Goal: Feedback & Contribution: Contribute content

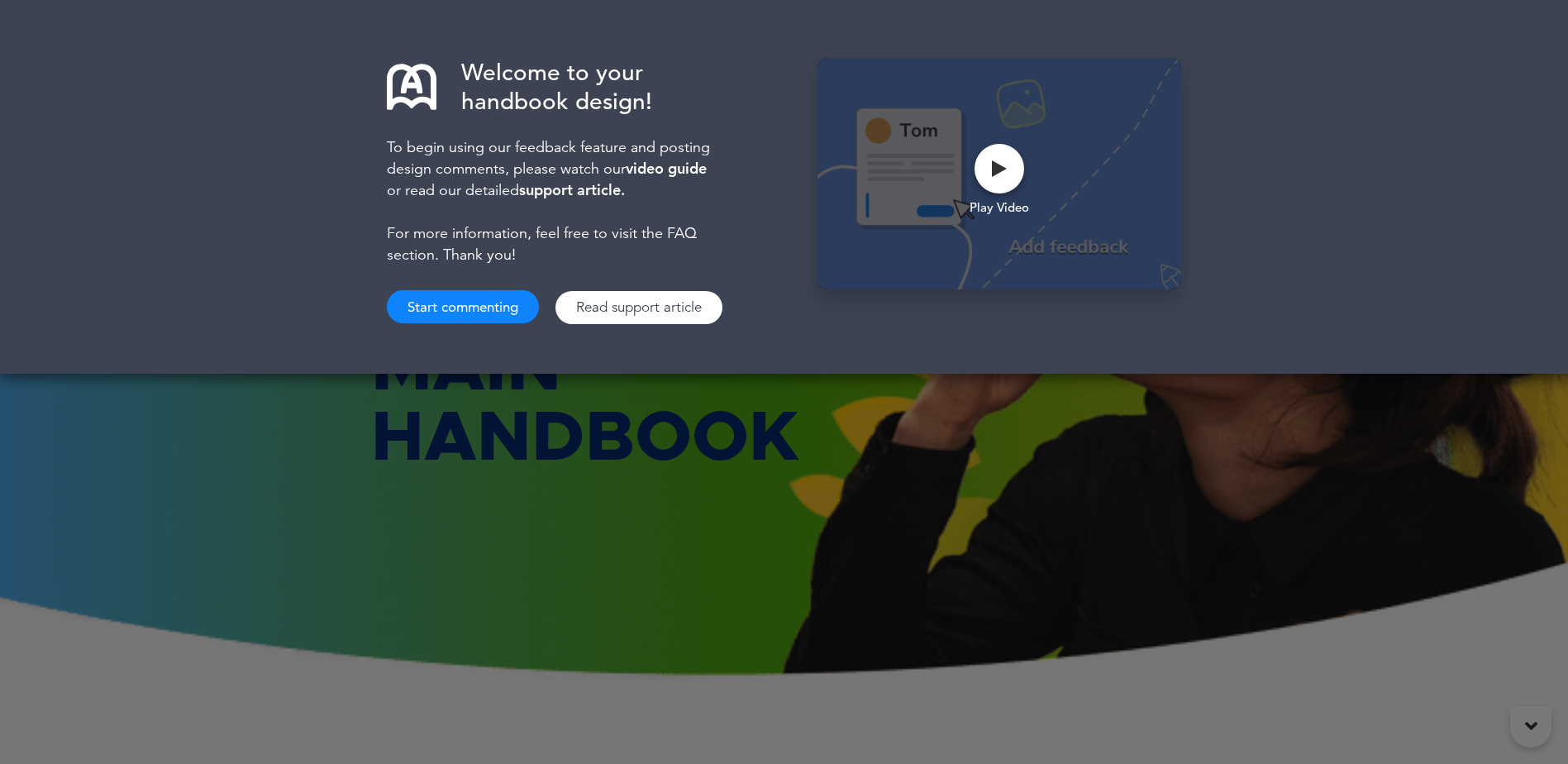
click at [447, 297] on button "Start commenting" at bounding box center [463, 307] width 152 height 33
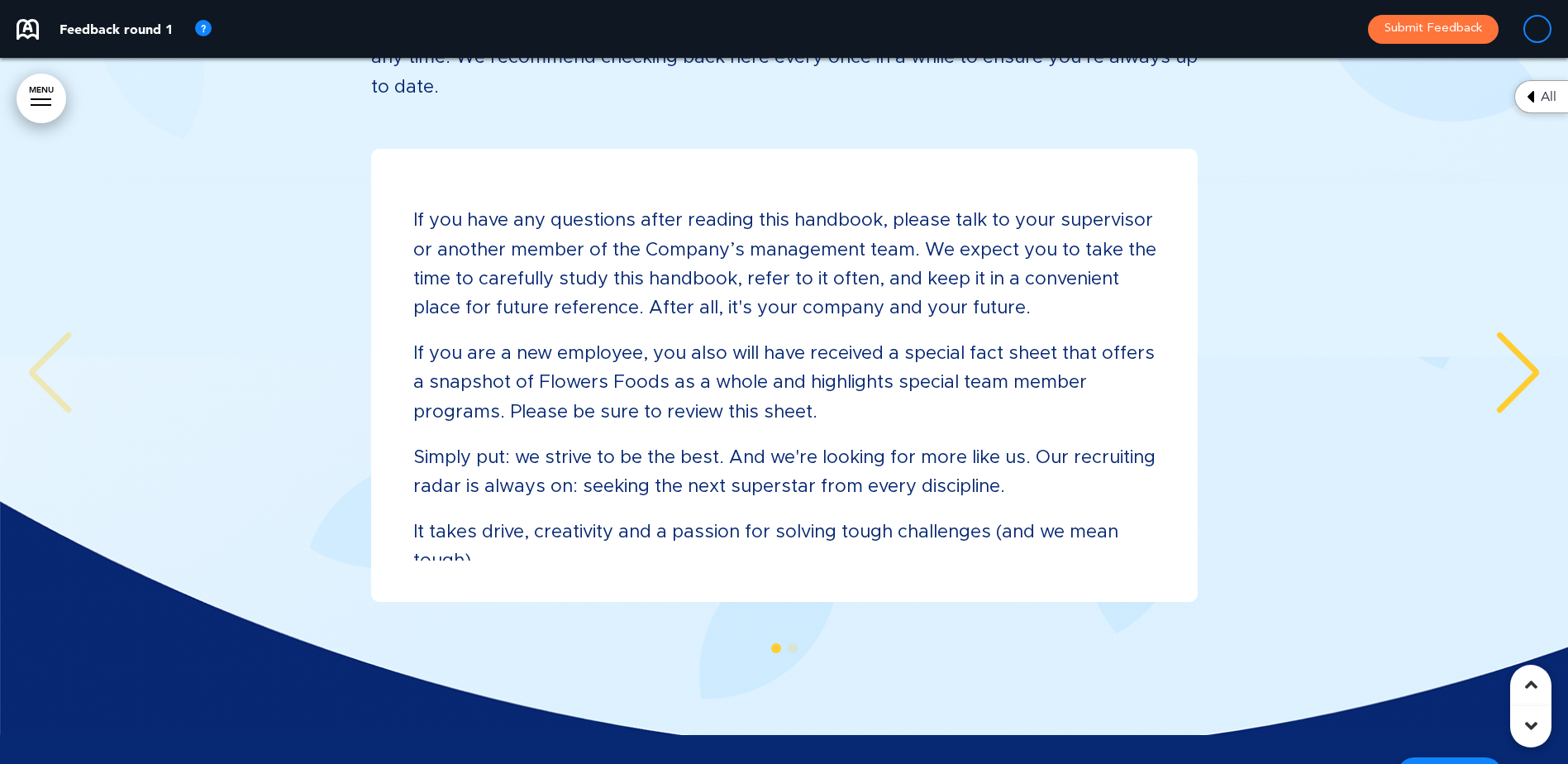
scroll to position [2812, 0]
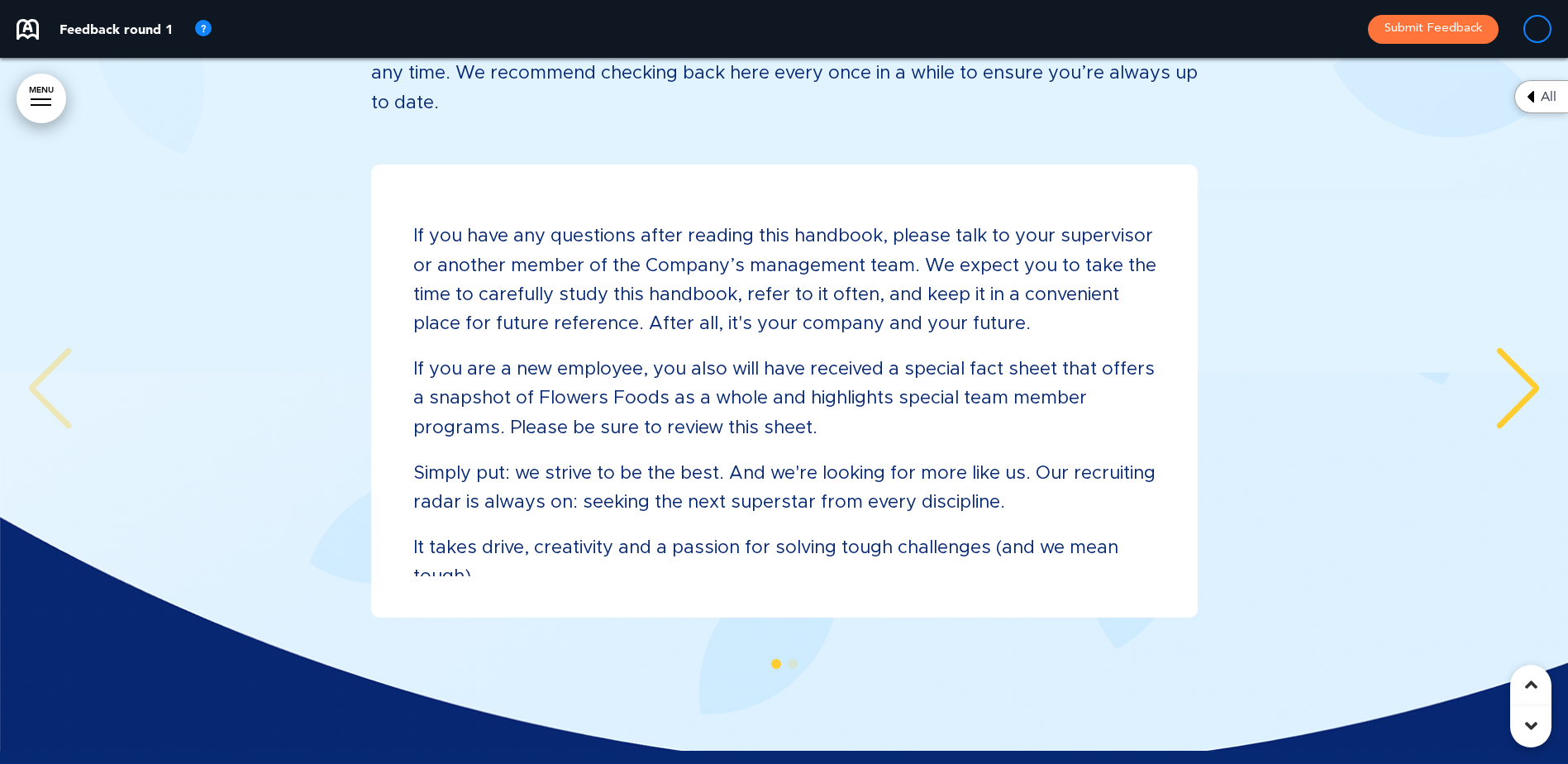
click at [1506, 347] on div "Next slide" at bounding box center [1518, 388] width 50 height 82
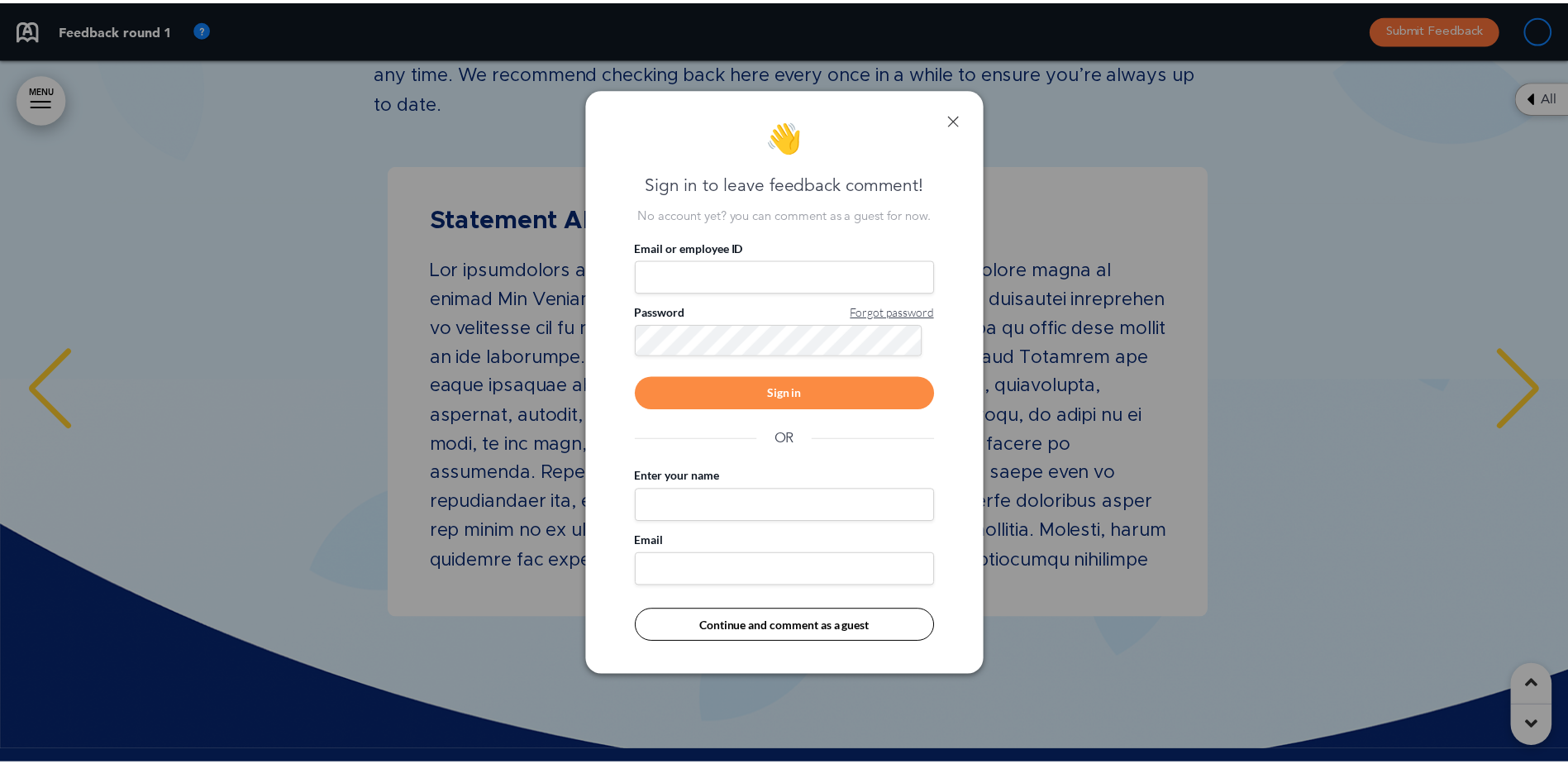
scroll to position [0, 1544]
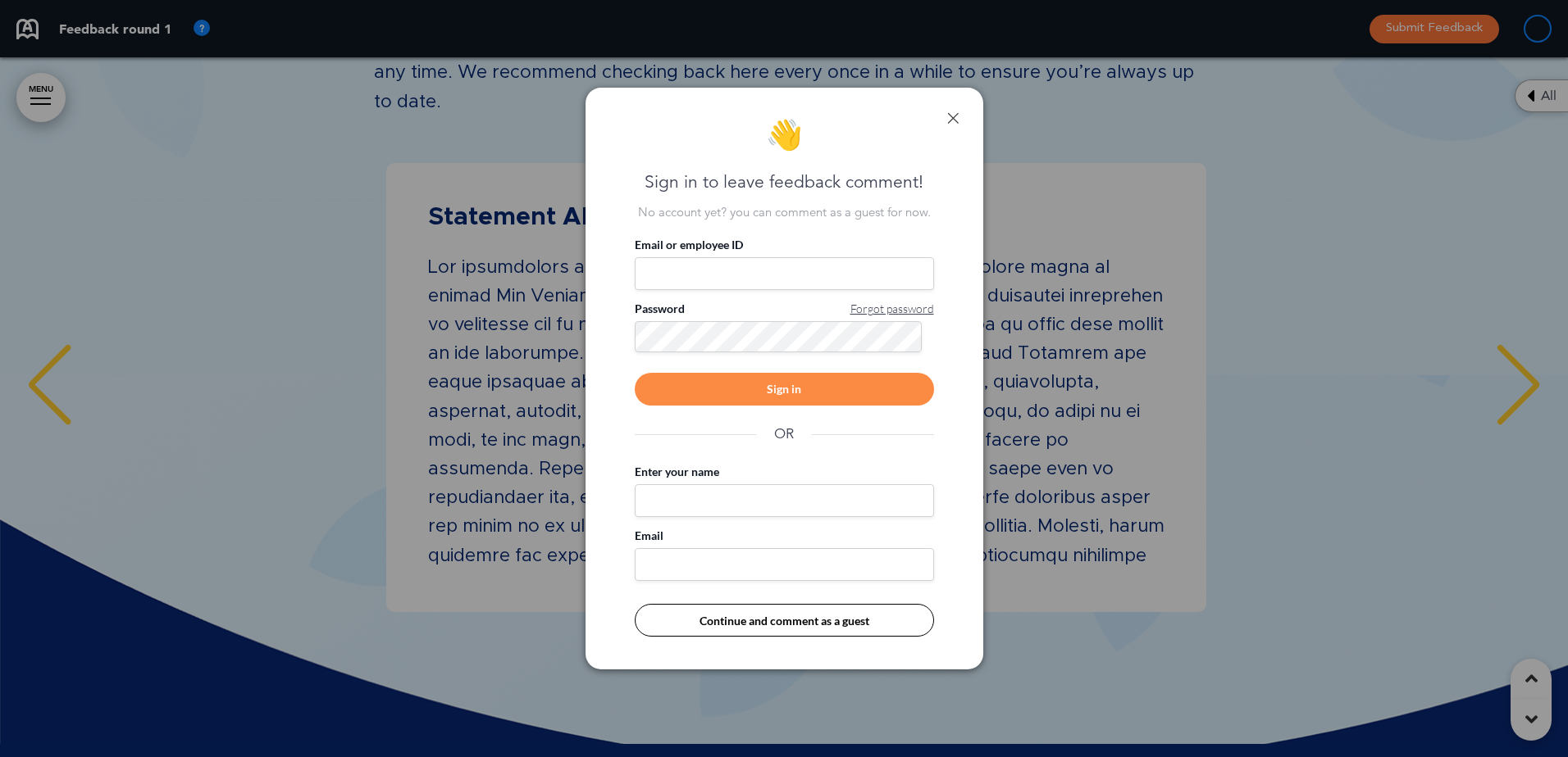
click at [947, 117] on link at bounding box center [953, 117] width 12 height 12
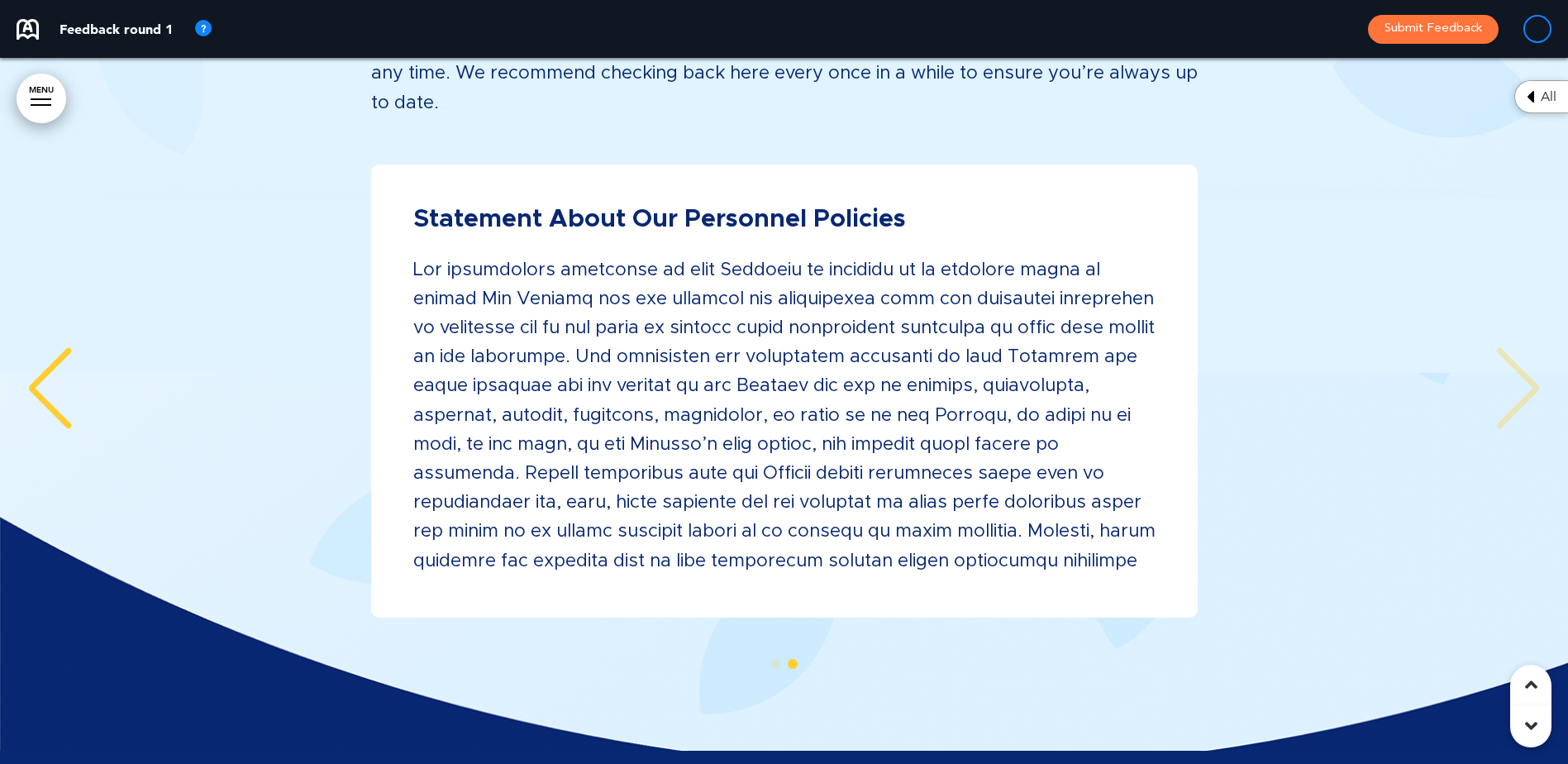
click at [54, 354] on div "Previous slide" at bounding box center [50, 388] width 50 height 82
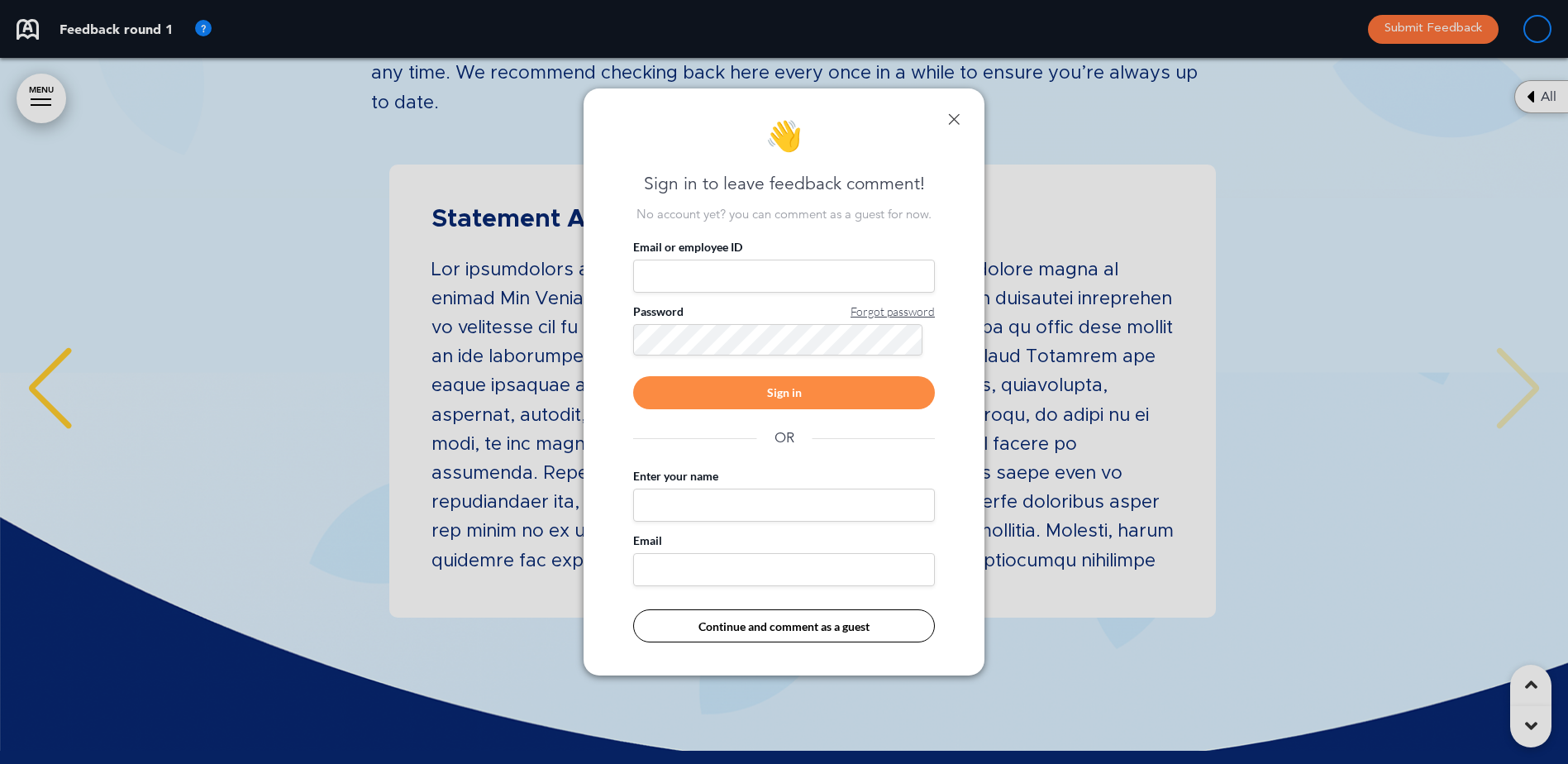
scroll to position [0, 1556]
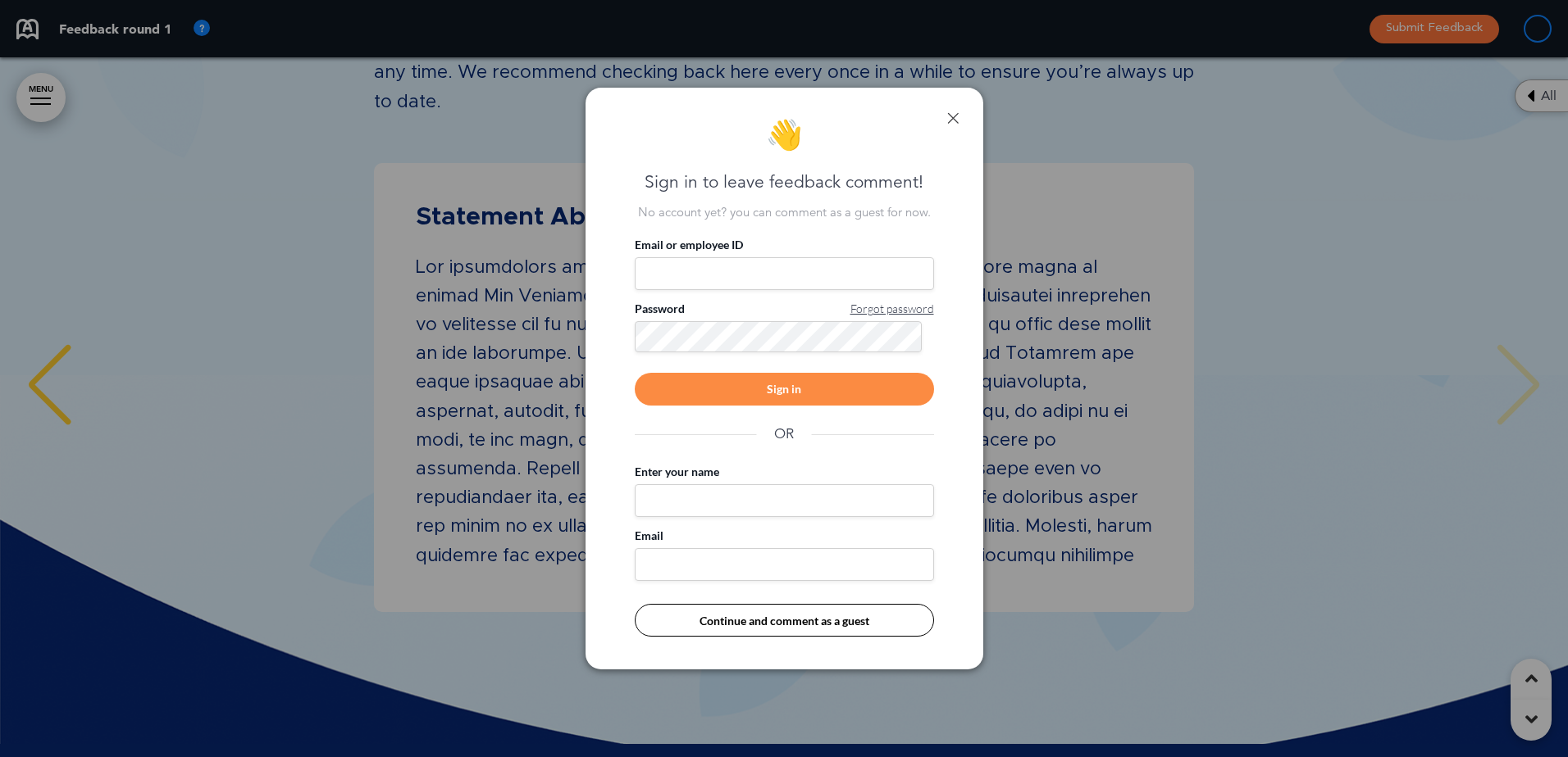
drag, startPoint x: 954, startPoint y: 111, endPoint x: 342, endPoint y: 228, distance: 623.1
click at [952, 113] on link at bounding box center [953, 117] width 12 height 12
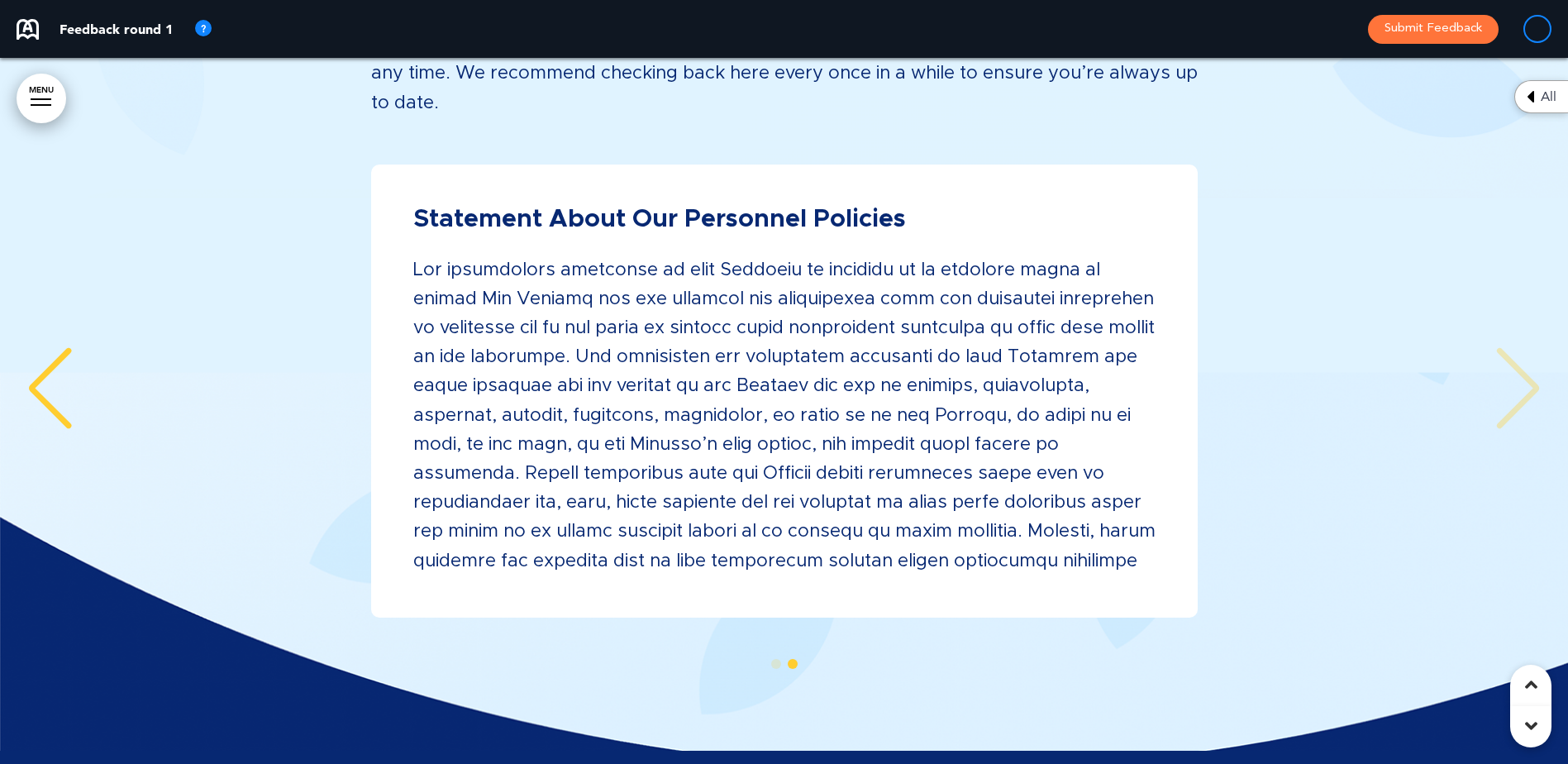
click at [61, 380] on div "Previous slide" at bounding box center [50, 388] width 50 height 82
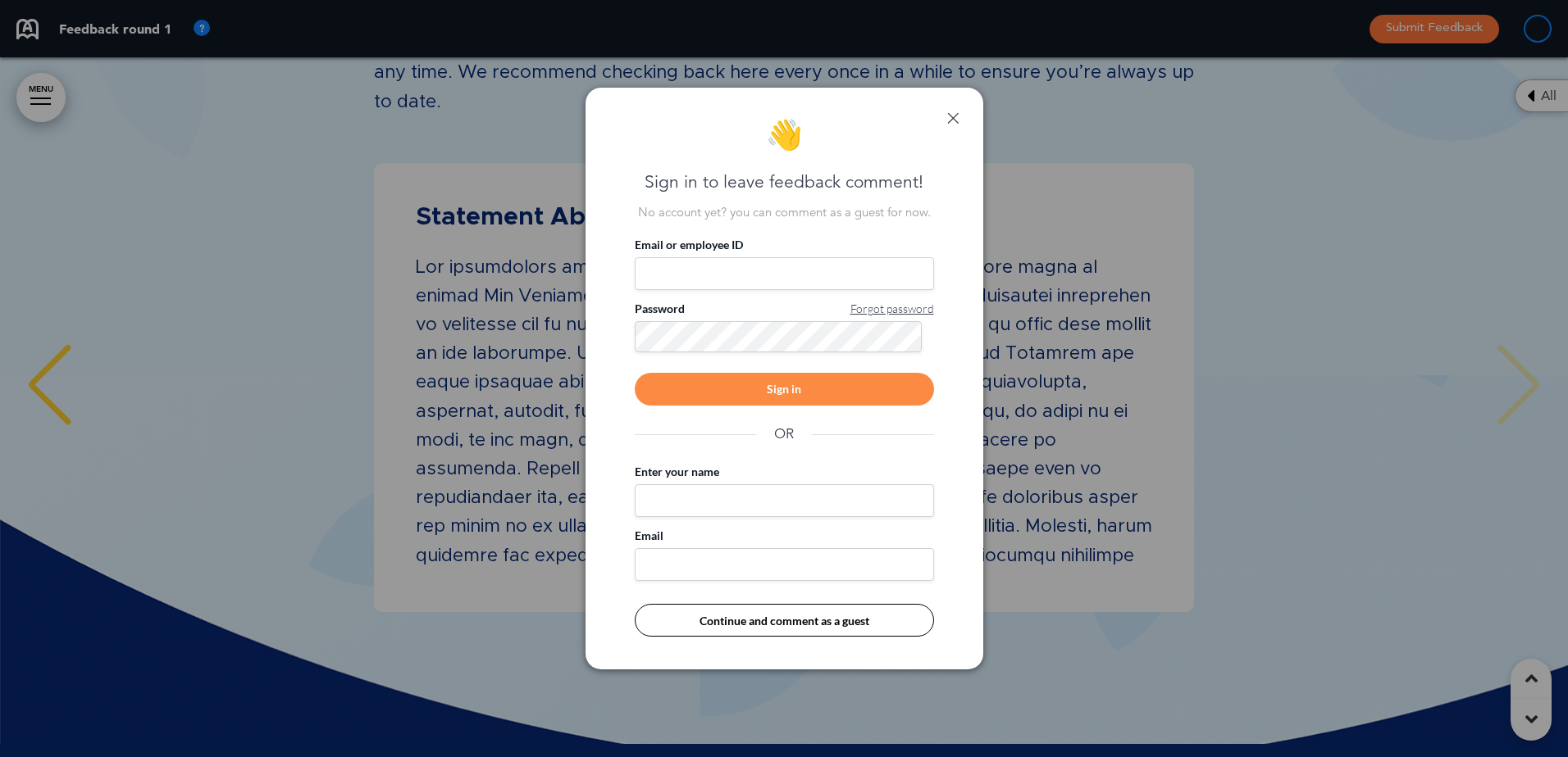
click at [950, 117] on link at bounding box center [953, 117] width 12 height 12
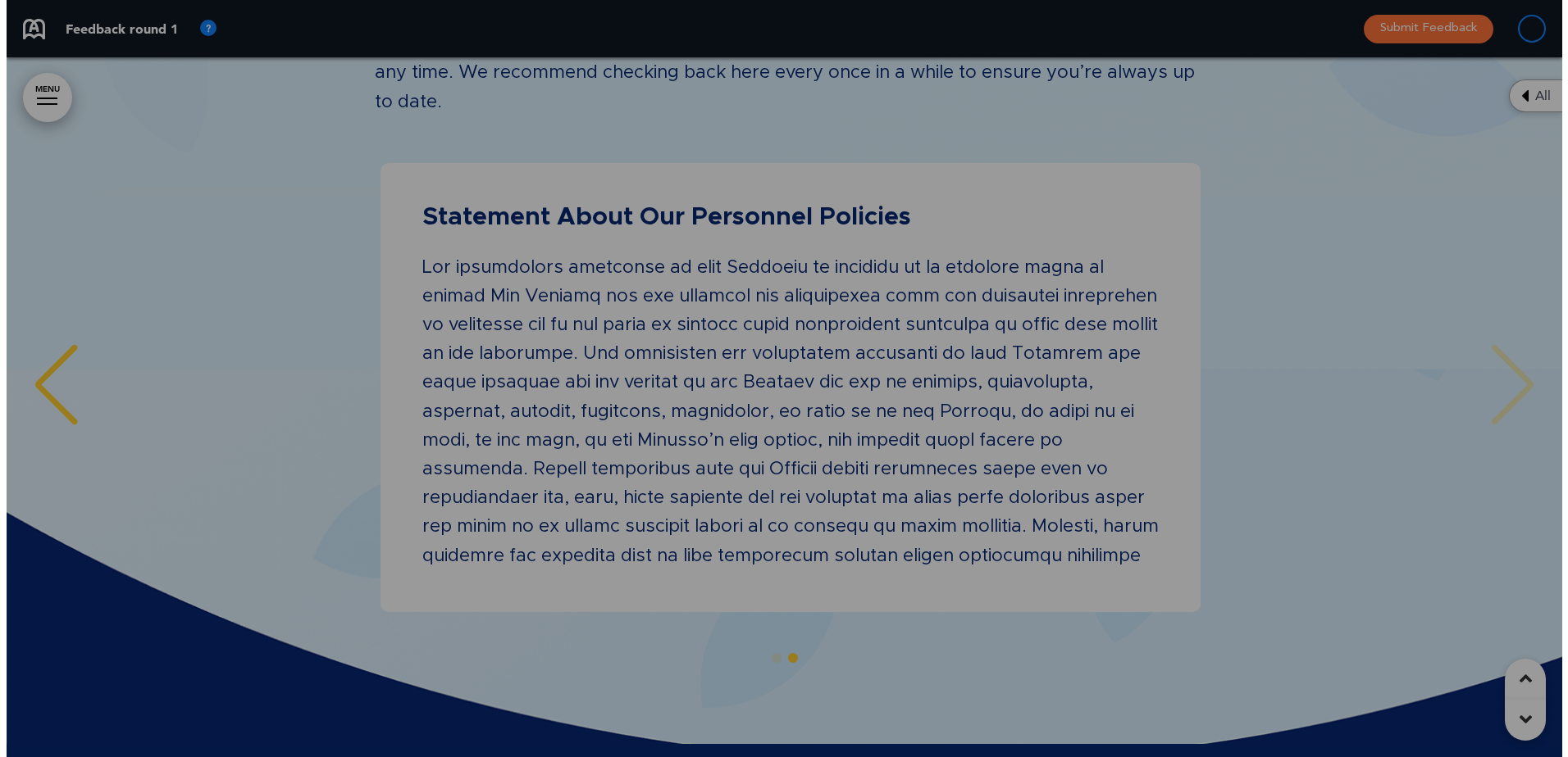
scroll to position [0, 1531]
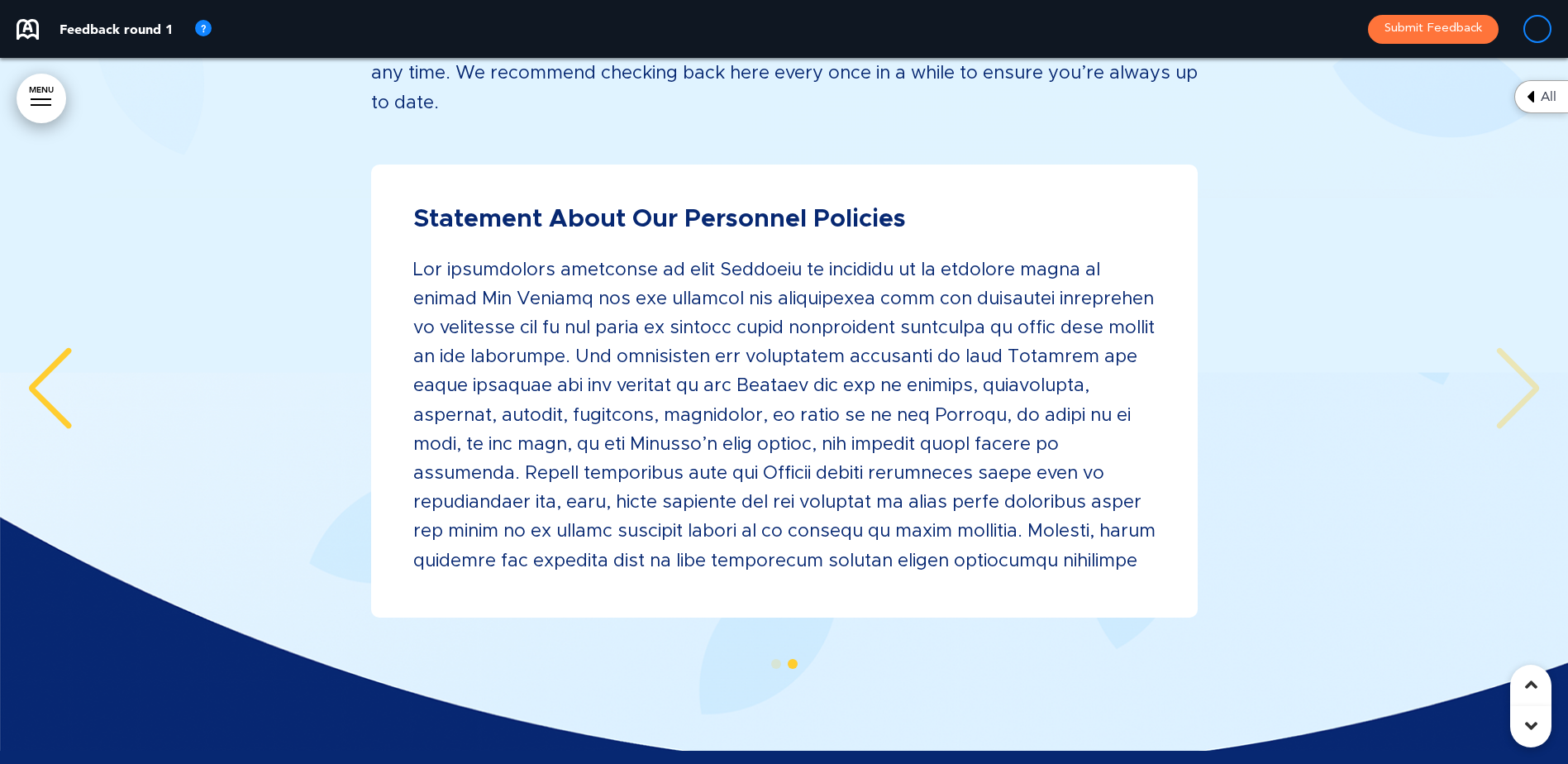
click at [50, 383] on div "Previous slide" at bounding box center [50, 388] width 50 height 82
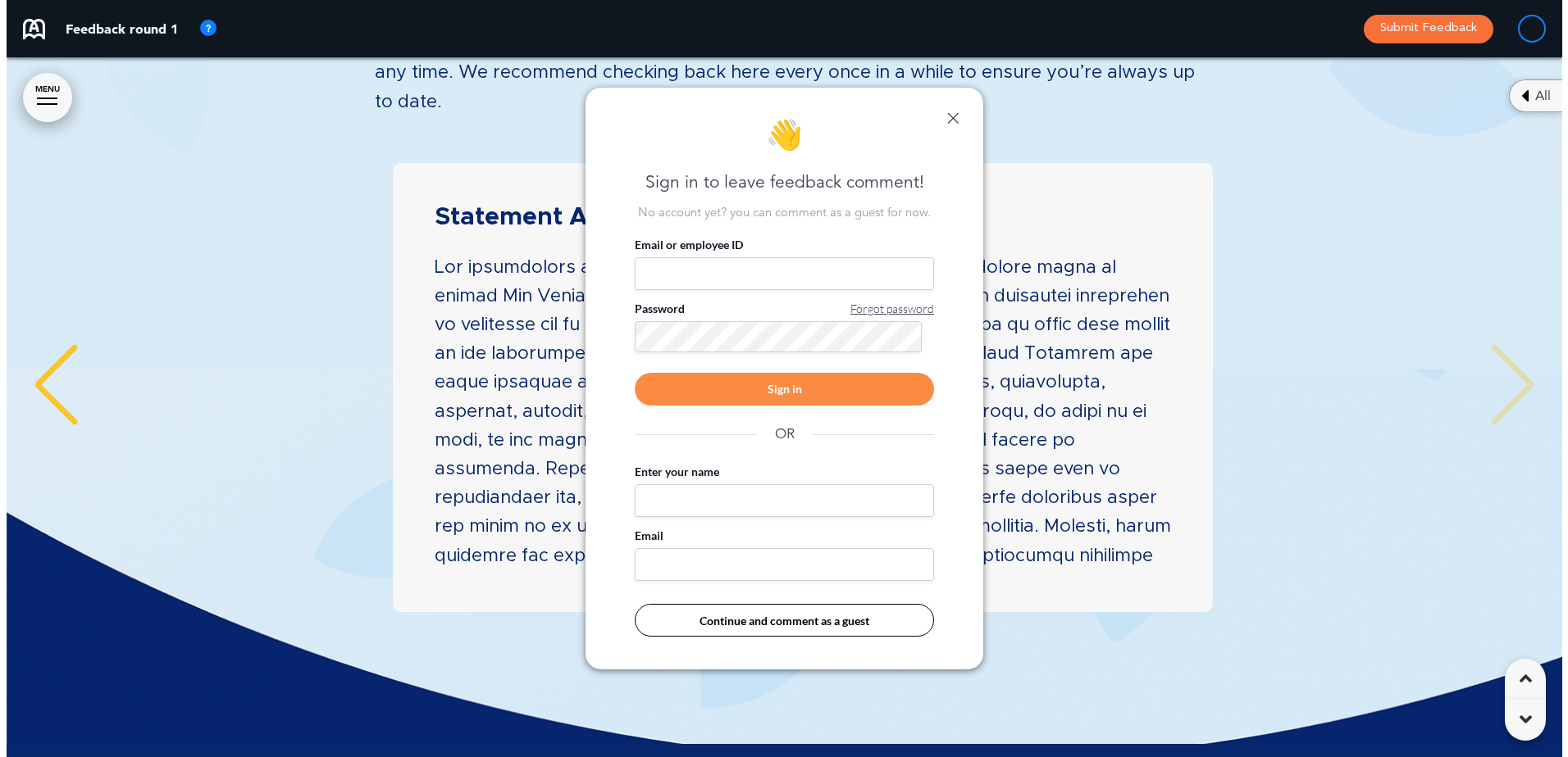
scroll to position [0, 1543]
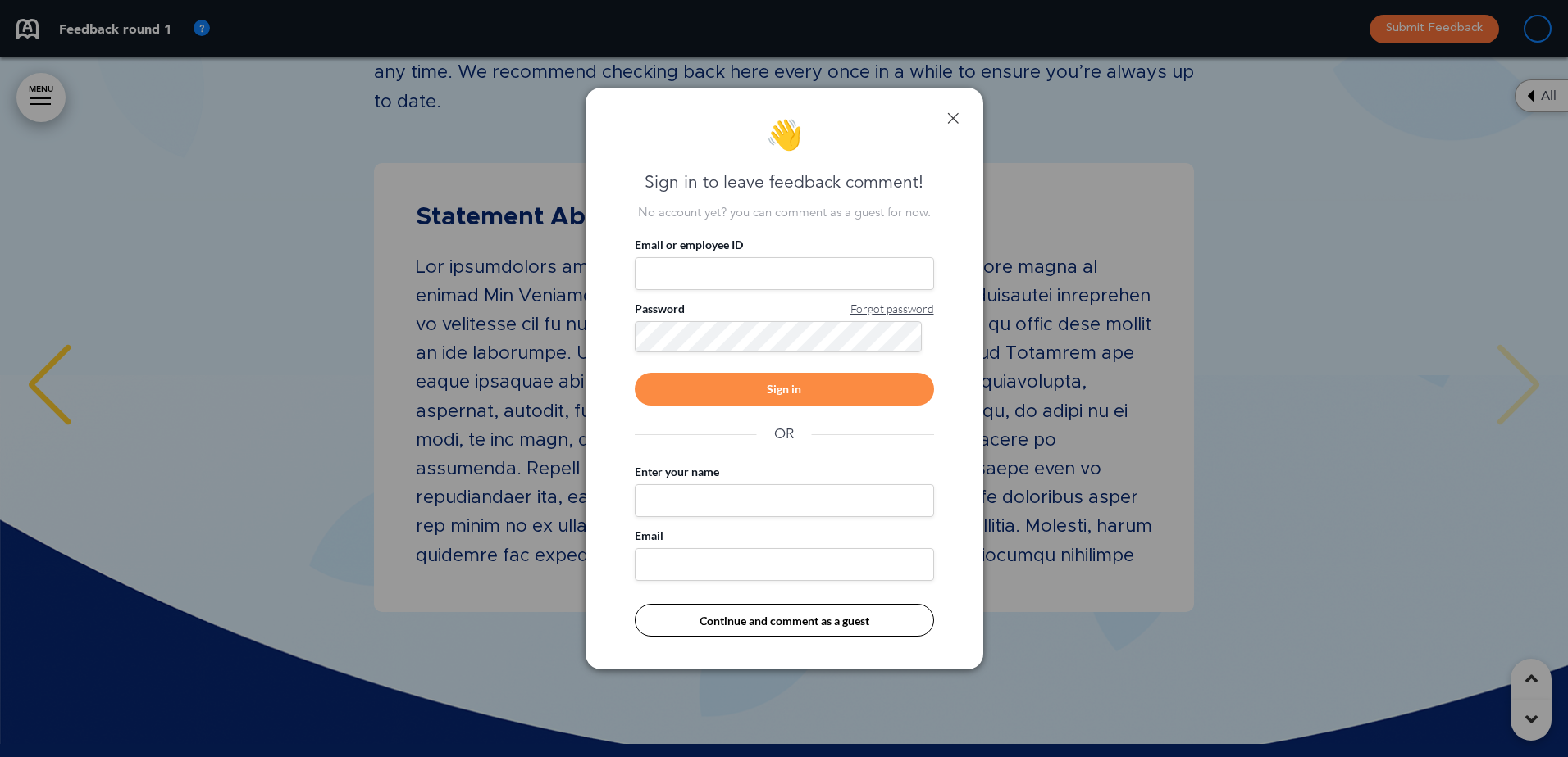
click at [798, 631] on button "Continue and comment as a guest" at bounding box center [784, 620] width 299 height 33
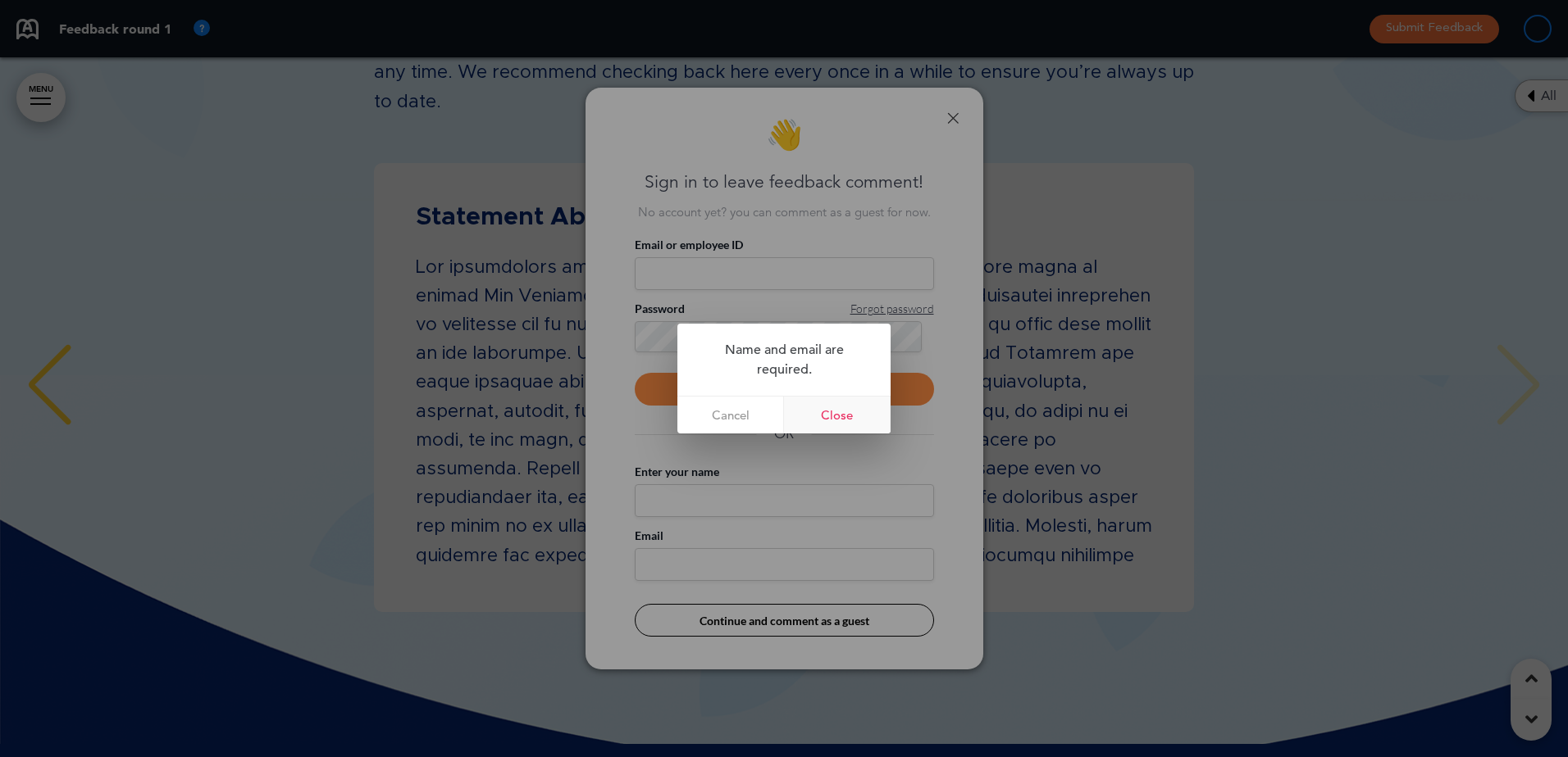
click at [833, 422] on link "Close" at bounding box center [837, 415] width 106 height 37
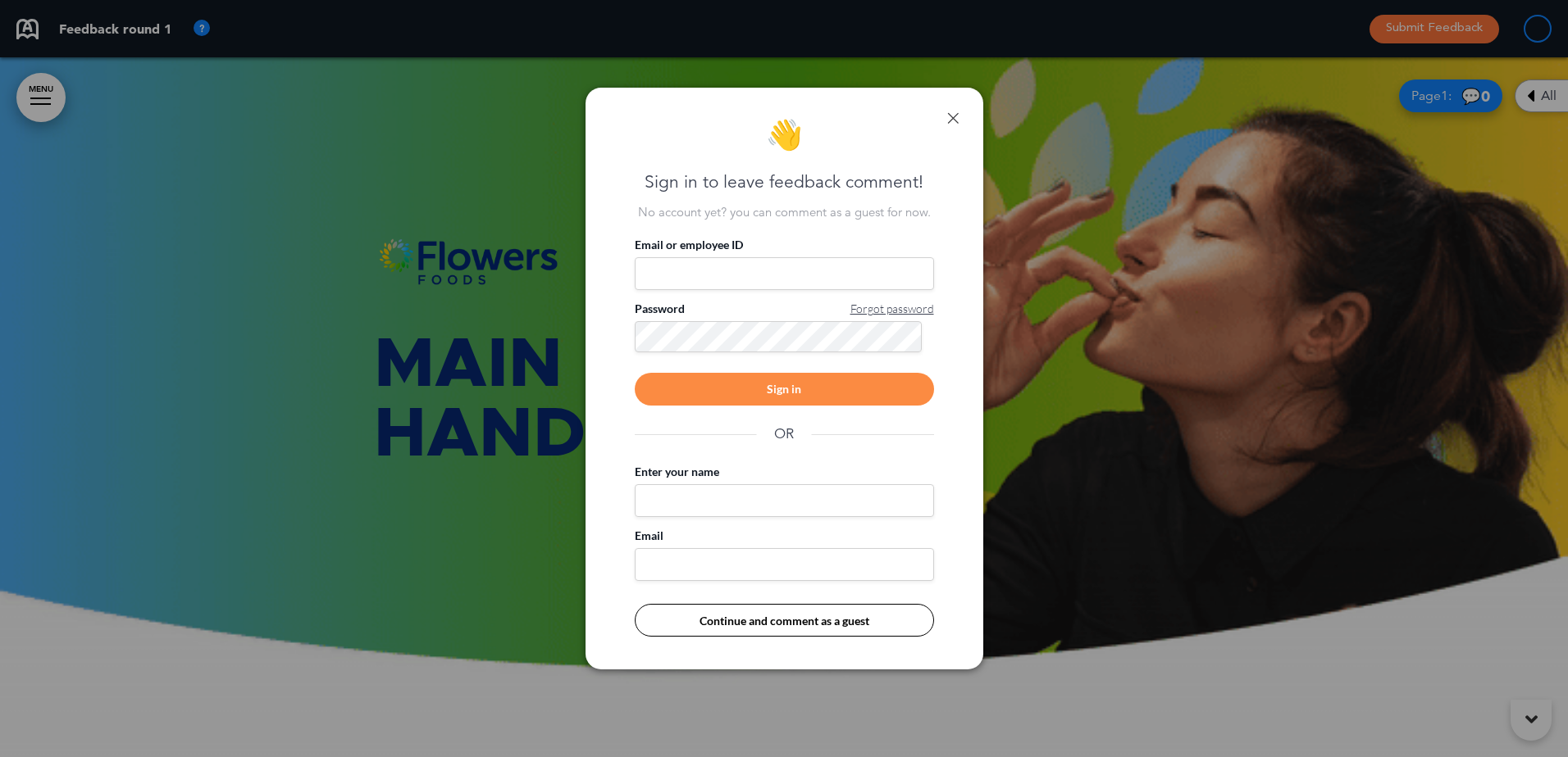
click at [953, 114] on link at bounding box center [953, 117] width 12 height 12
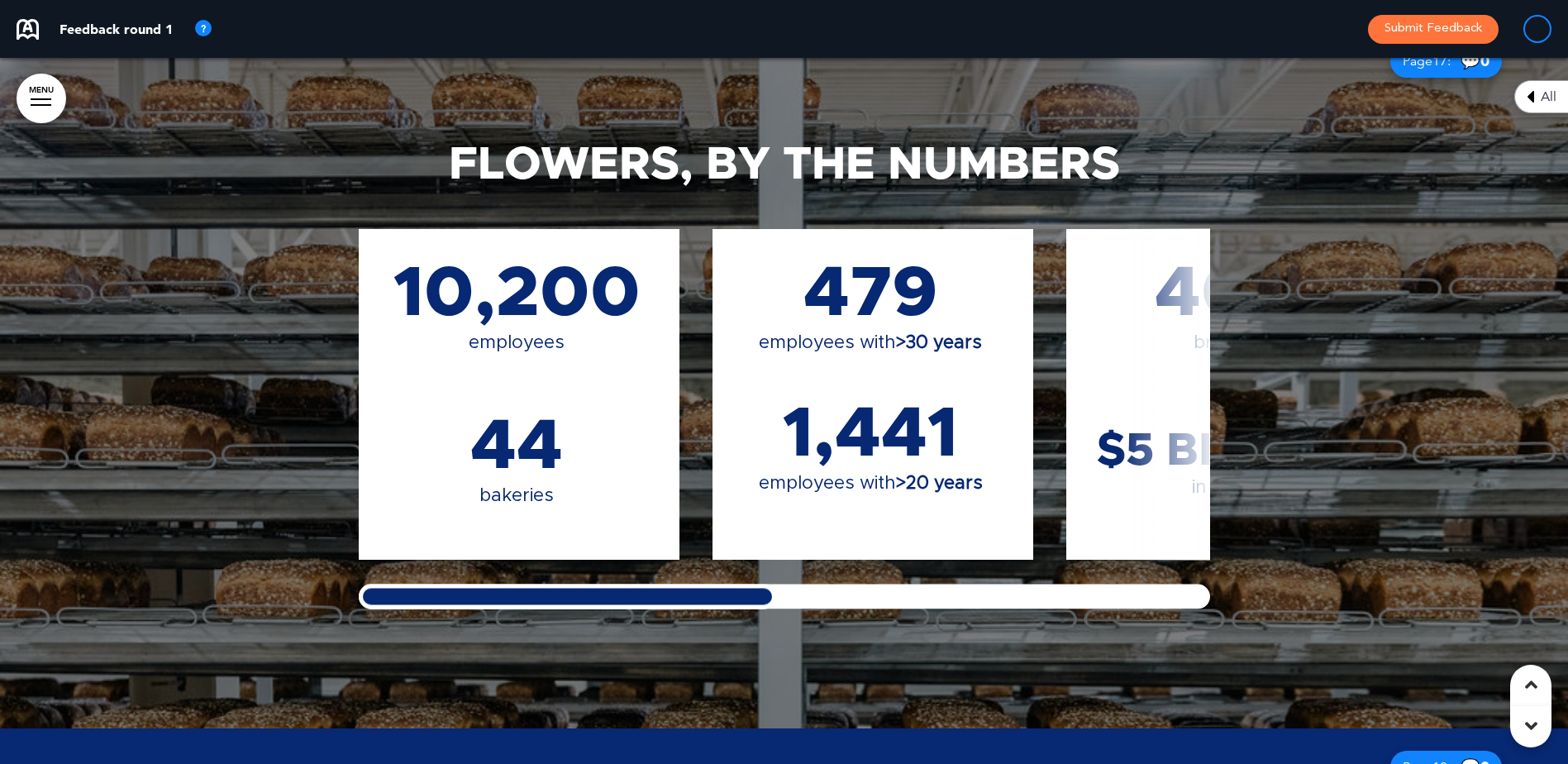
click at [539, 606] on div "Flowers, By The Numbers 10,200 employees 44 bakeries 479 employees with >30 yea…" at bounding box center [785, 375] width 885 height 592
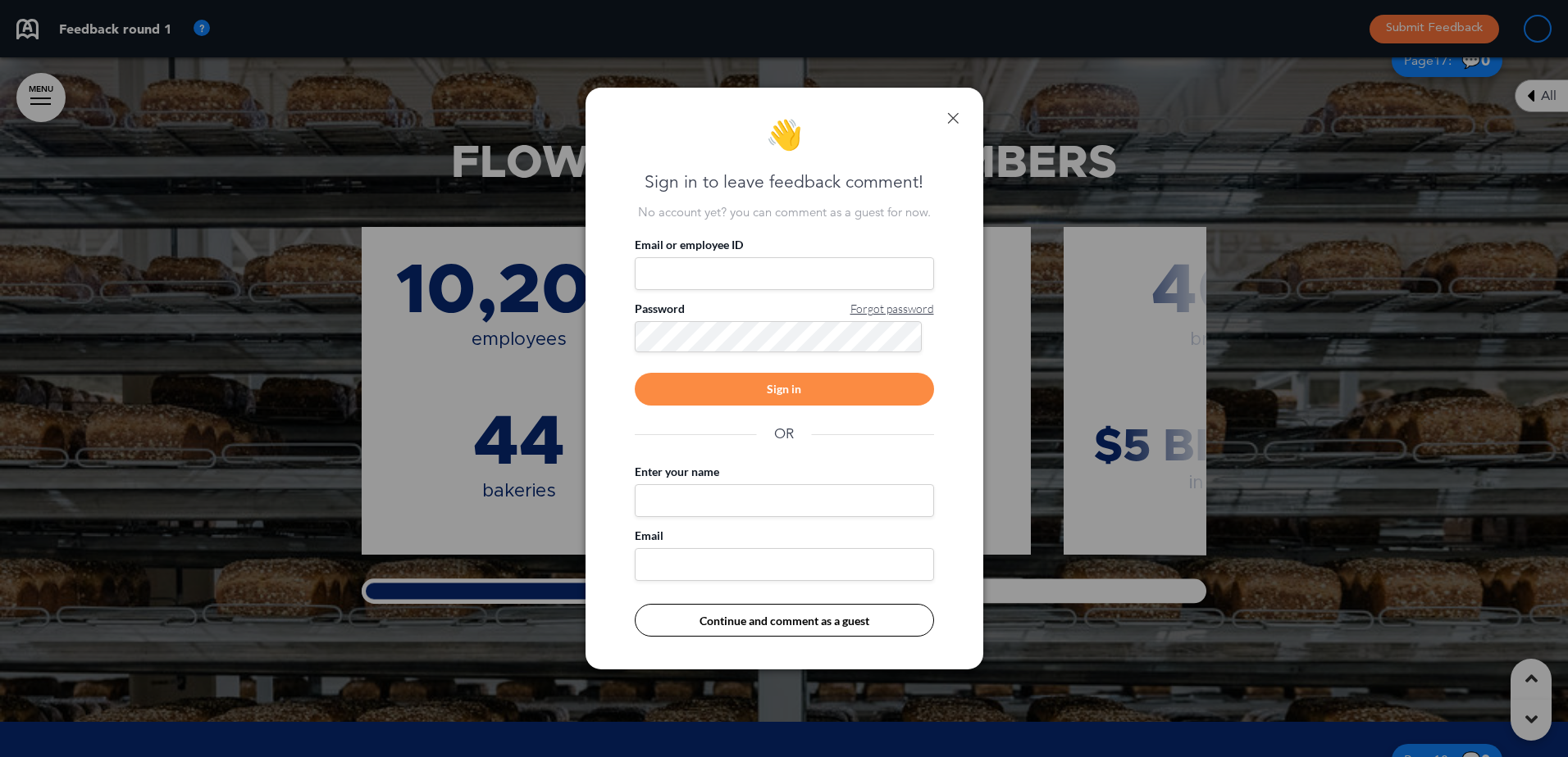
click at [951, 124] on div "👋 Sign in to leave feedback comment! No account yet? you can comment as a guest…" at bounding box center [784, 379] width 398 height 582
click at [956, 119] on link at bounding box center [953, 117] width 12 height 12
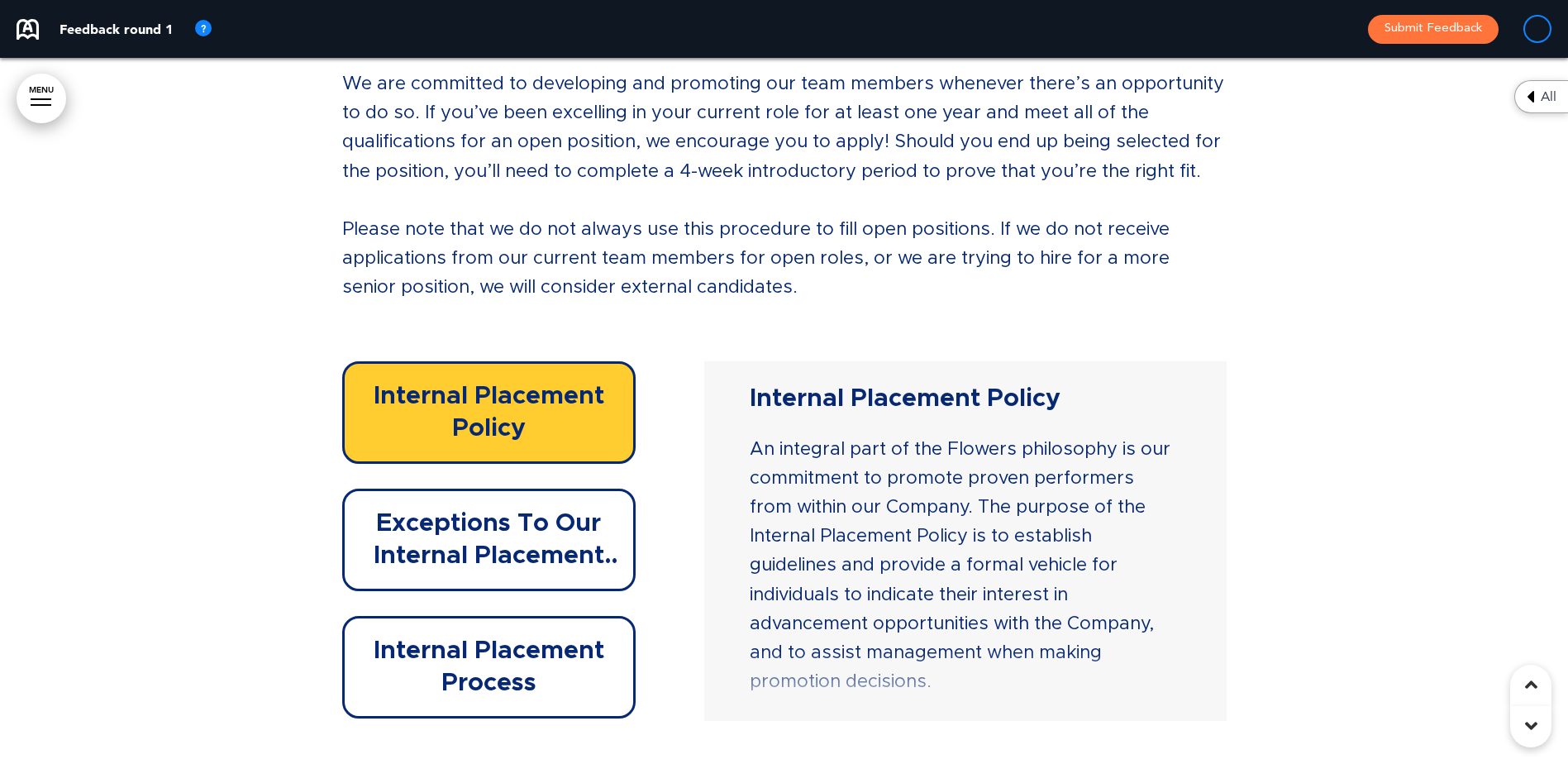
scroll to position [25476, 0]
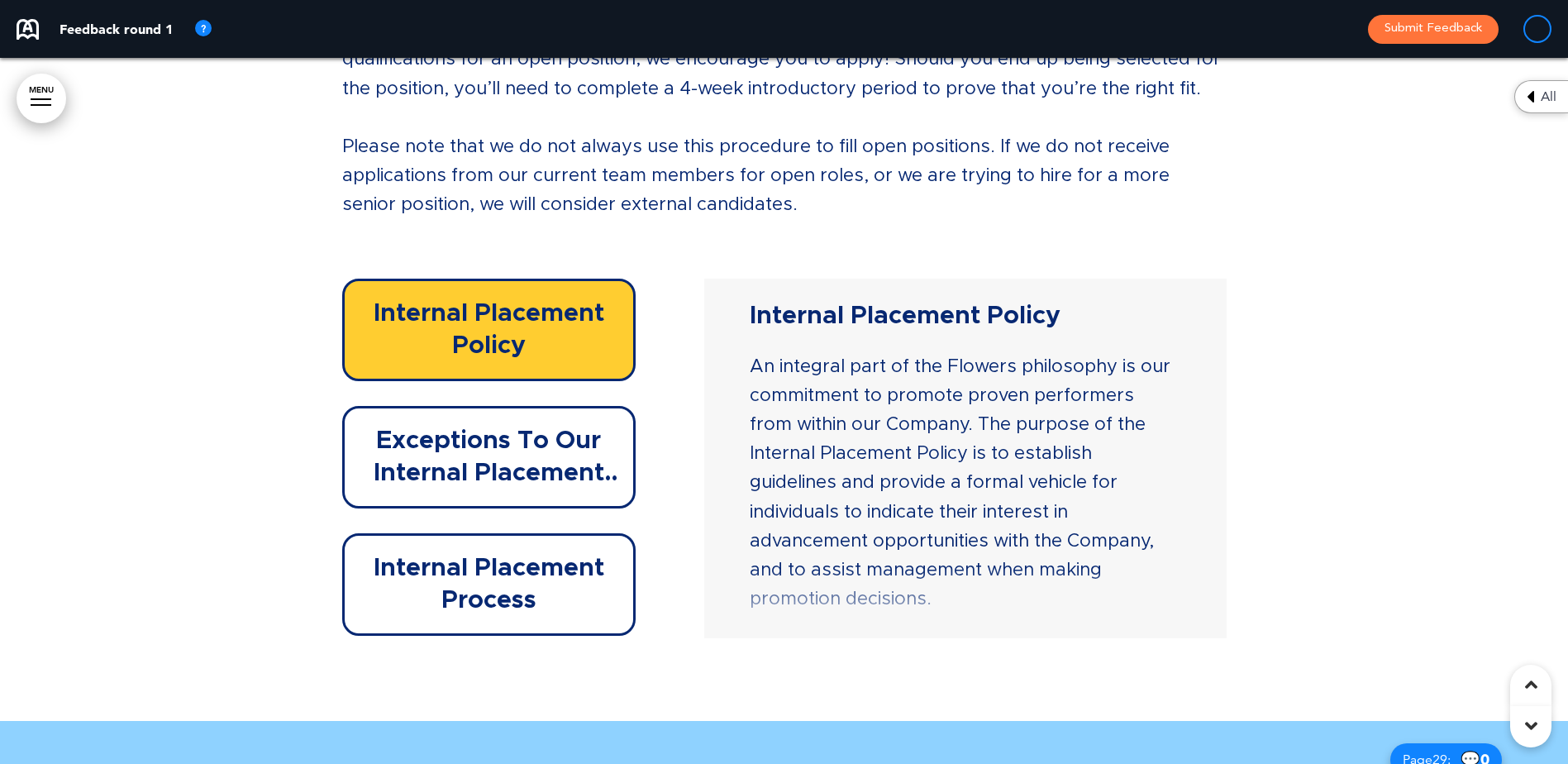
click at [404, 461] on h6 "Exceptions To Our Internal Placement Policy" at bounding box center [489, 457] width 256 height 65
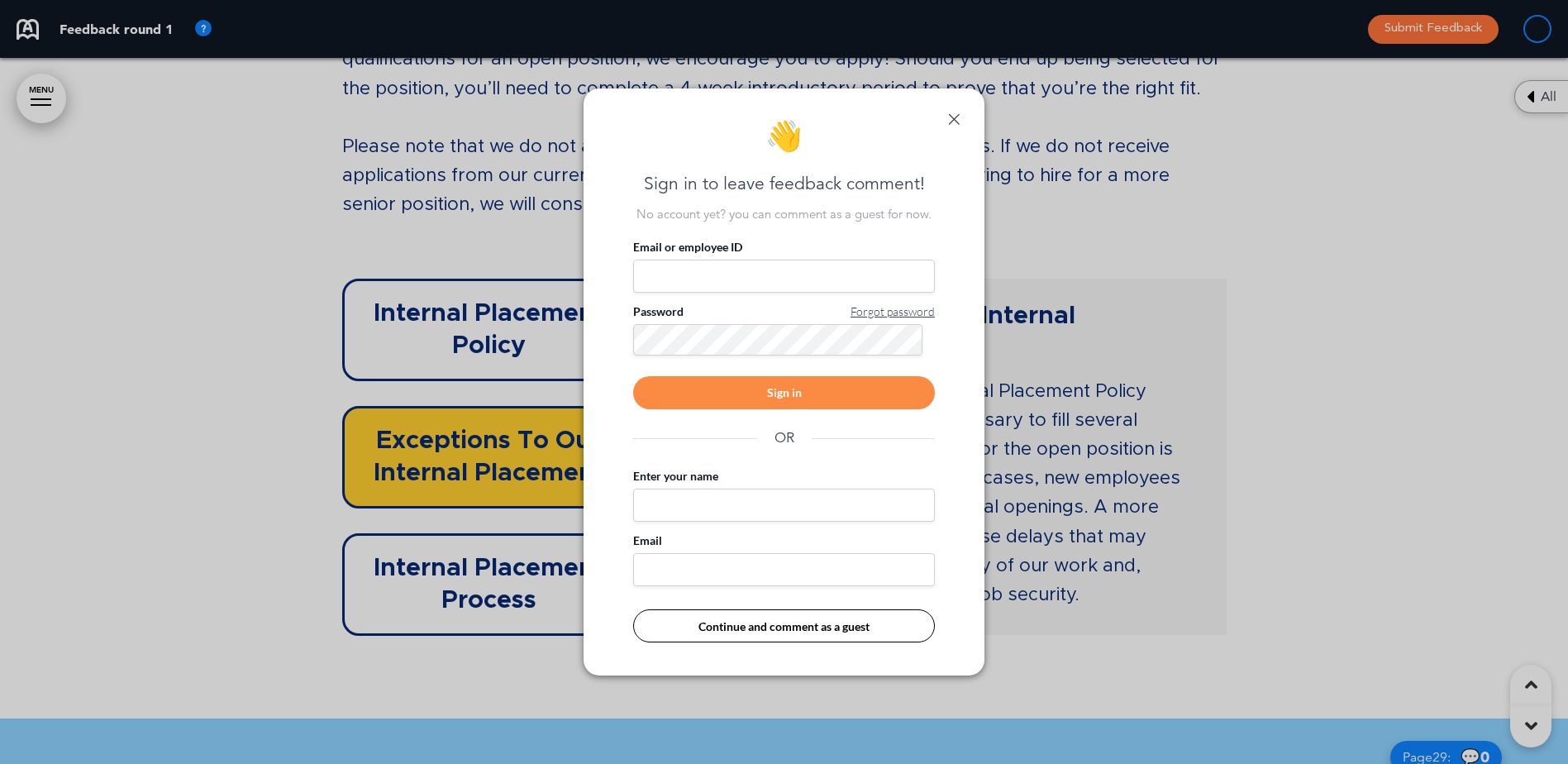
scroll to position [0, 1556]
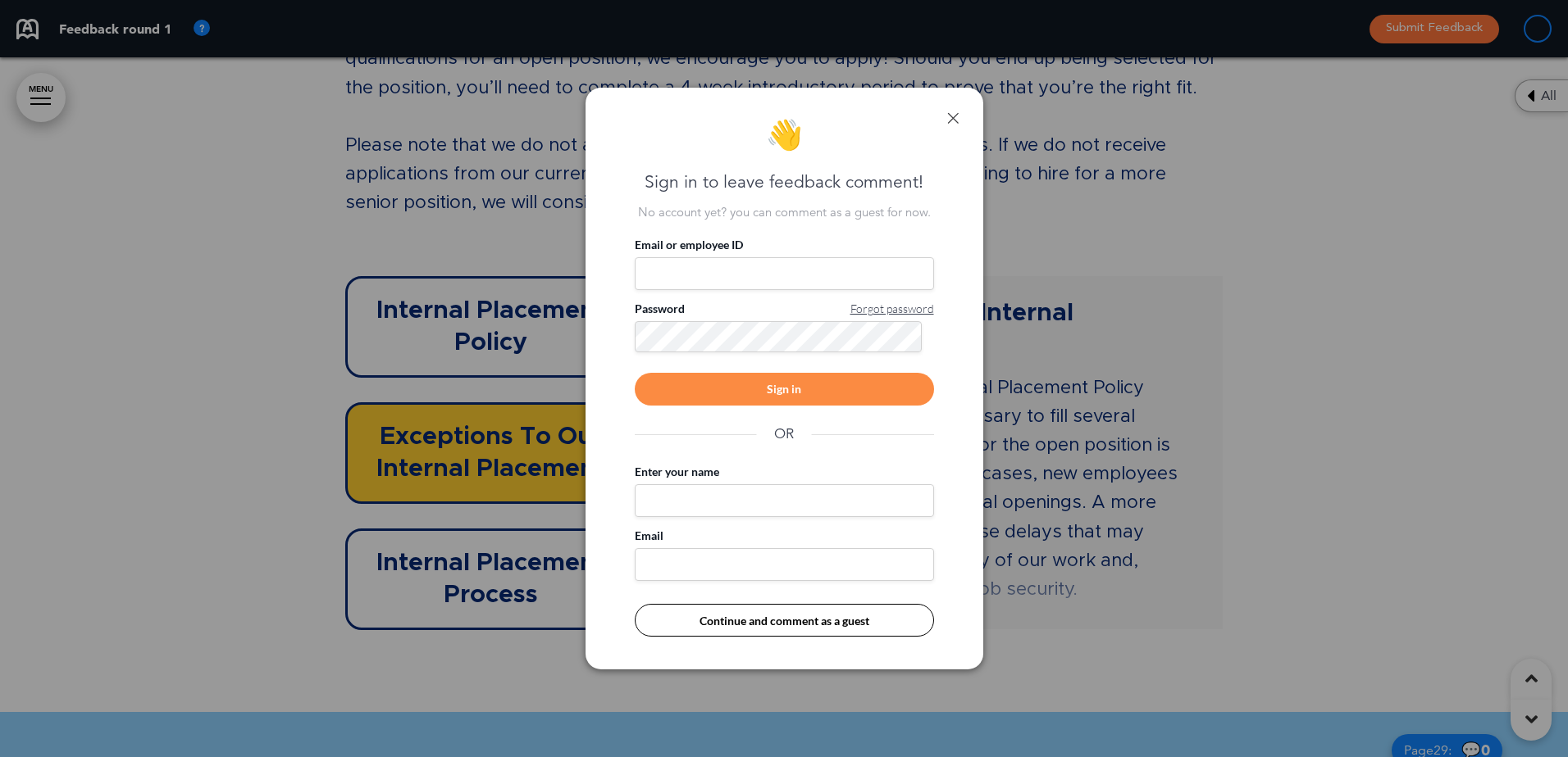
click at [958, 114] on link at bounding box center [953, 117] width 12 height 12
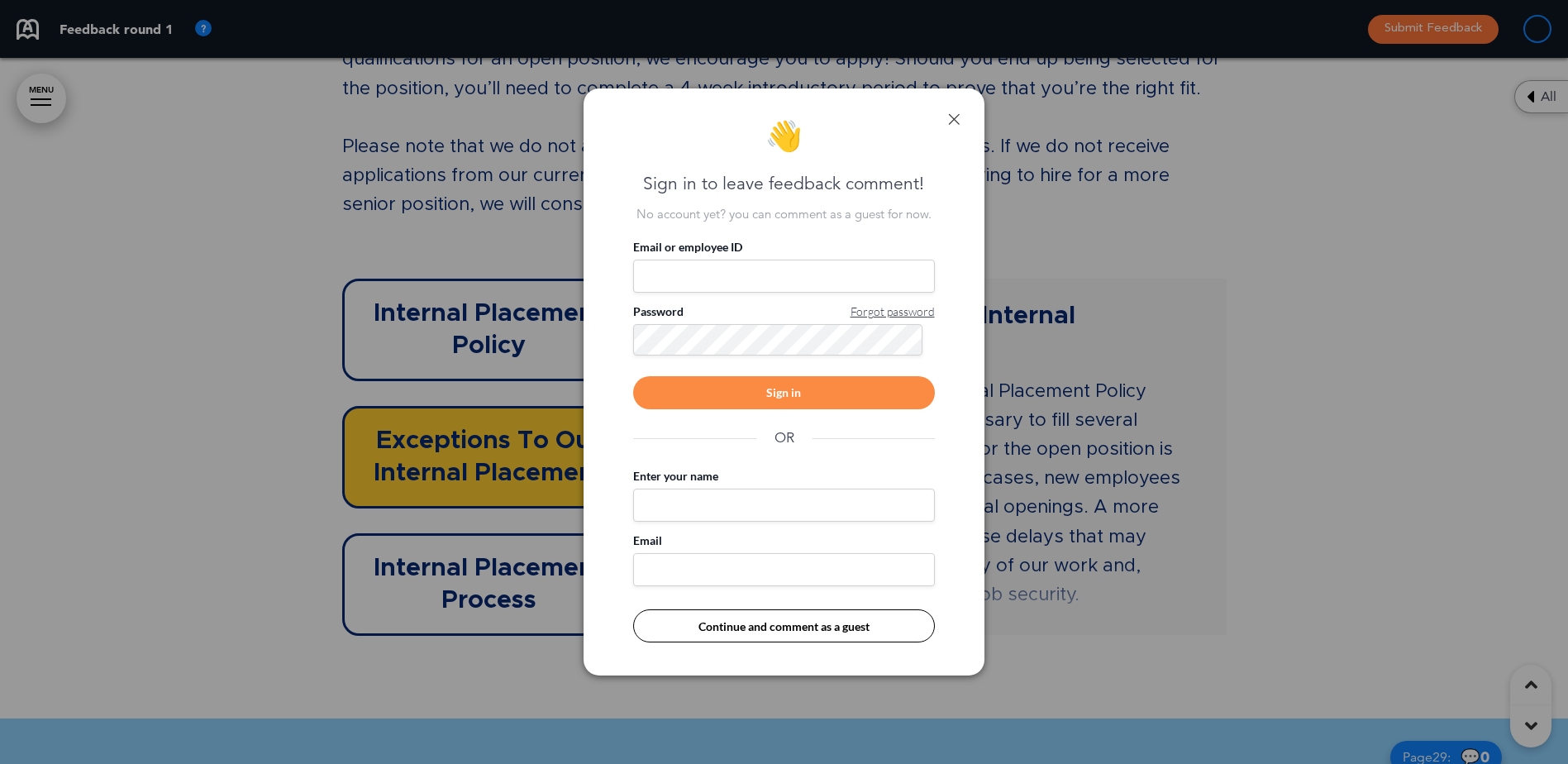
scroll to position [0, 1544]
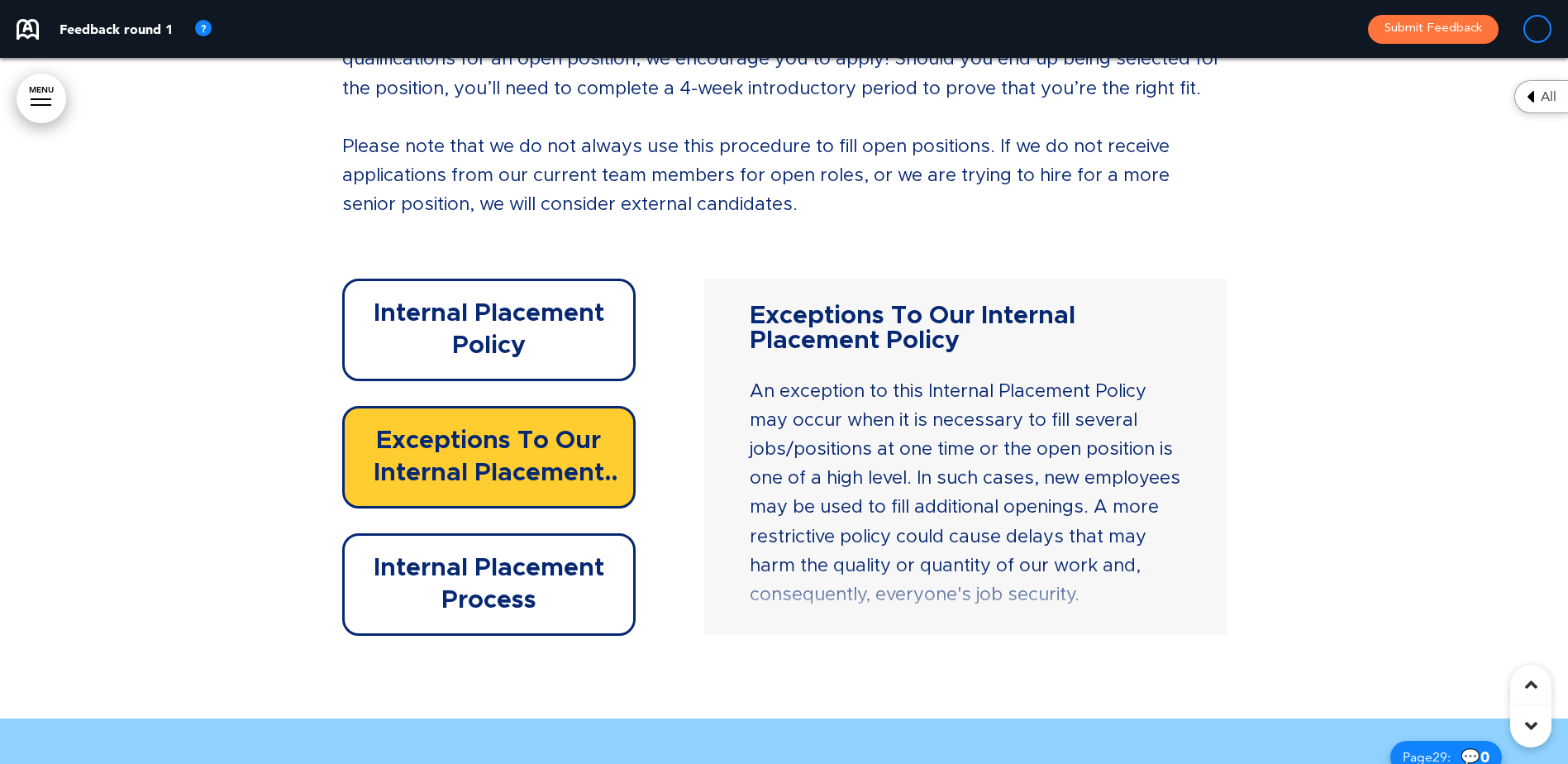
click at [534, 596] on h6 "Internal Placement Process" at bounding box center [489, 585] width 256 height 65
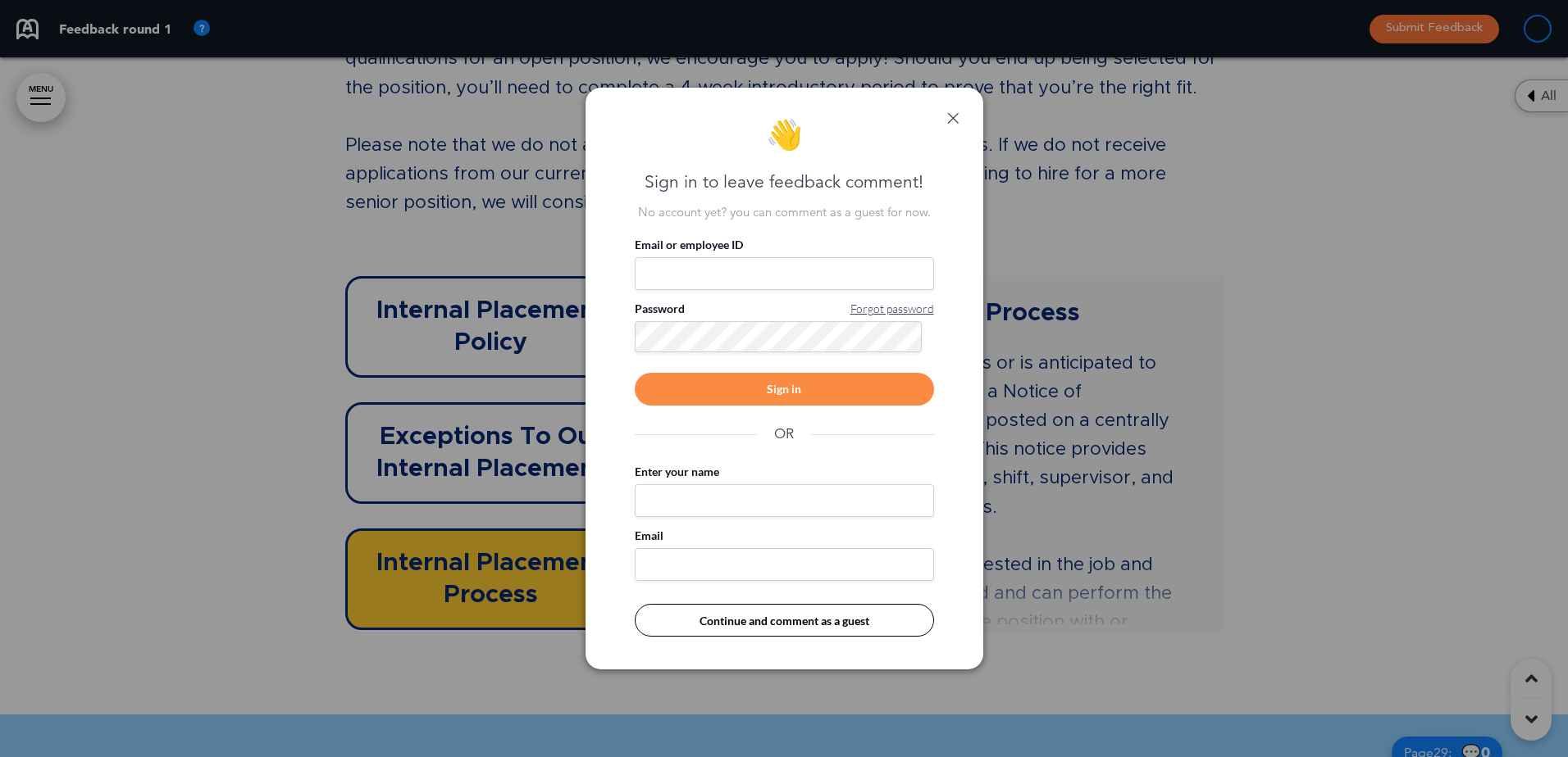
click at [951, 114] on link at bounding box center [953, 117] width 12 height 12
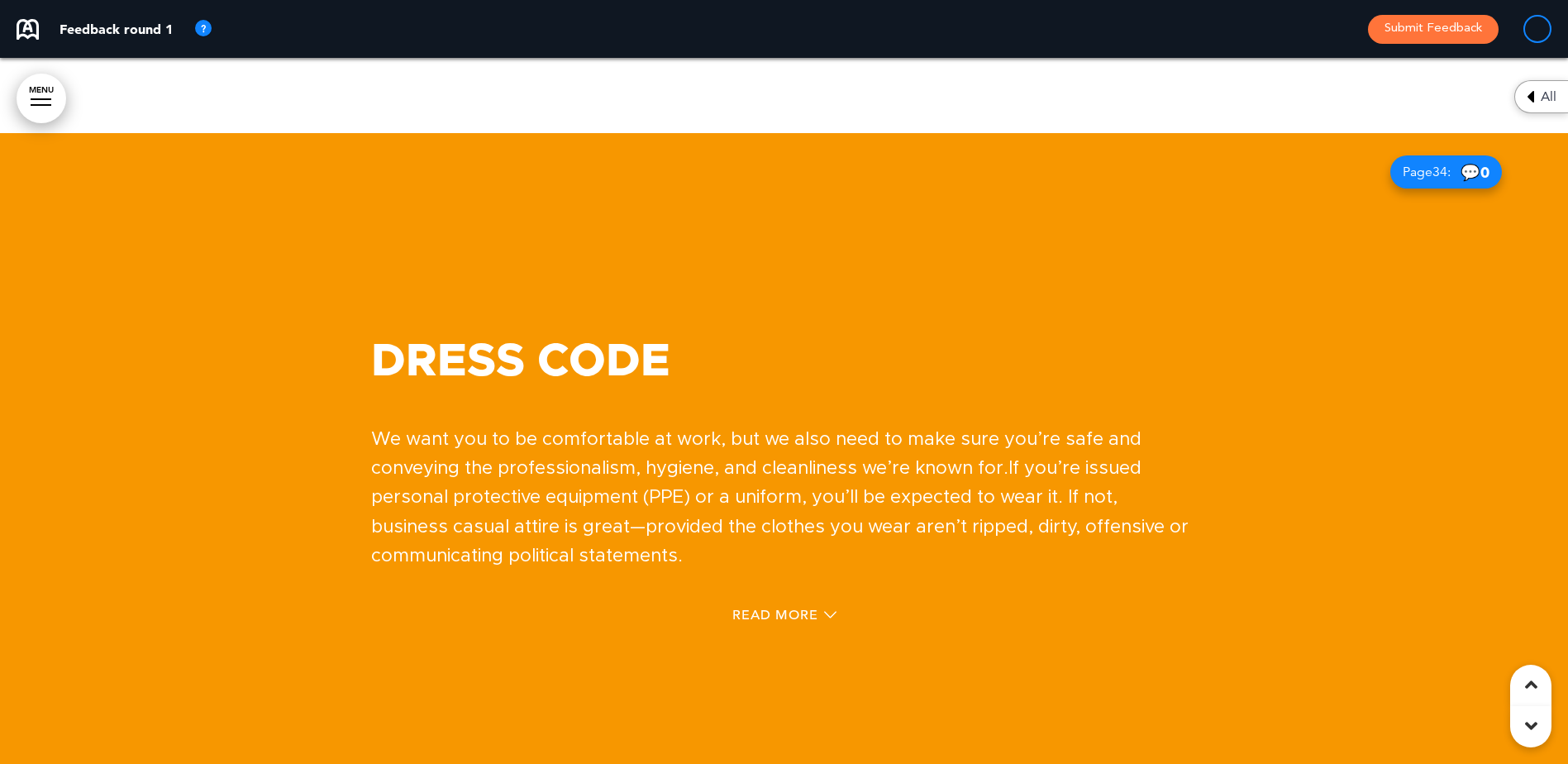
scroll to position [29529, 0]
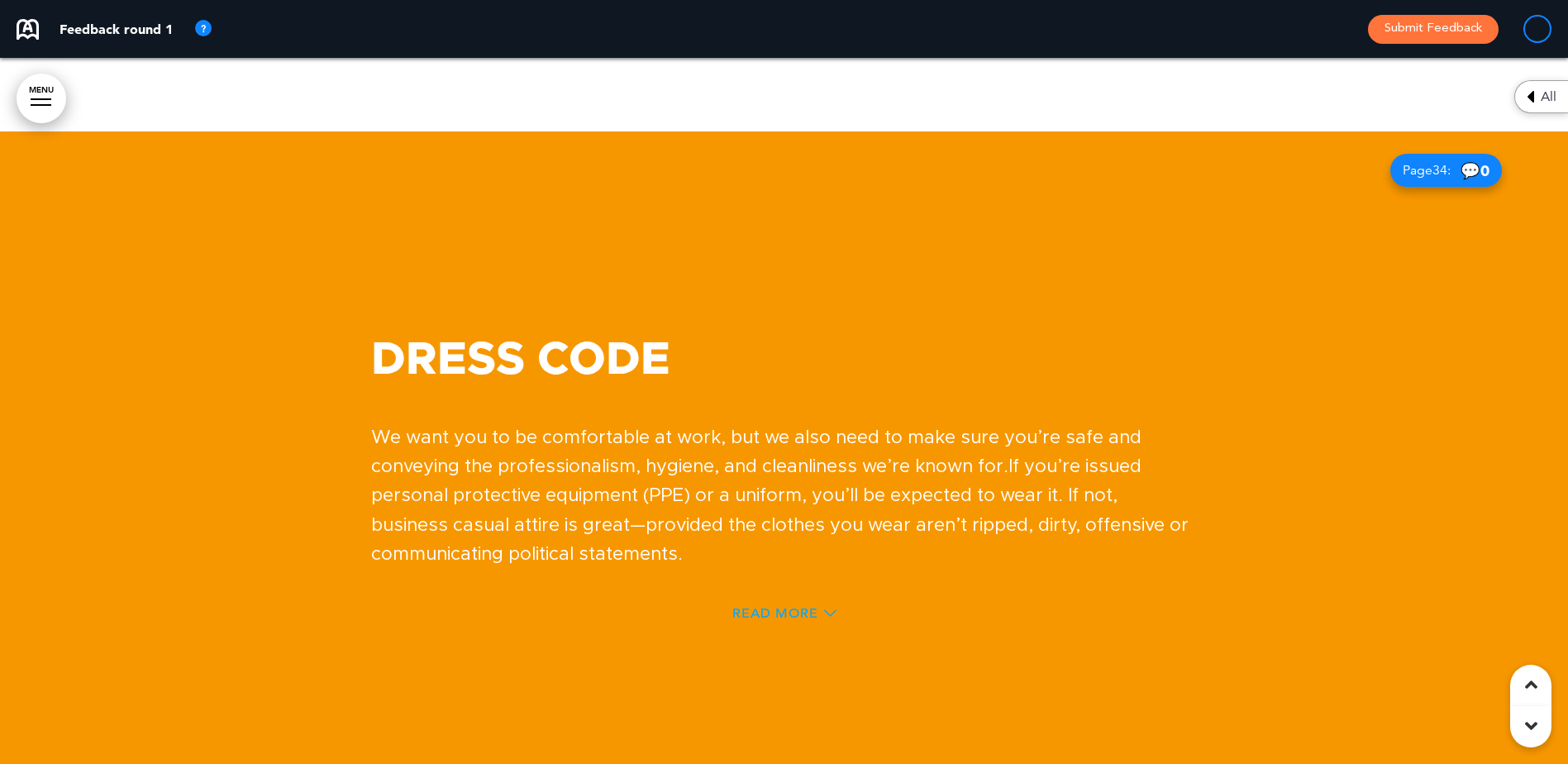
click at [809, 613] on span "Read More" at bounding box center [775, 614] width 86 height 13
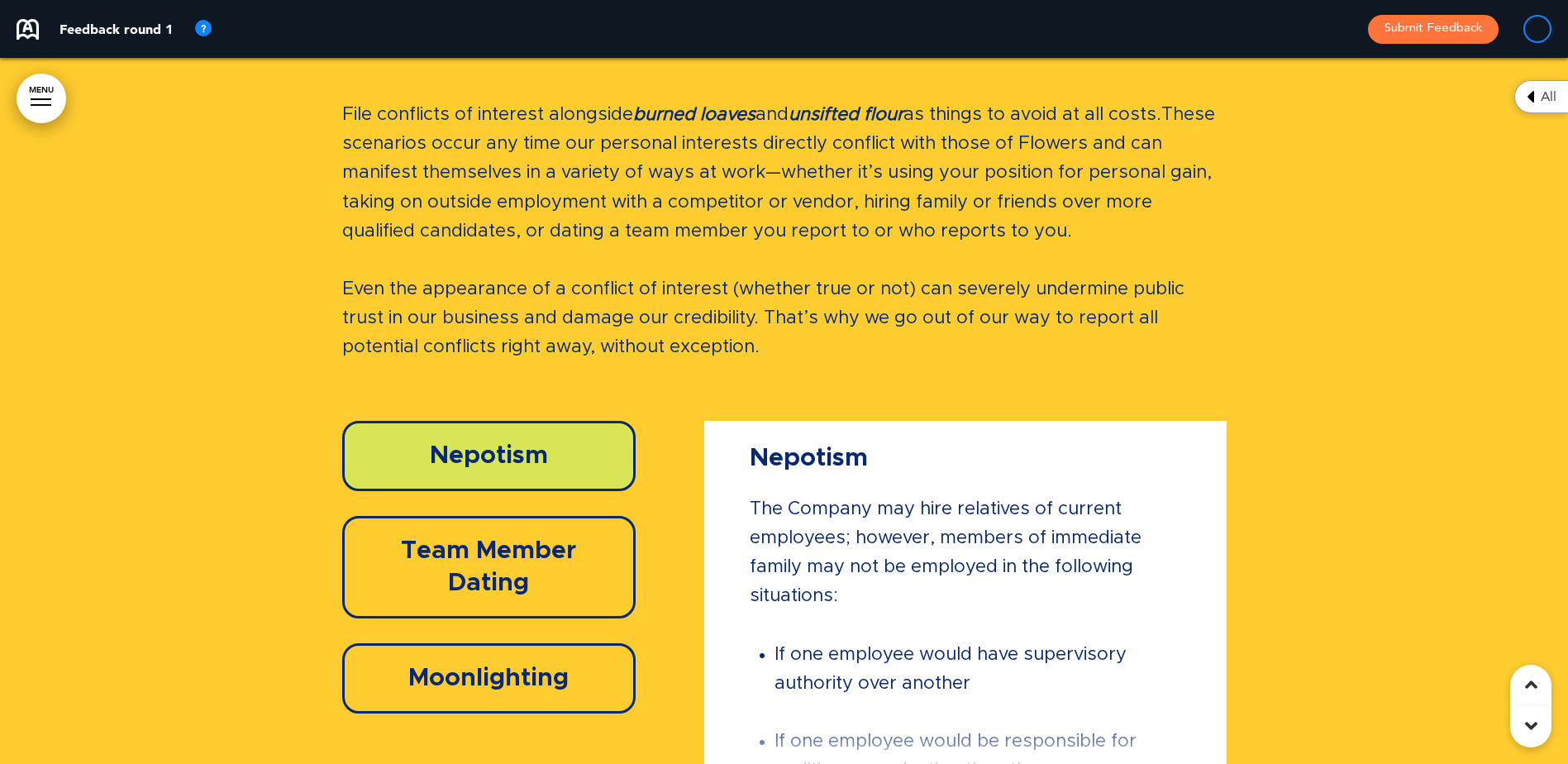
scroll to position [43342, 0]
drag, startPoint x: 448, startPoint y: 561, endPoint x: 341, endPoint y: 582, distance: 109.0
click at [448, 561] on h6 "Team Member Dating" at bounding box center [489, 567] width 256 height 65
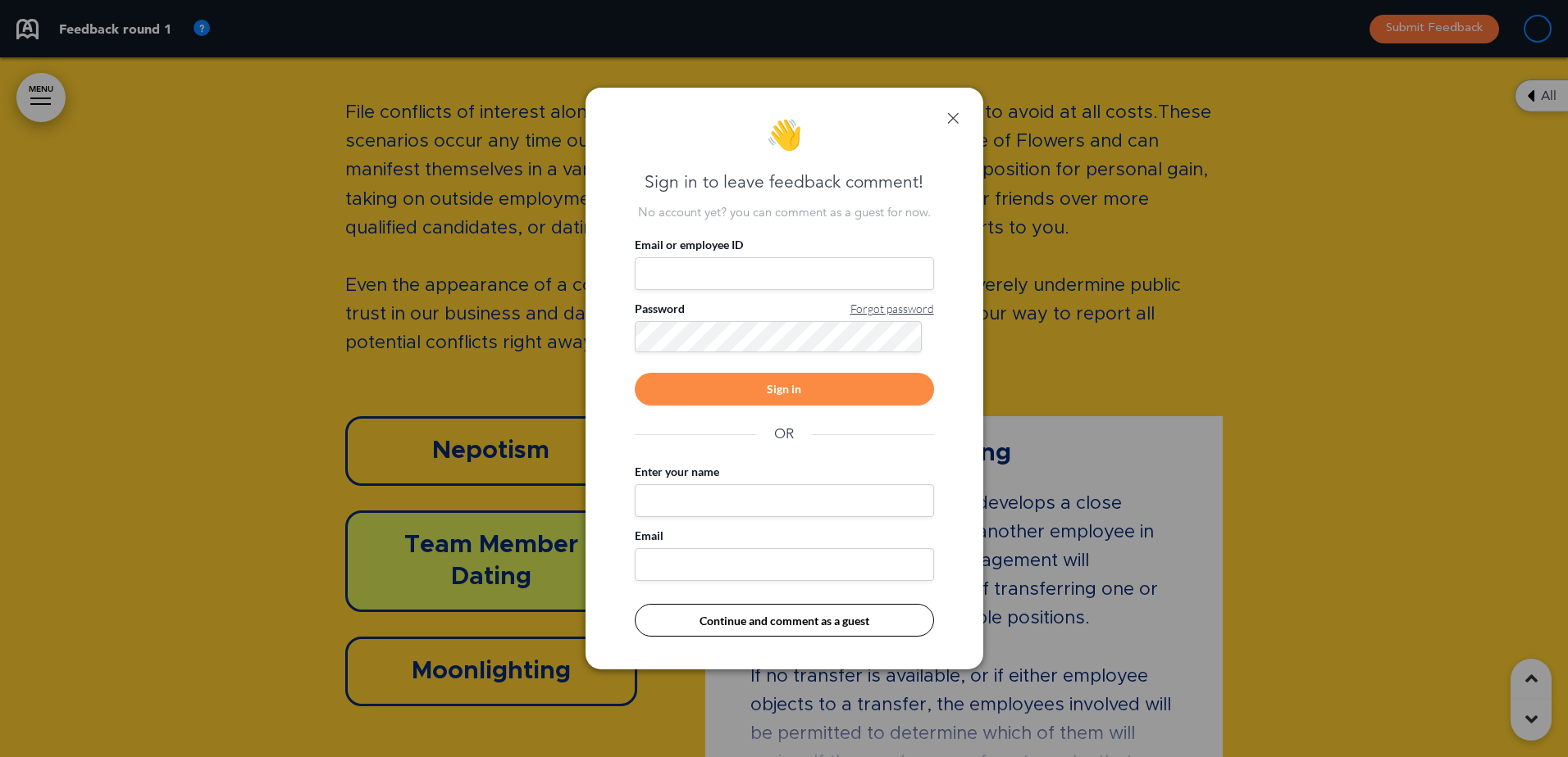
drag, startPoint x: 948, startPoint y: 113, endPoint x: 946, endPoint y: 184, distance: 71.0
click at [948, 113] on link at bounding box center [953, 117] width 12 height 12
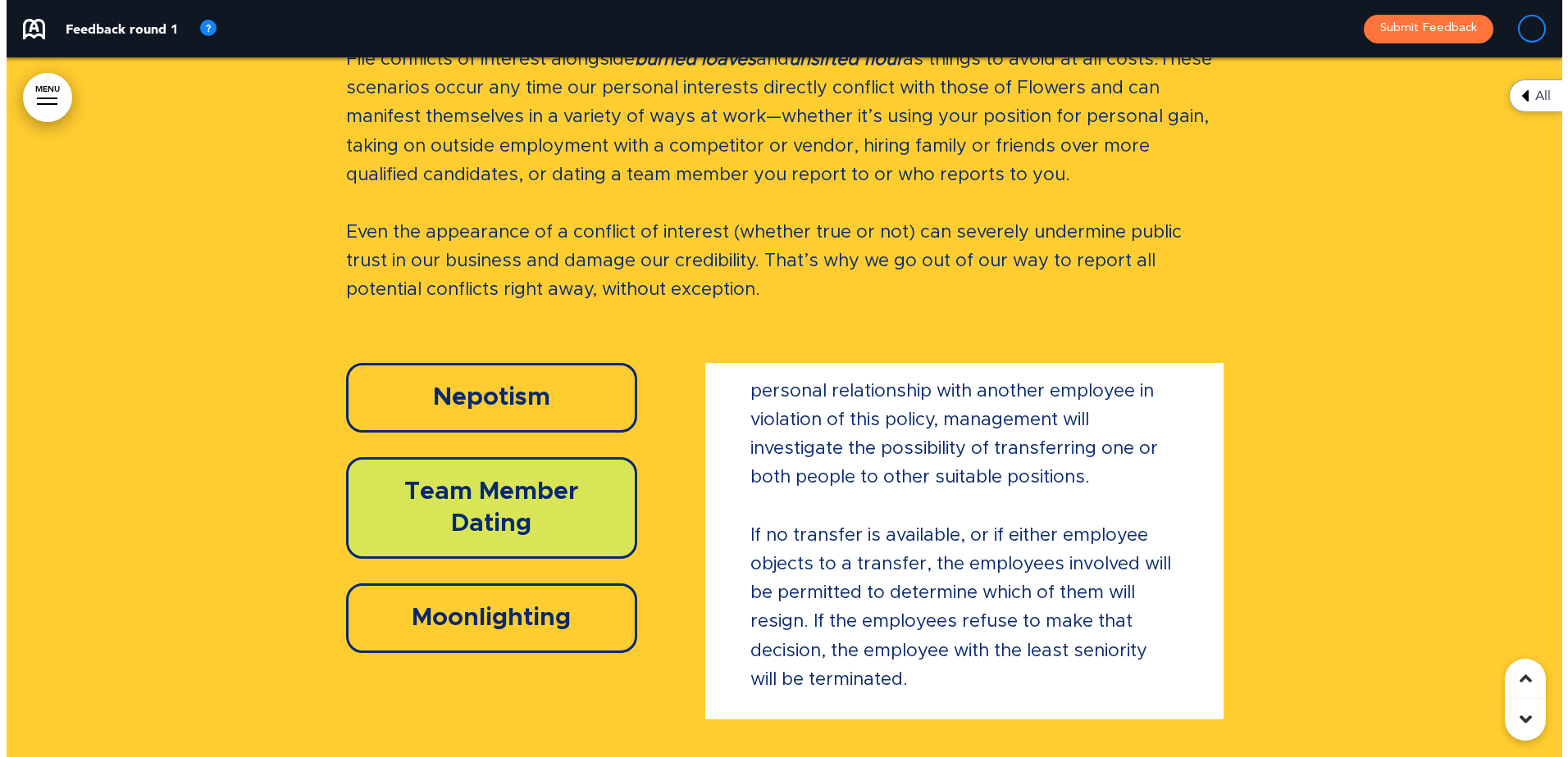
scroll to position [43028, 0]
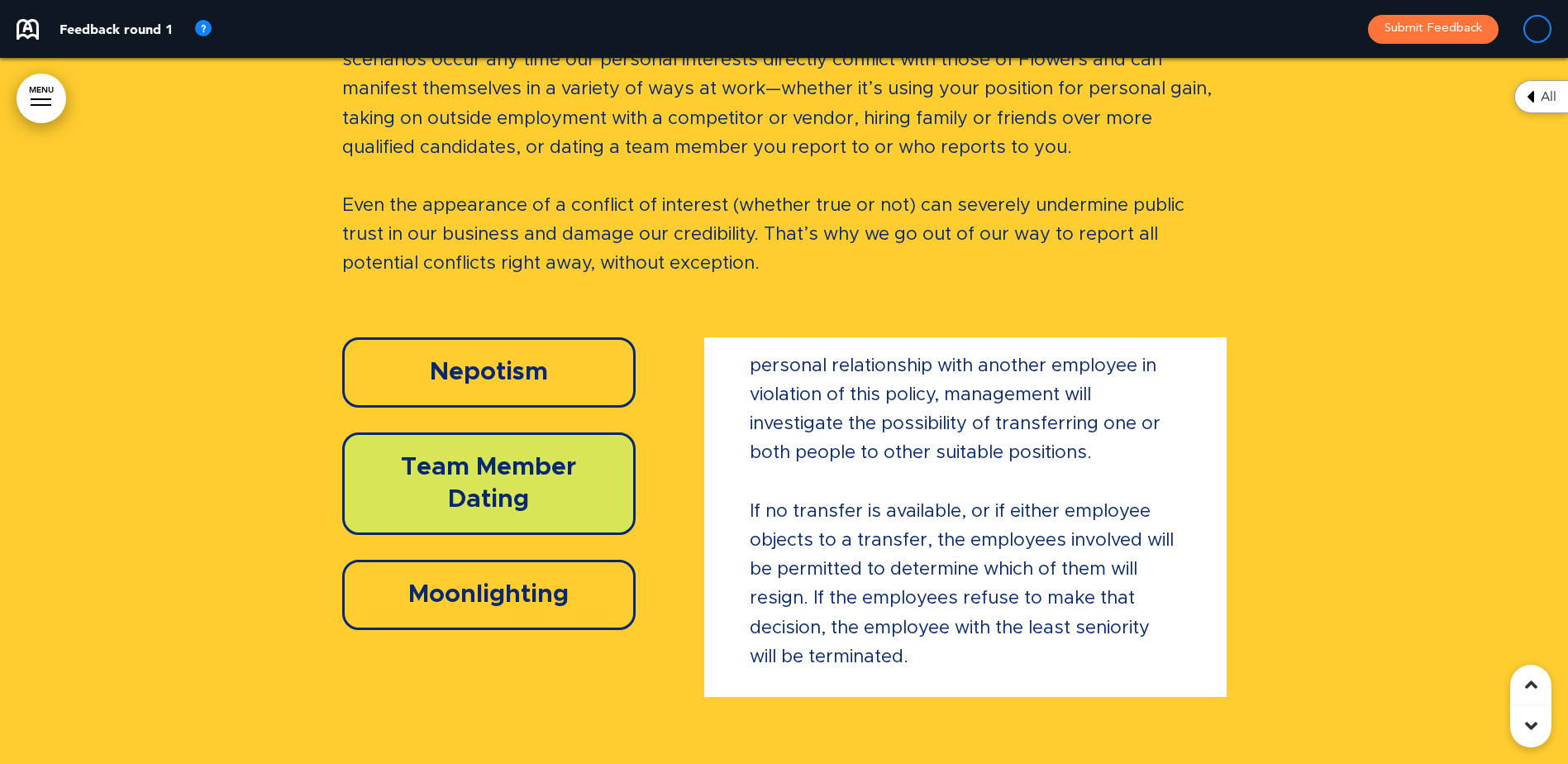
click at [483, 365] on h6 "Nepotism" at bounding box center [489, 372] width 256 height 32
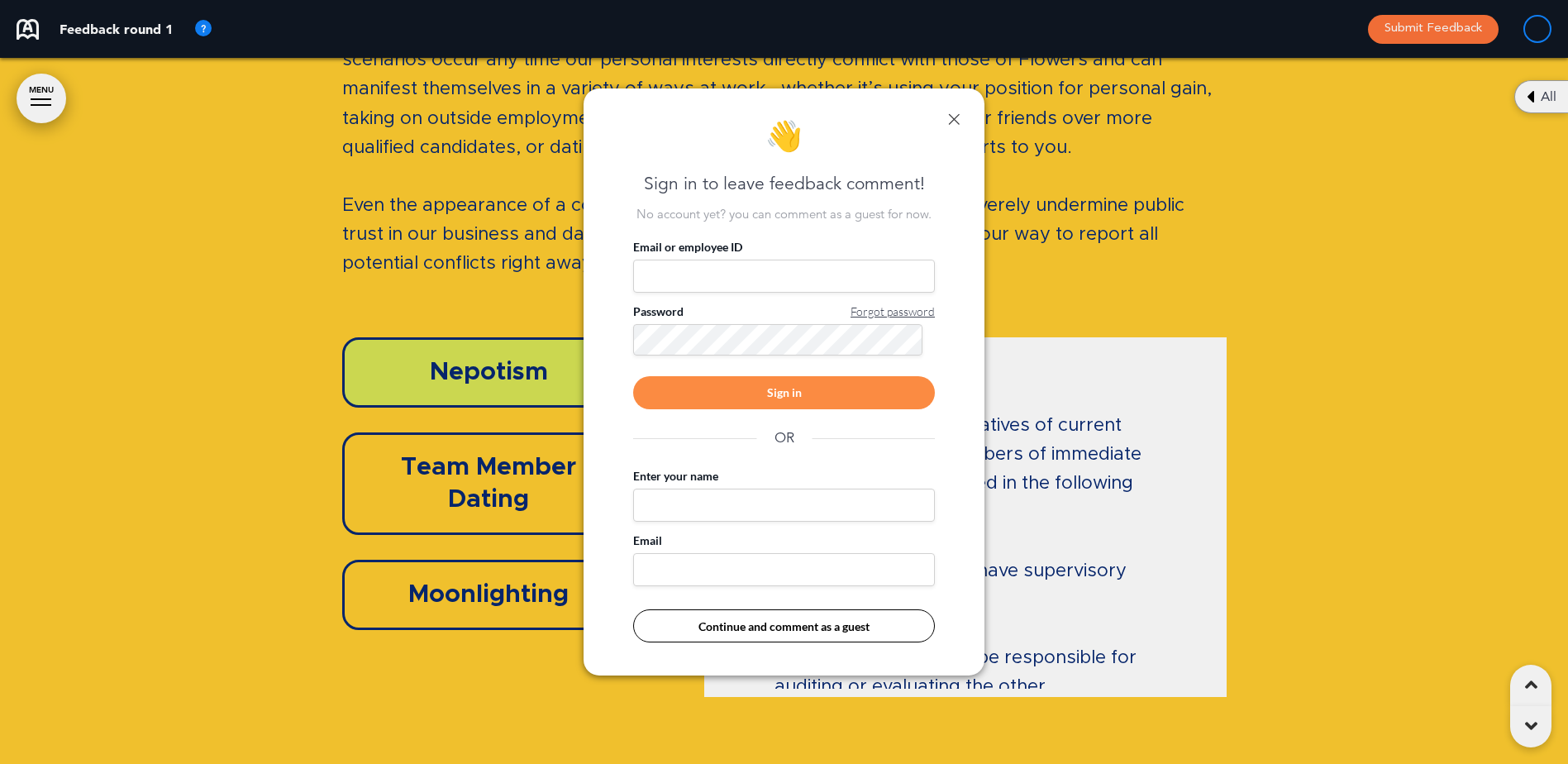
scroll to position [0, 1556]
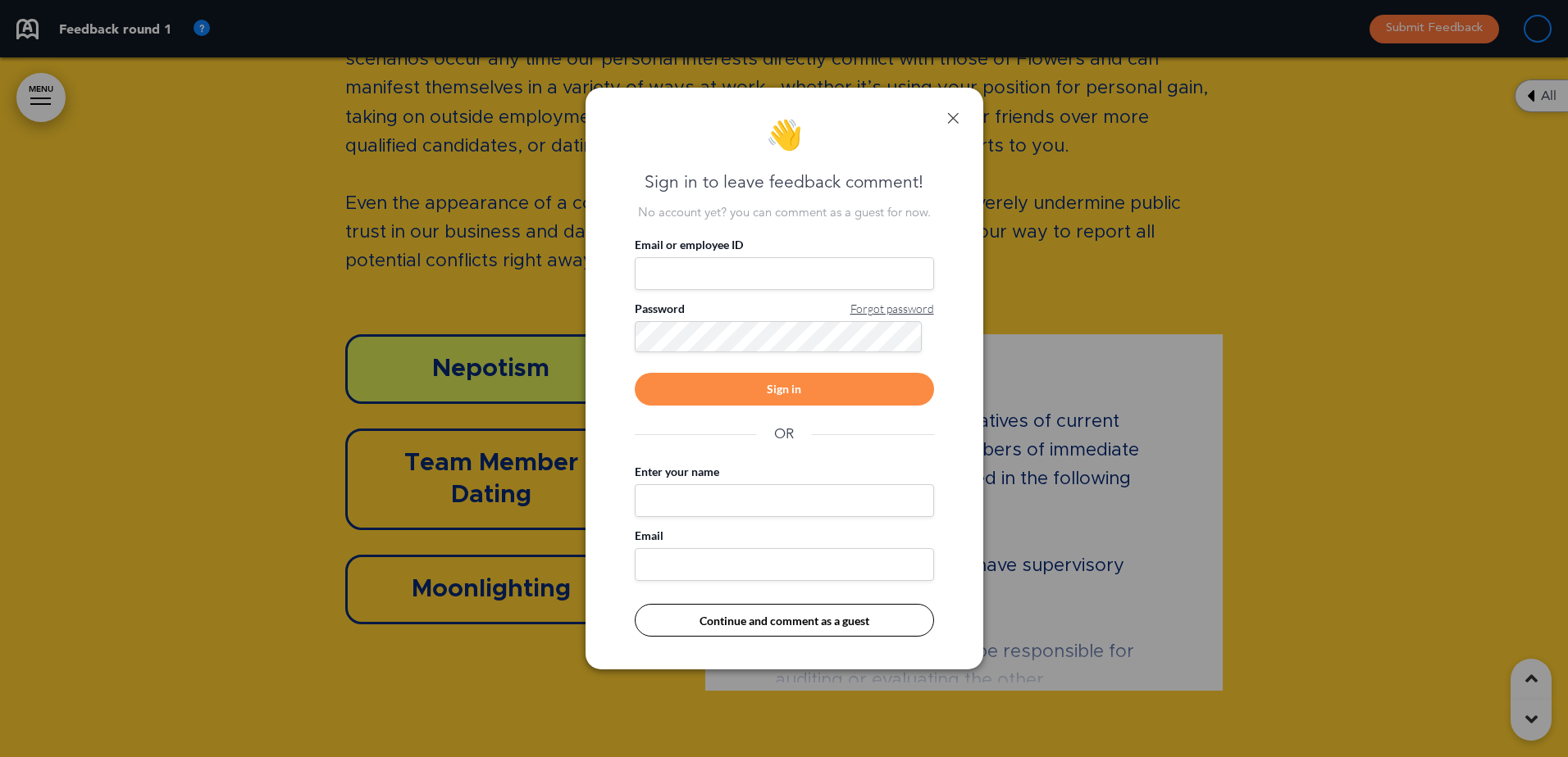
click at [956, 118] on link at bounding box center [953, 117] width 12 height 12
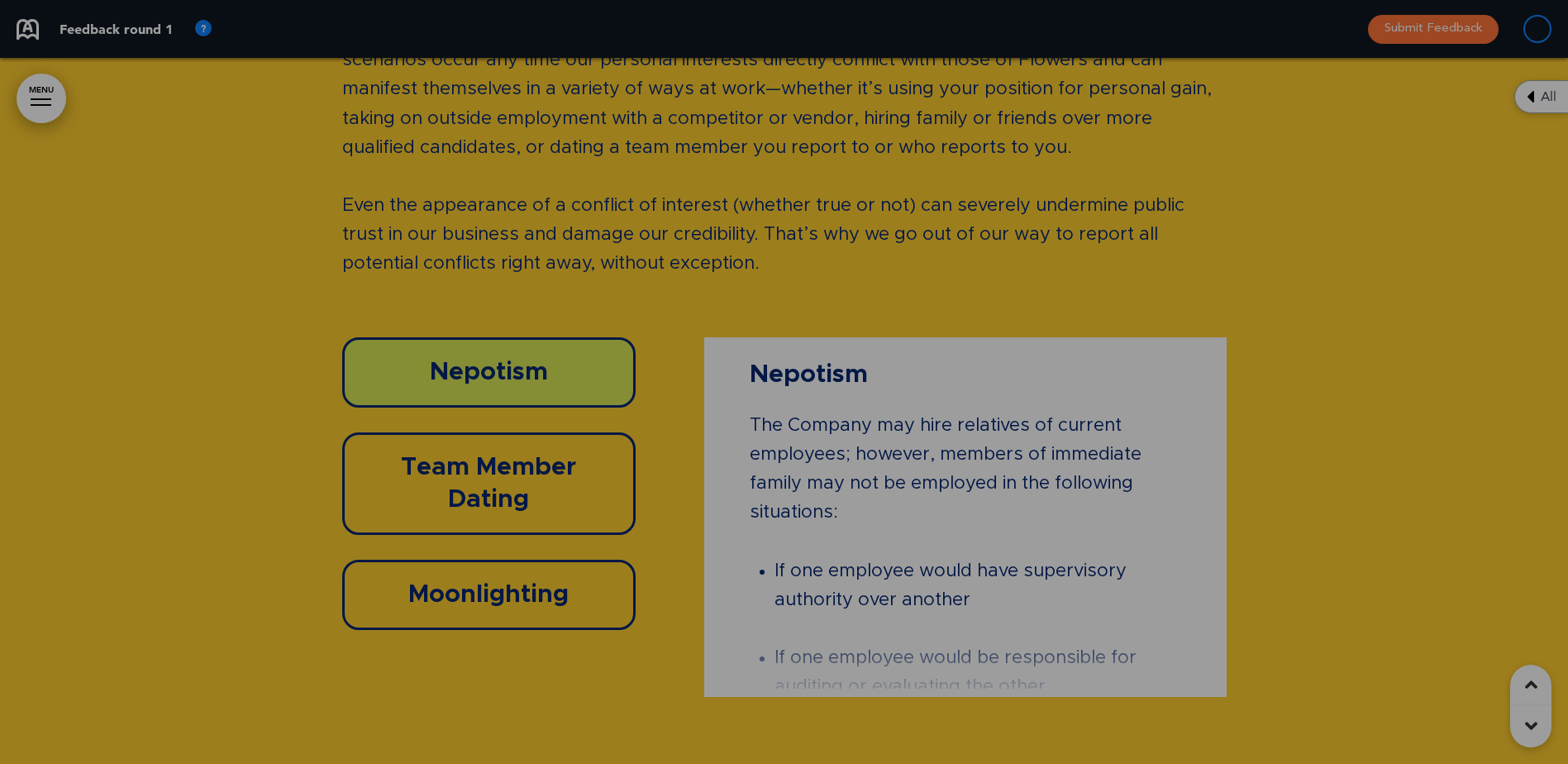
scroll to position [0, 1544]
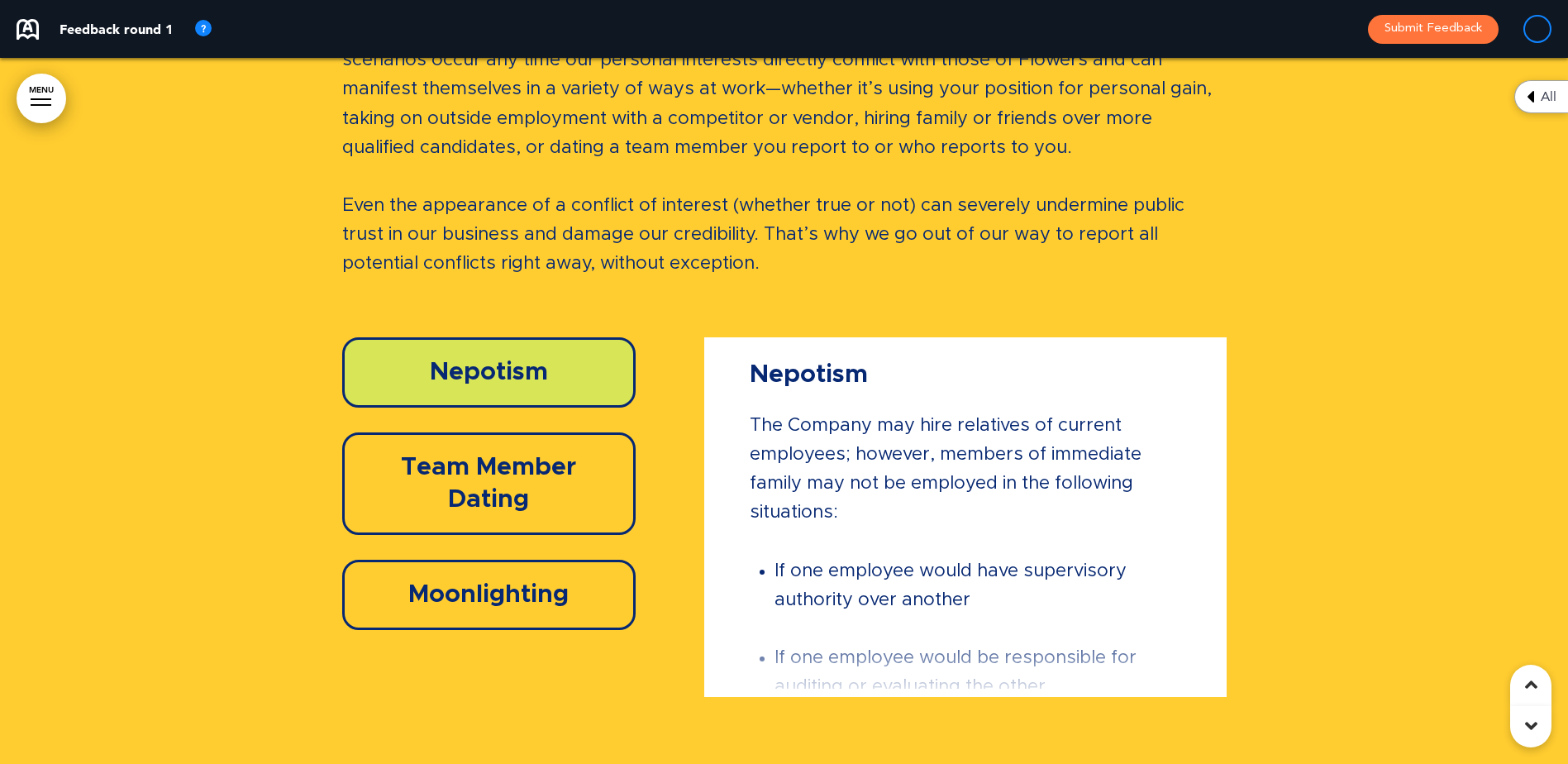
click at [563, 616] on div "Moonlighting" at bounding box center [490, 595] width 294 height 70
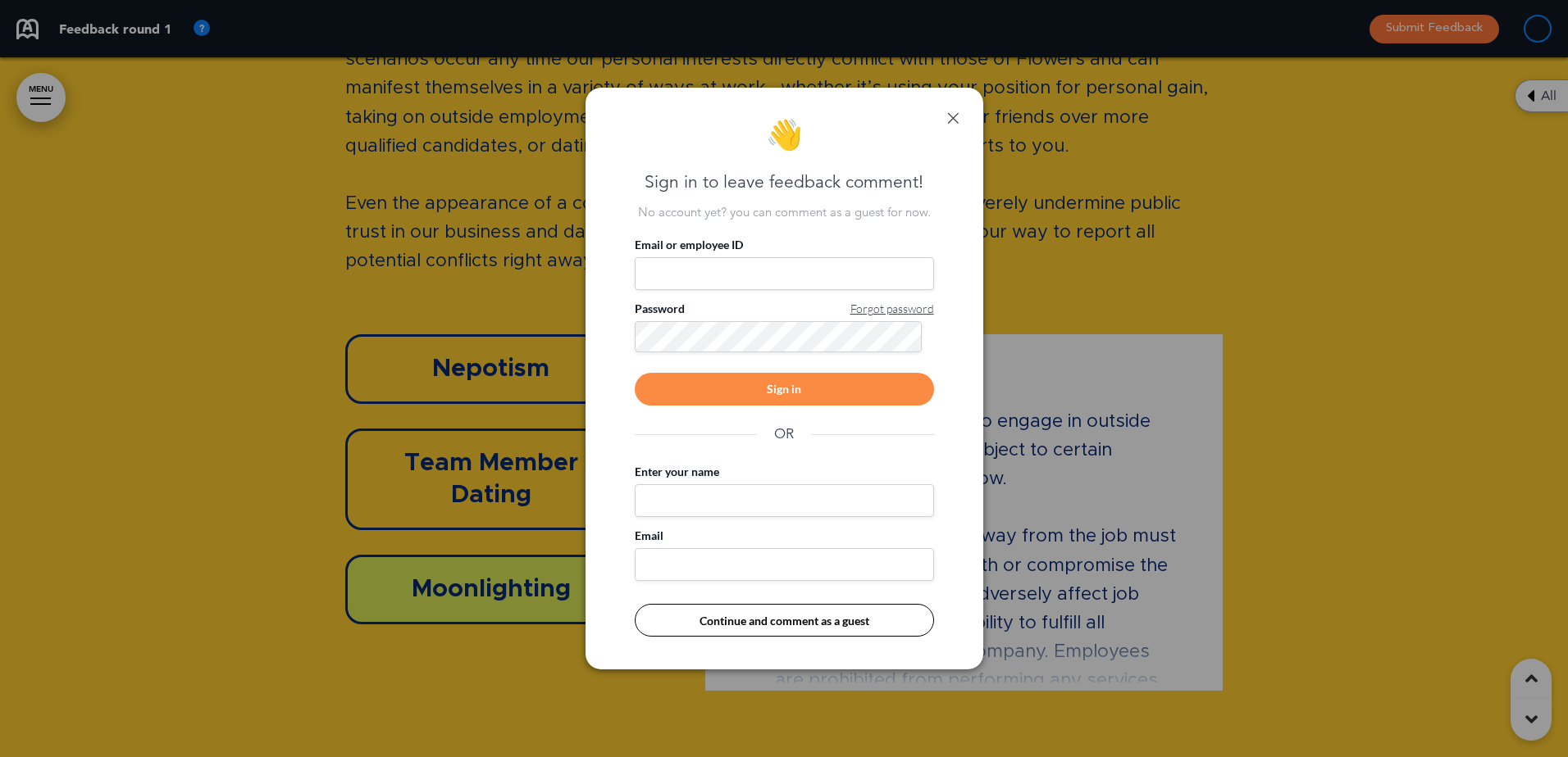
click at [959, 122] on div "👋 Sign in to leave feedback comment! No account yet? you can comment as a guest…" at bounding box center [784, 379] width 398 height 582
click at [956, 119] on link at bounding box center [953, 117] width 12 height 12
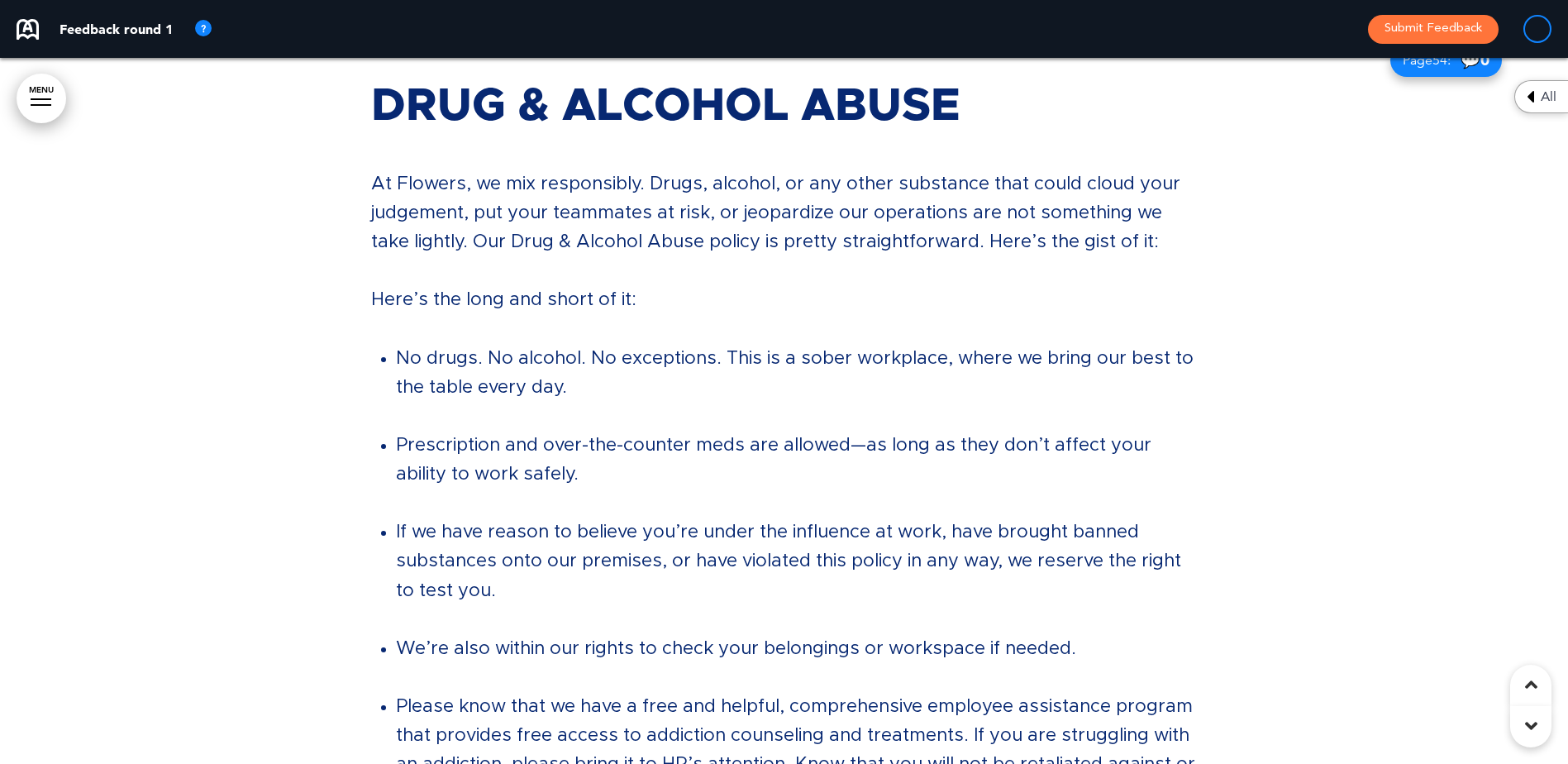
scroll to position [44832, 0]
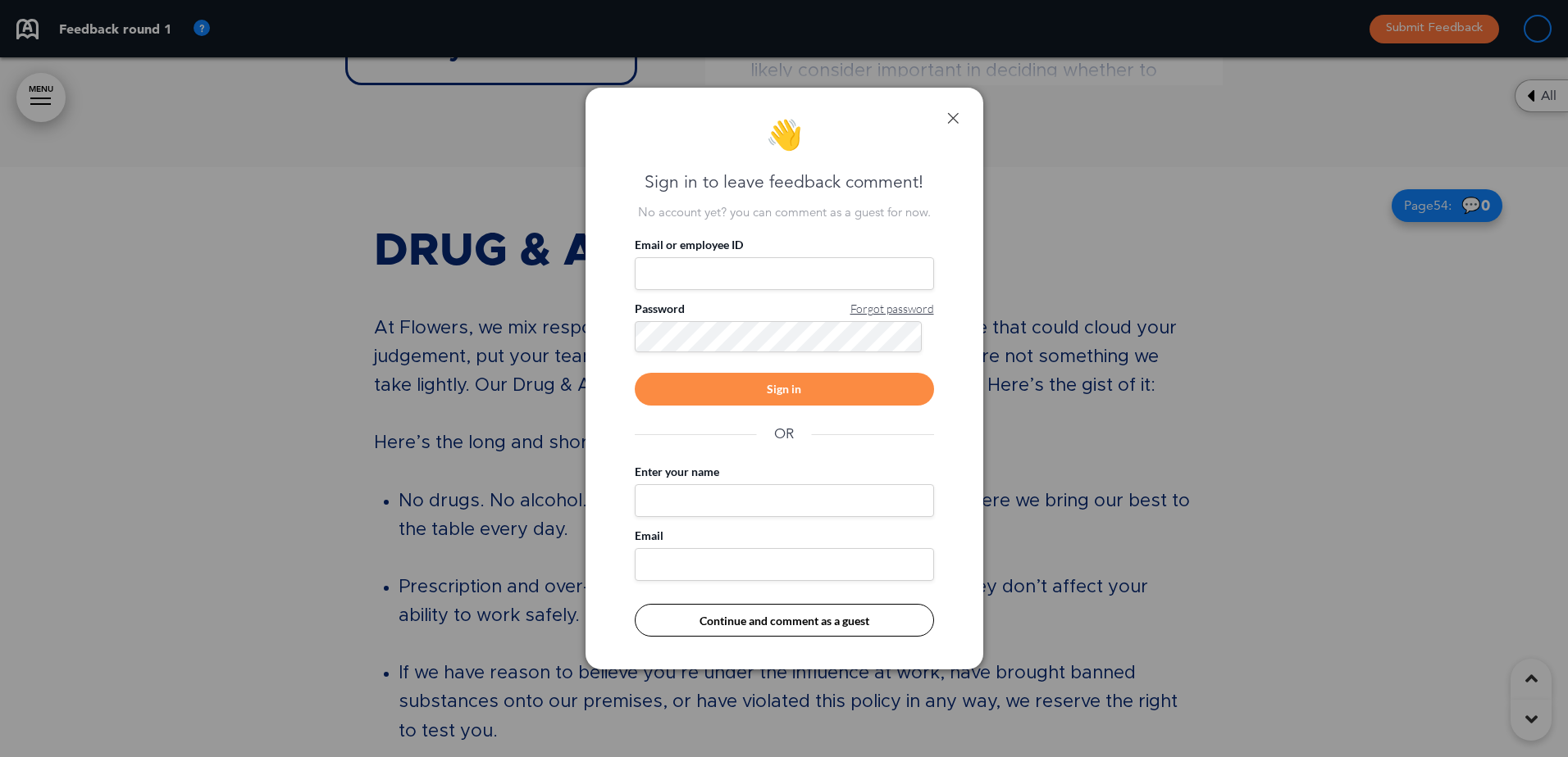
click at [956, 114] on link at bounding box center [953, 117] width 12 height 12
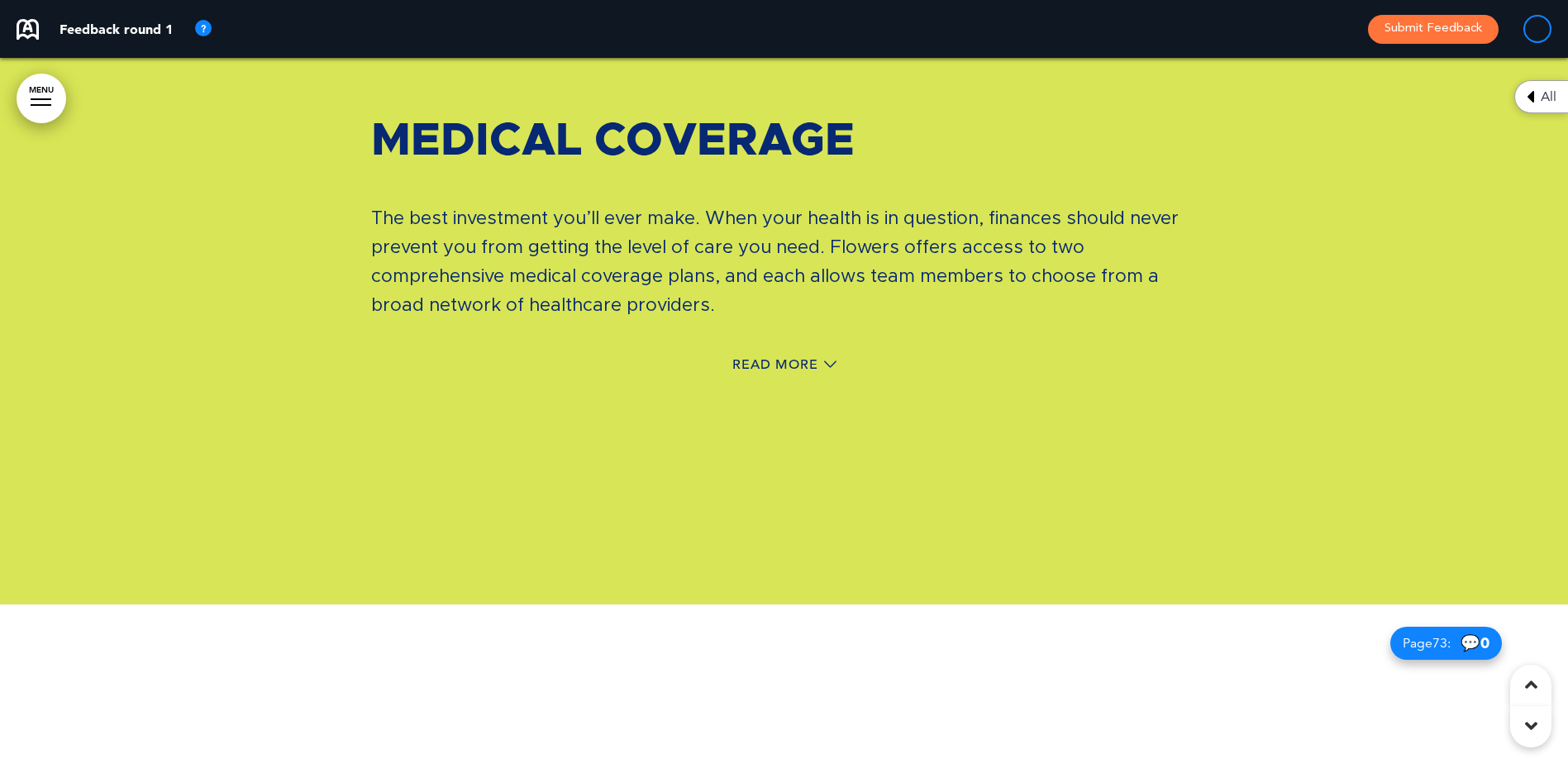
scroll to position [59801, 0]
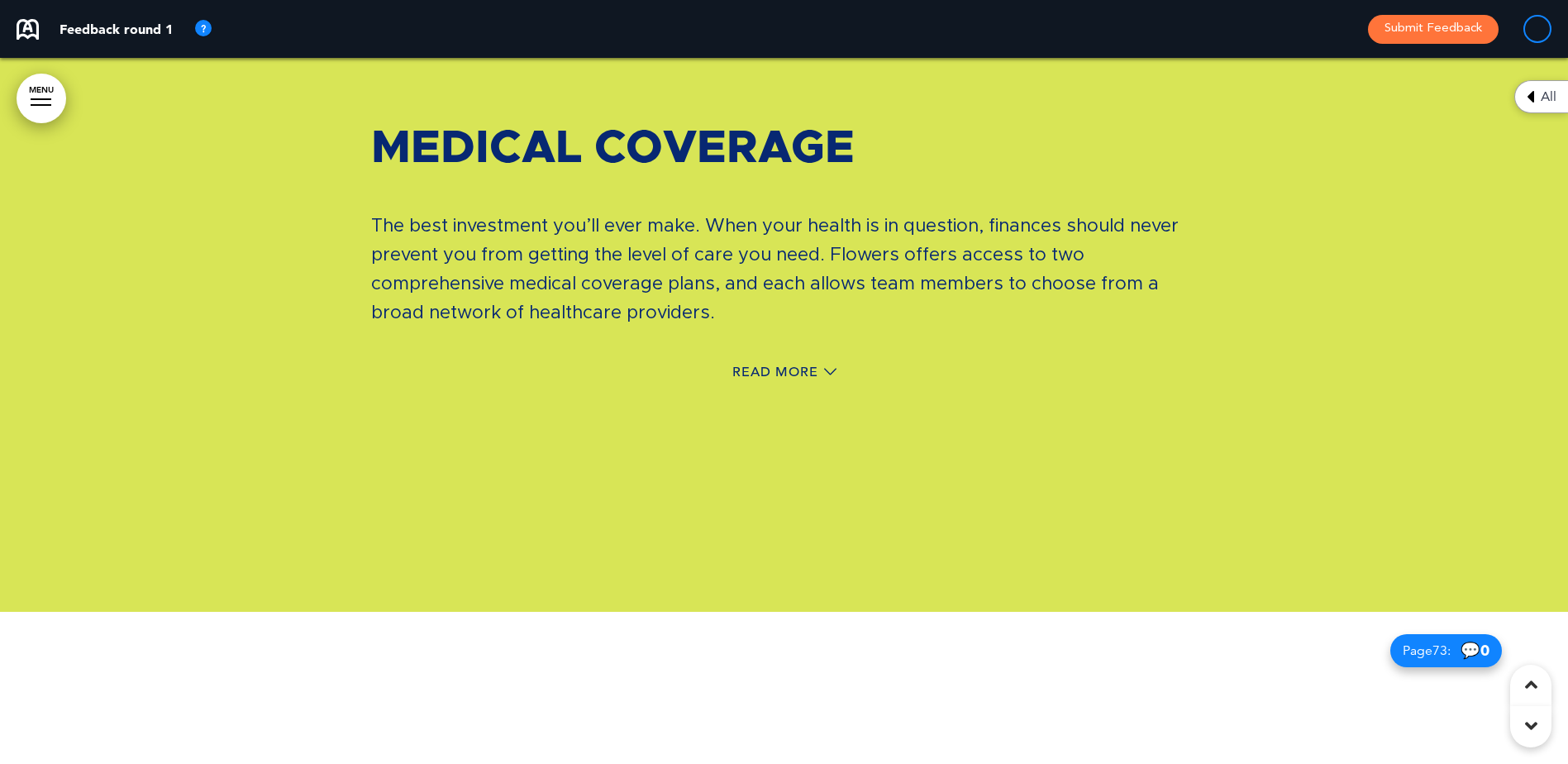
click at [725, 357] on div "Read More" at bounding box center [784, 374] width 827 height 34
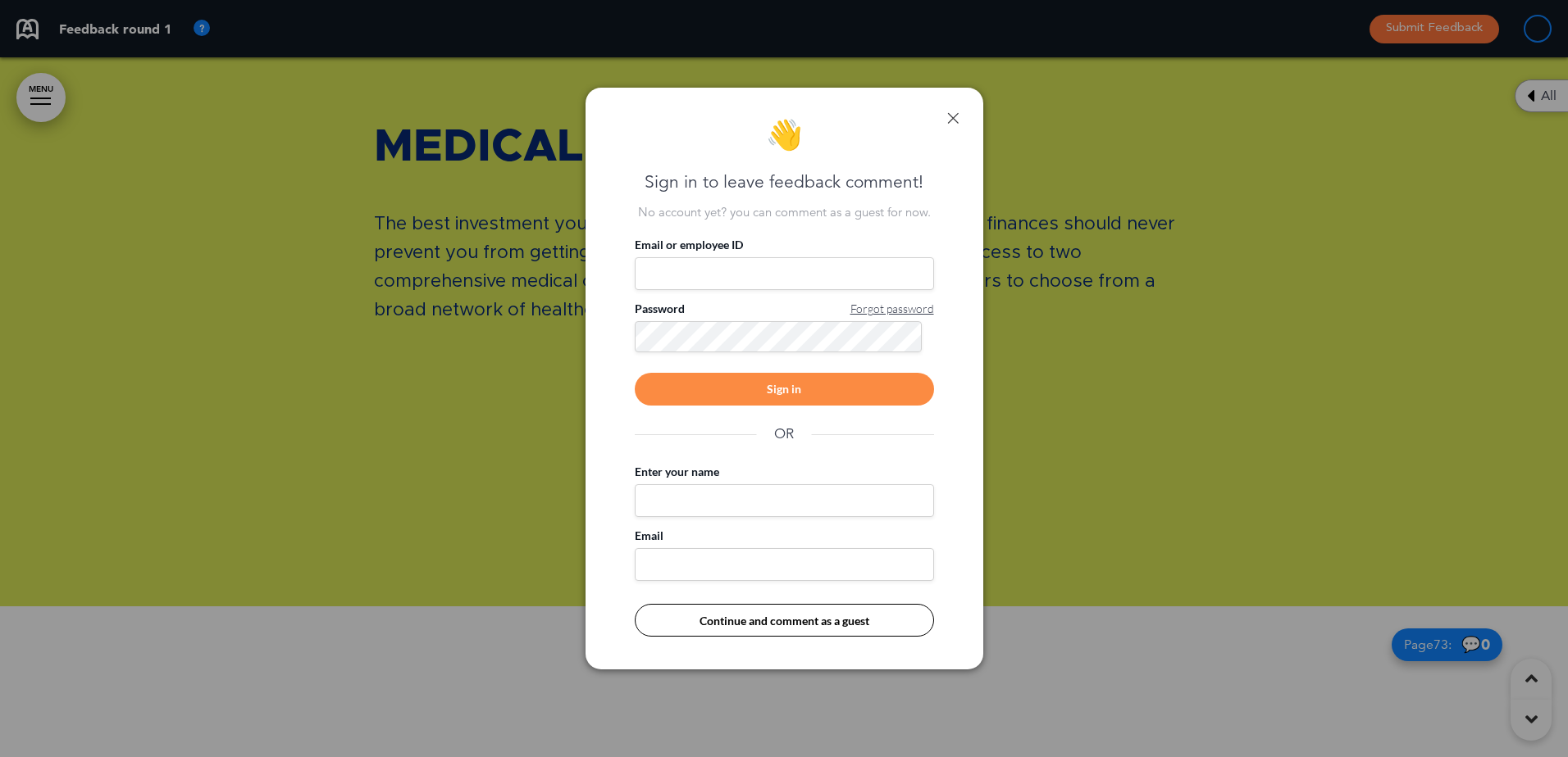
drag, startPoint x: 953, startPoint y: 113, endPoint x: 872, endPoint y: 263, distance: 170.5
click at [953, 113] on link at bounding box center [953, 117] width 12 height 12
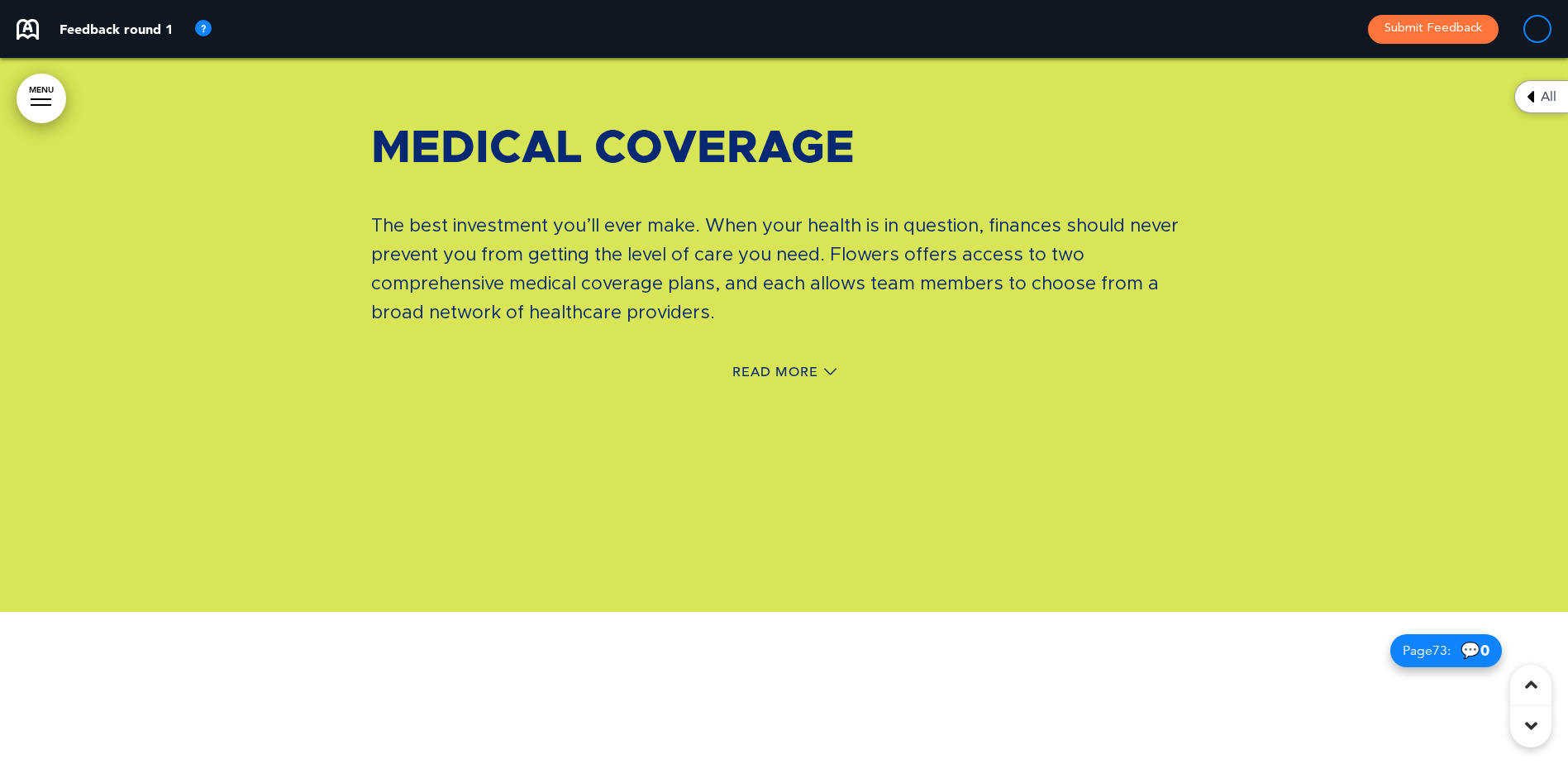
click at [805, 357] on div "Read More" at bounding box center [784, 374] width 827 height 34
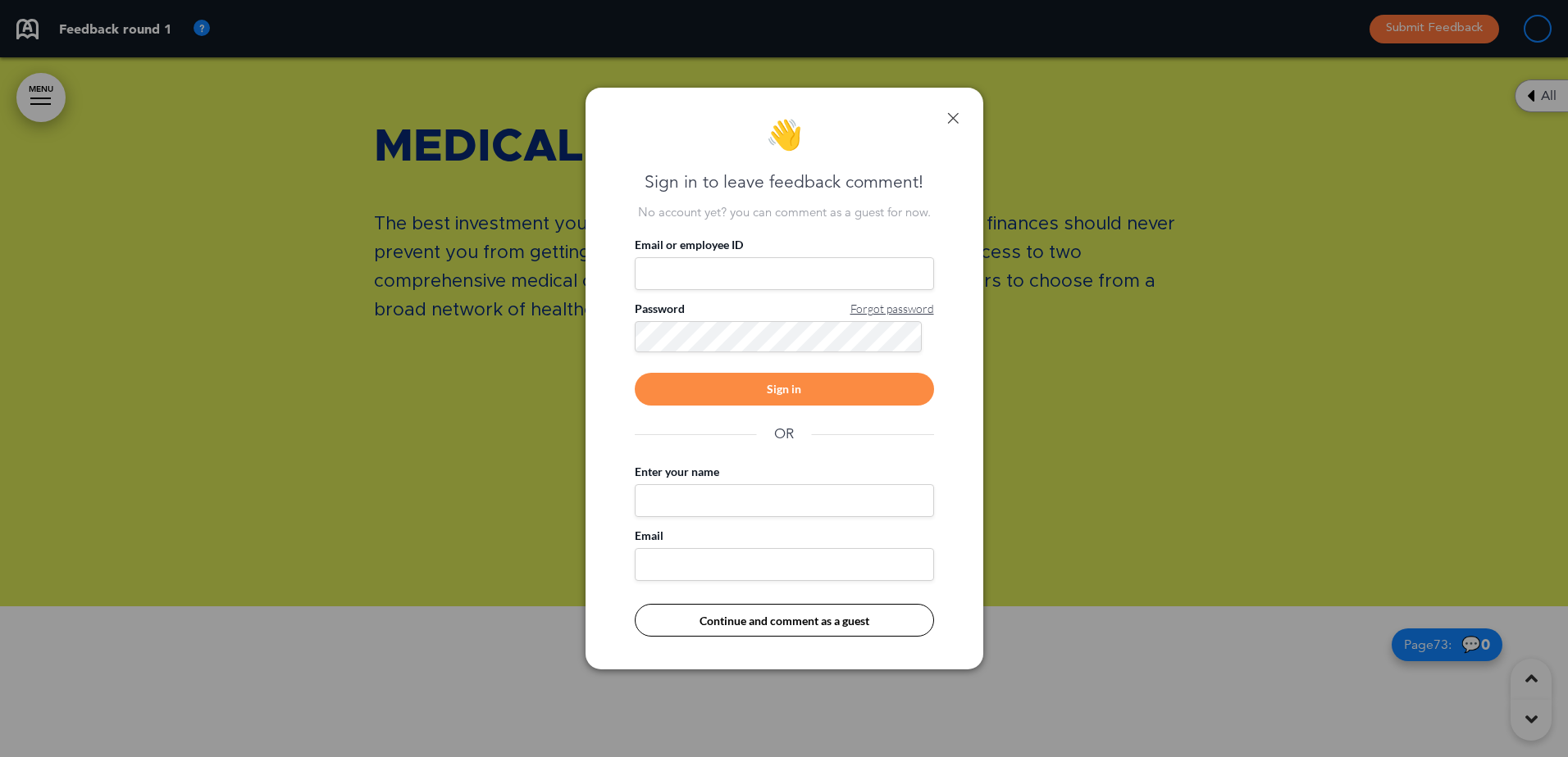
click at [953, 120] on link at bounding box center [953, 117] width 12 height 12
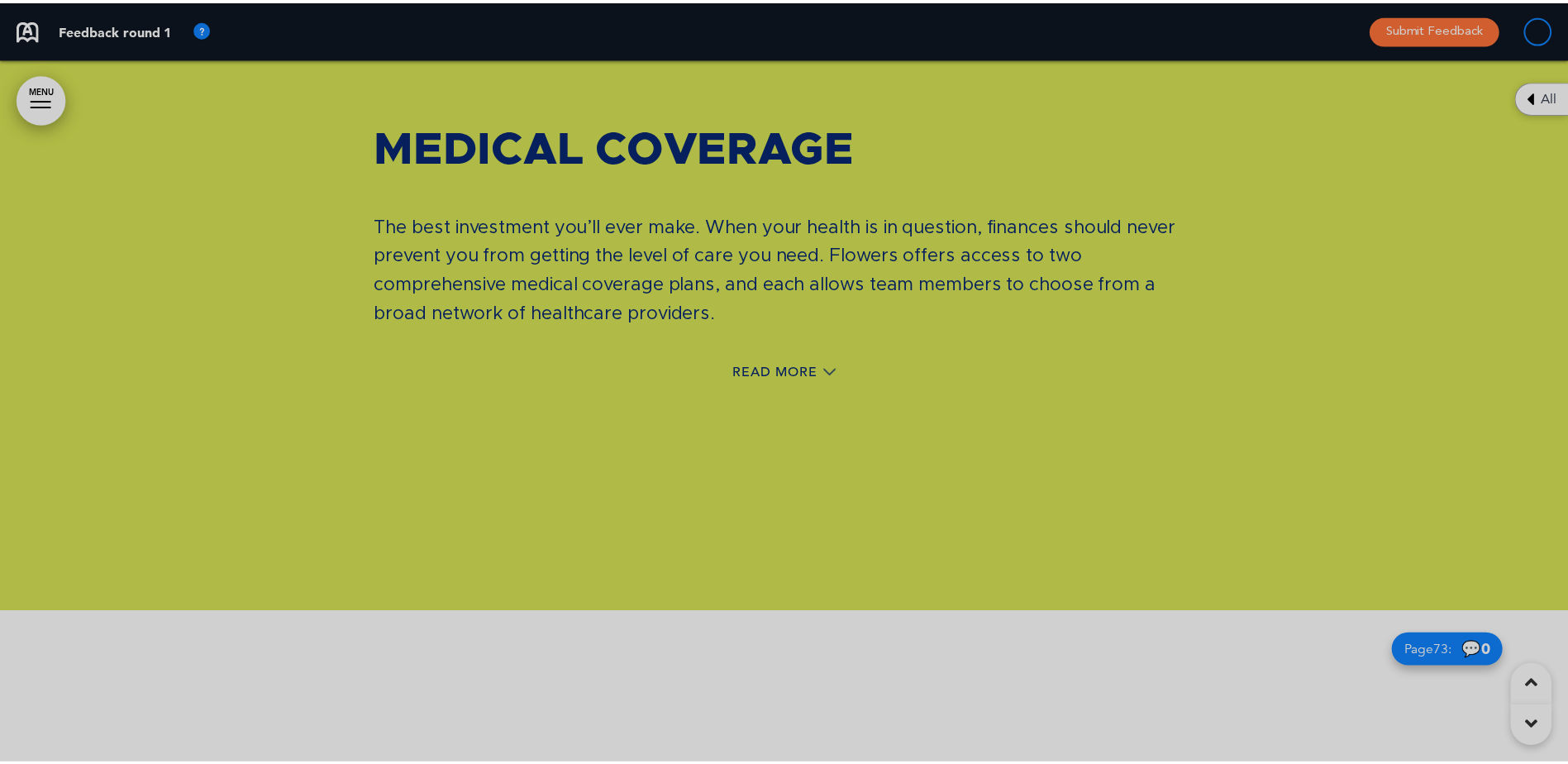
scroll to position [0, 1544]
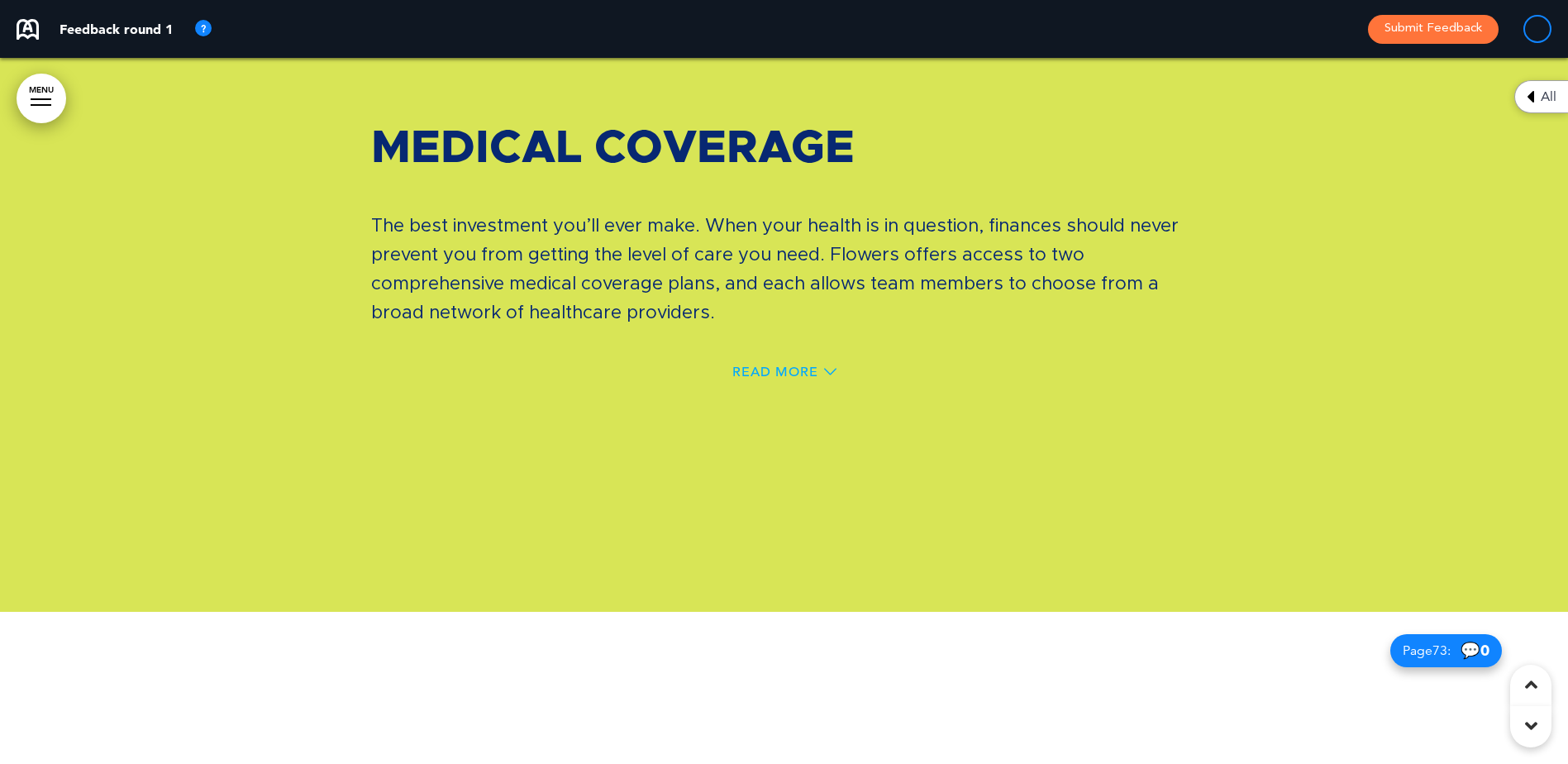
click at [802, 366] on span "Read More" at bounding box center [775, 372] width 86 height 13
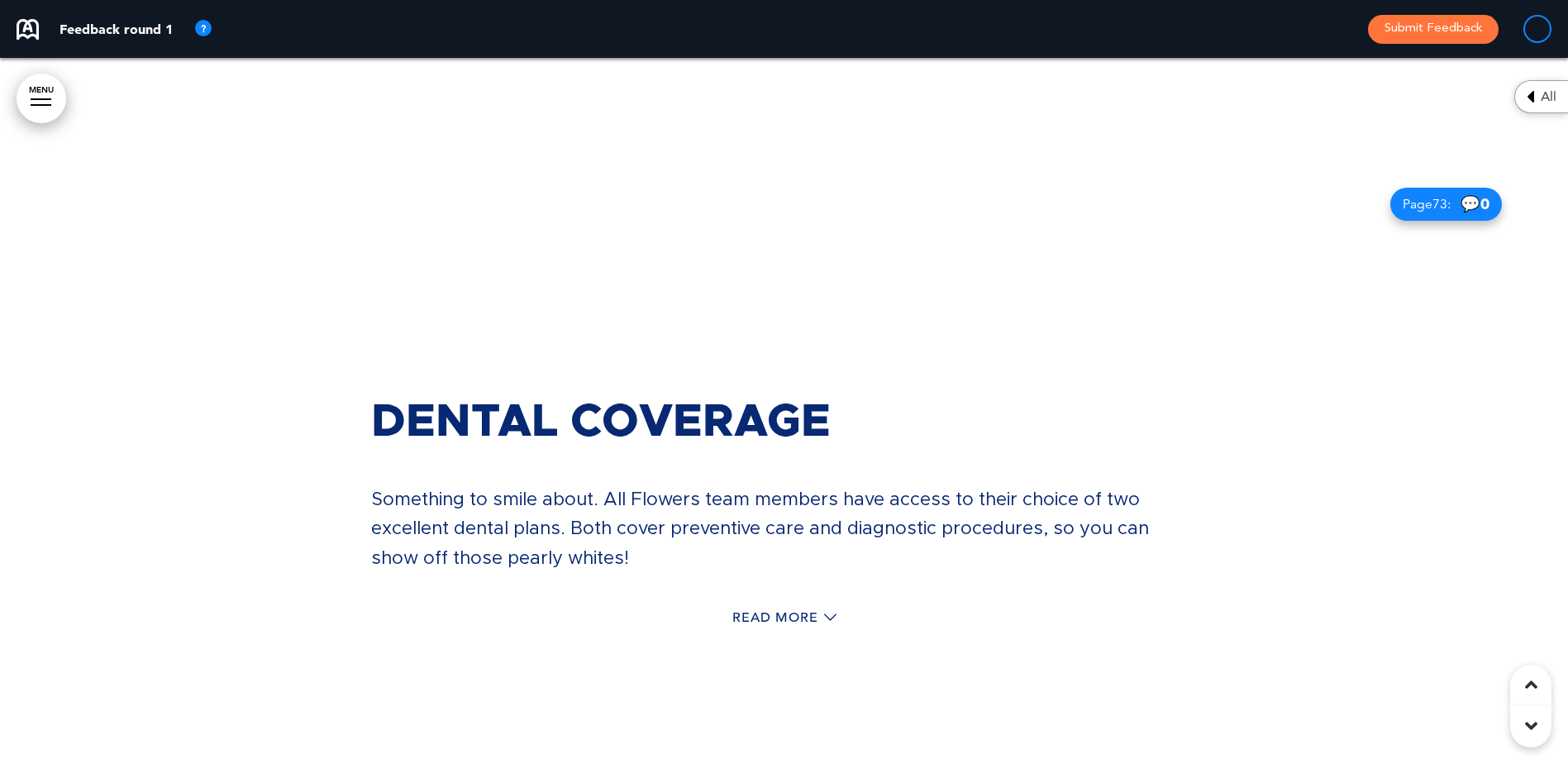
scroll to position [60279, 0]
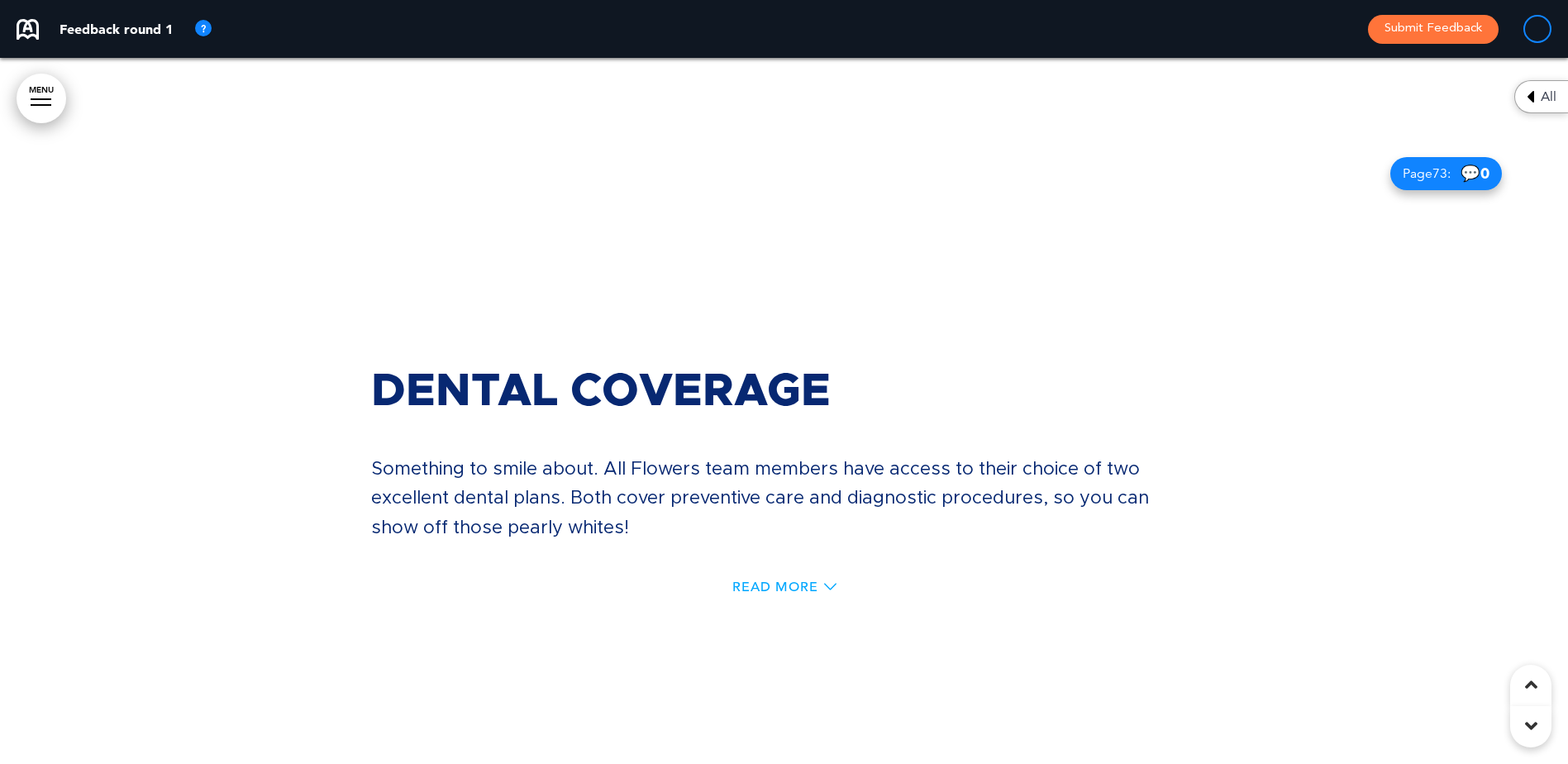
click at [813, 581] on span "Read More" at bounding box center [775, 587] width 86 height 13
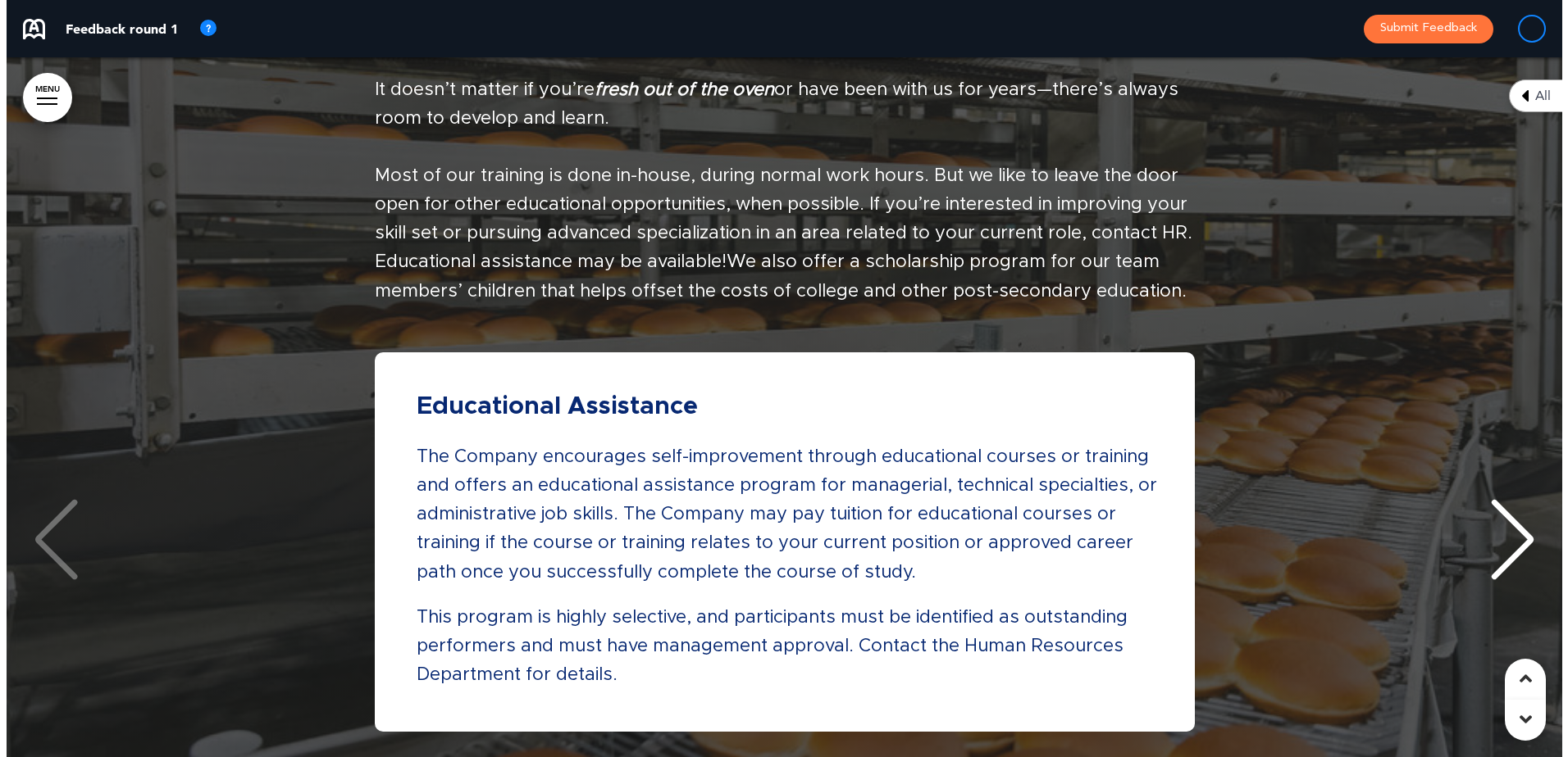
scroll to position [67677, 0]
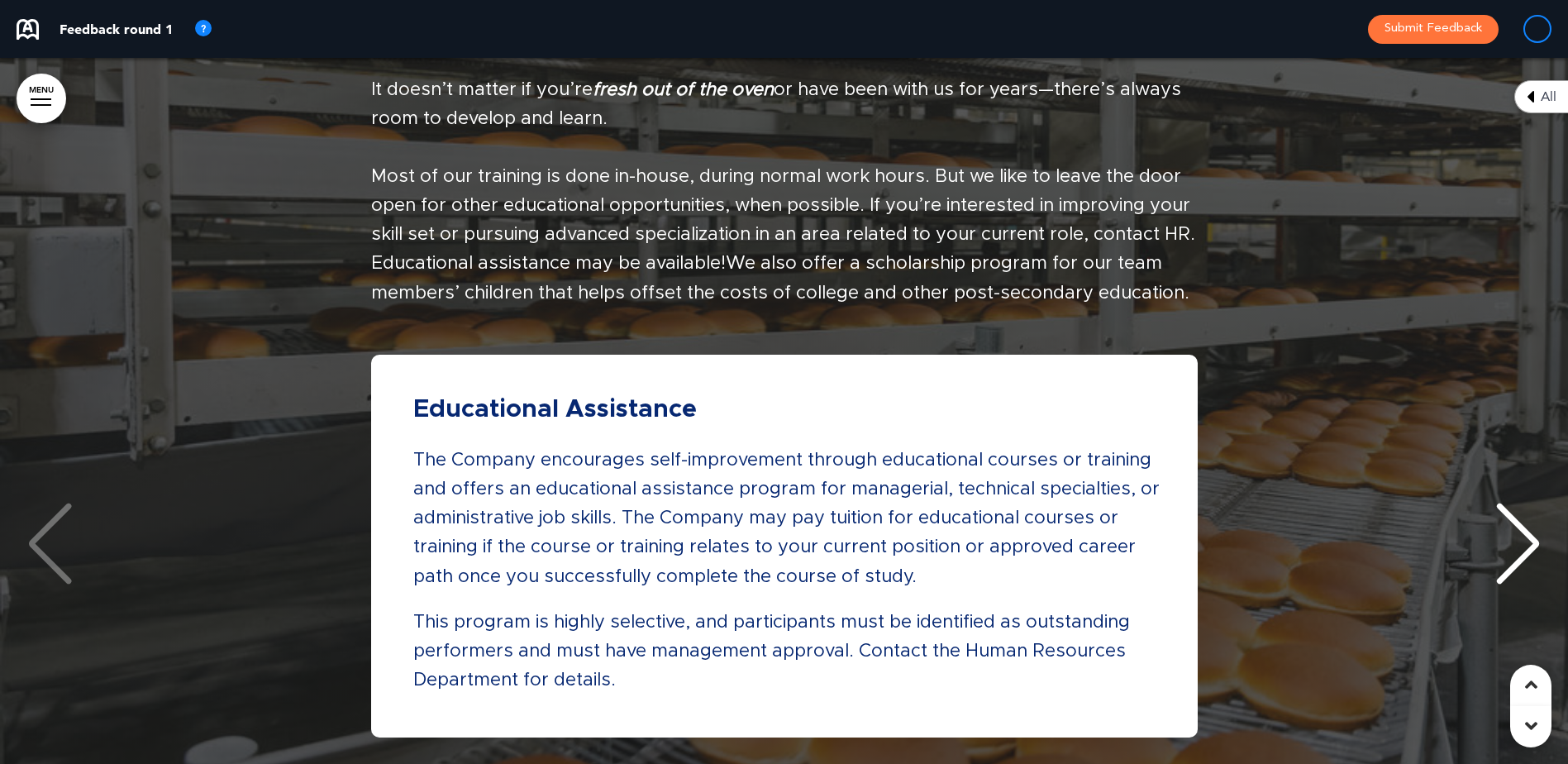
click at [1500, 511] on div "Next slide" at bounding box center [1518, 544] width 50 height 82
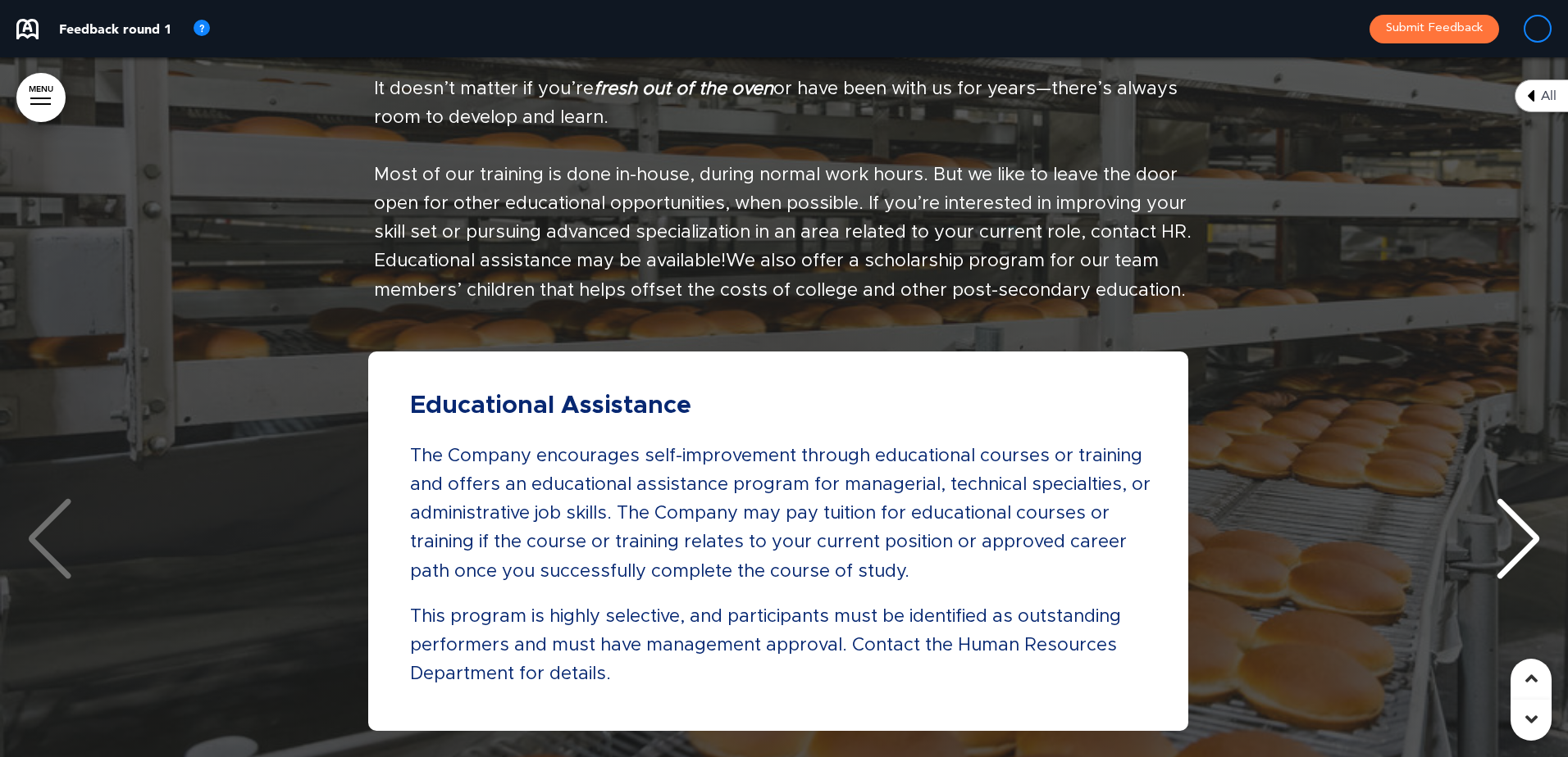
scroll to position [0, 0]
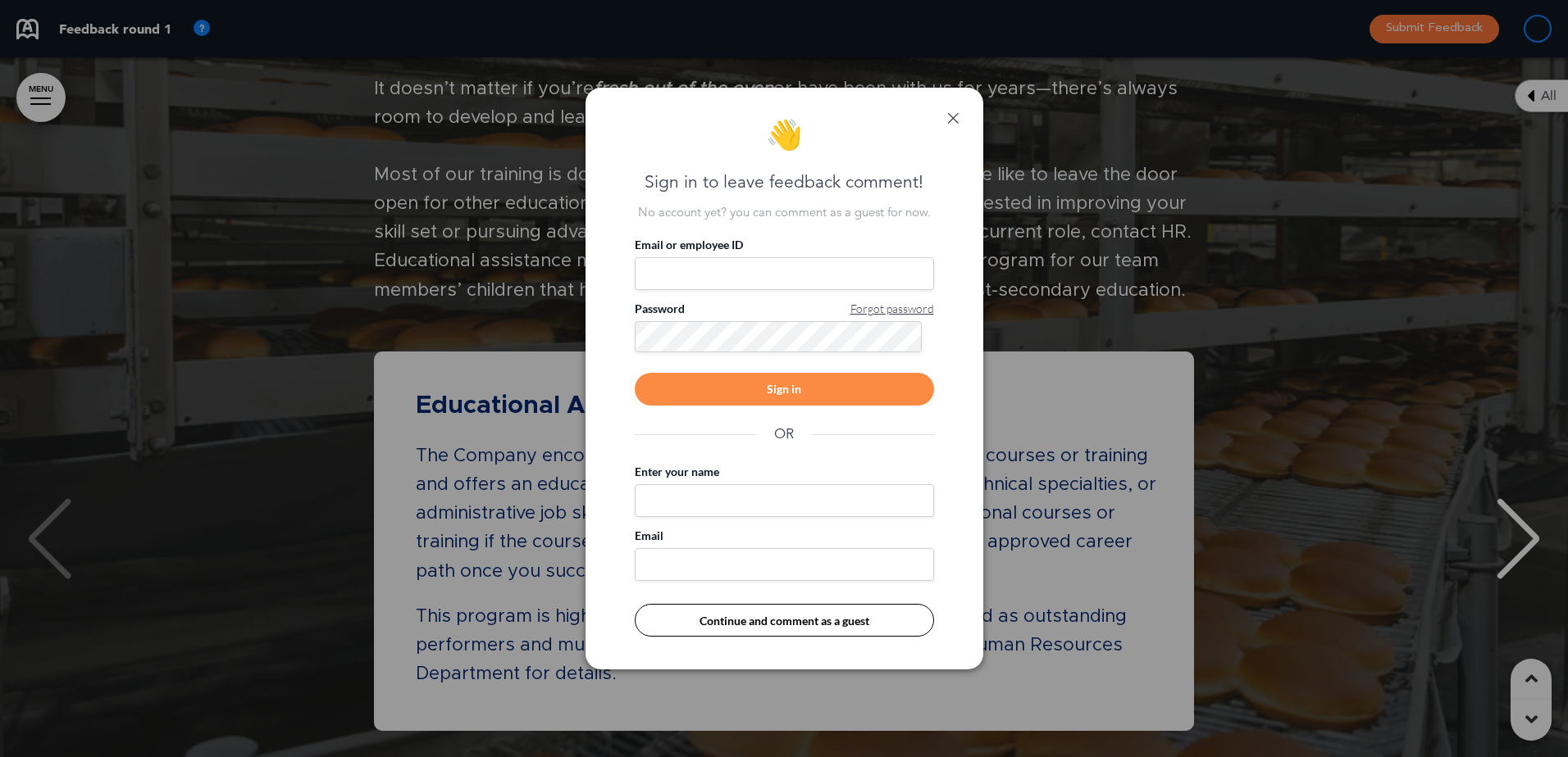
click at [775, 616] on button "Continue and comment as a guest" at bounding box center [784, 620] width 299 height 33
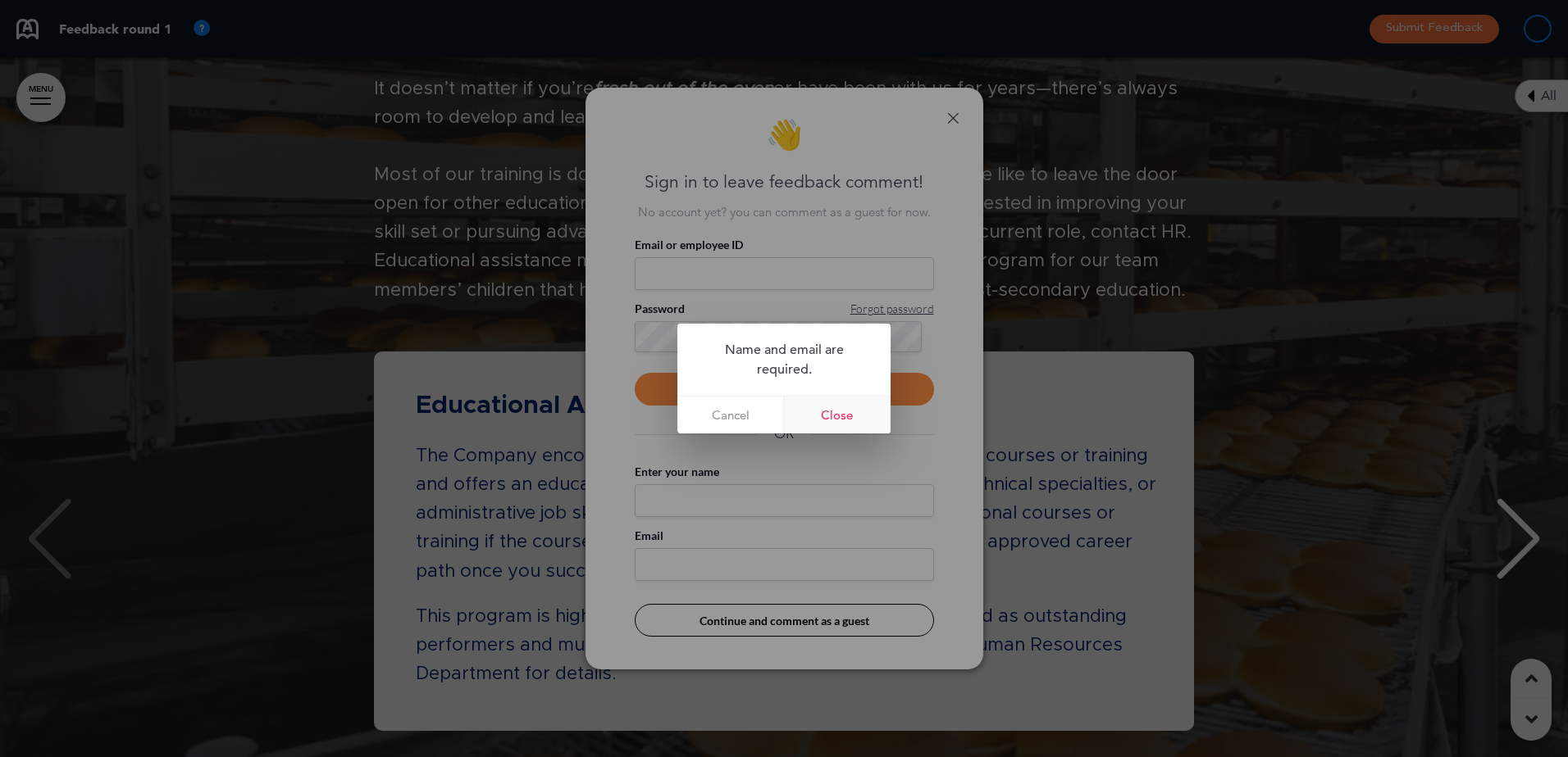
click at [841, 417] on link "Close" at bounding box center [837, 415] width 106 height 37
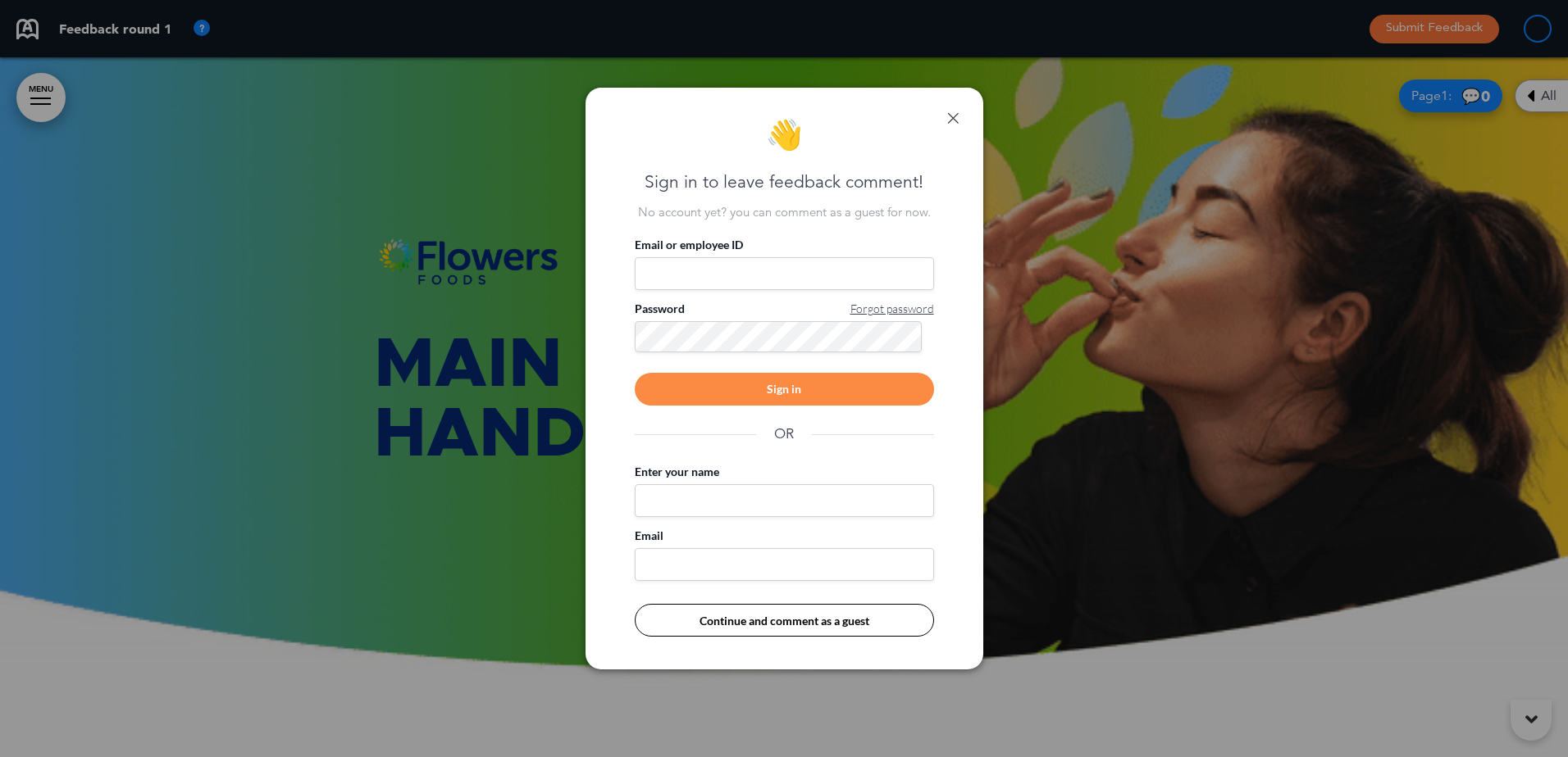
click at [768, 506] on input "Enter your name" at bounding box center [784, 501] width 299 height 33
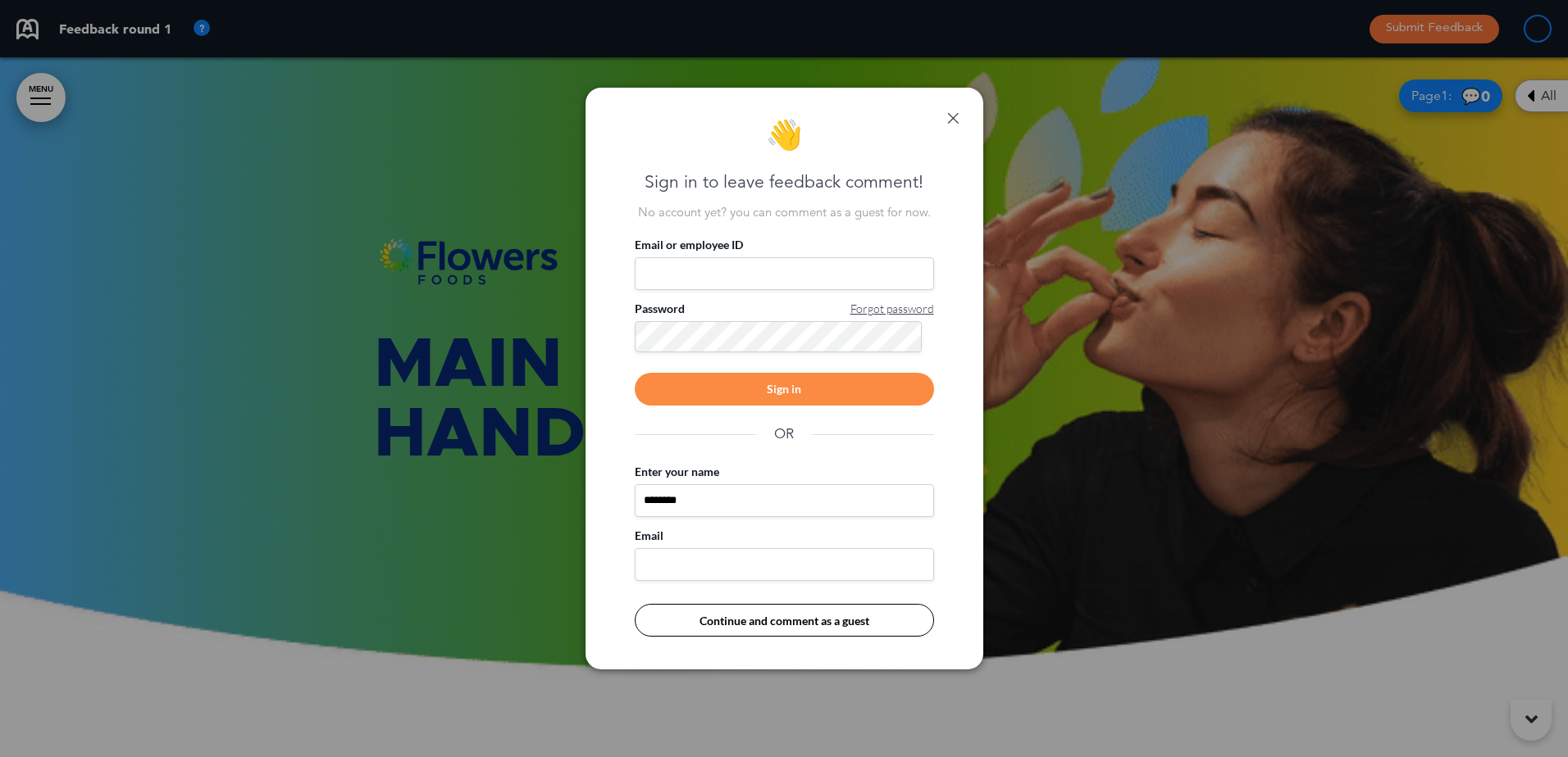
type input "********"
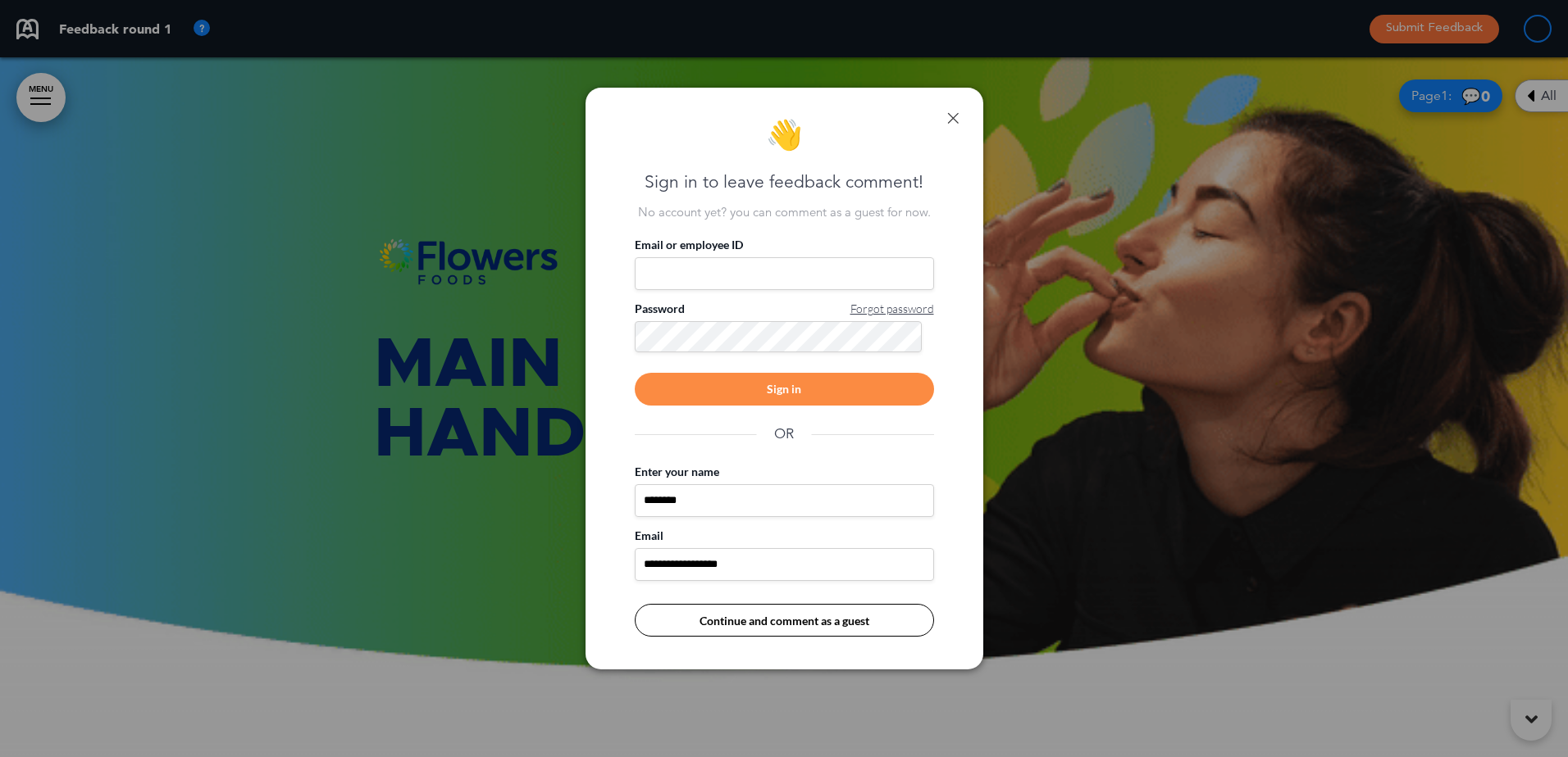
type input "**********"
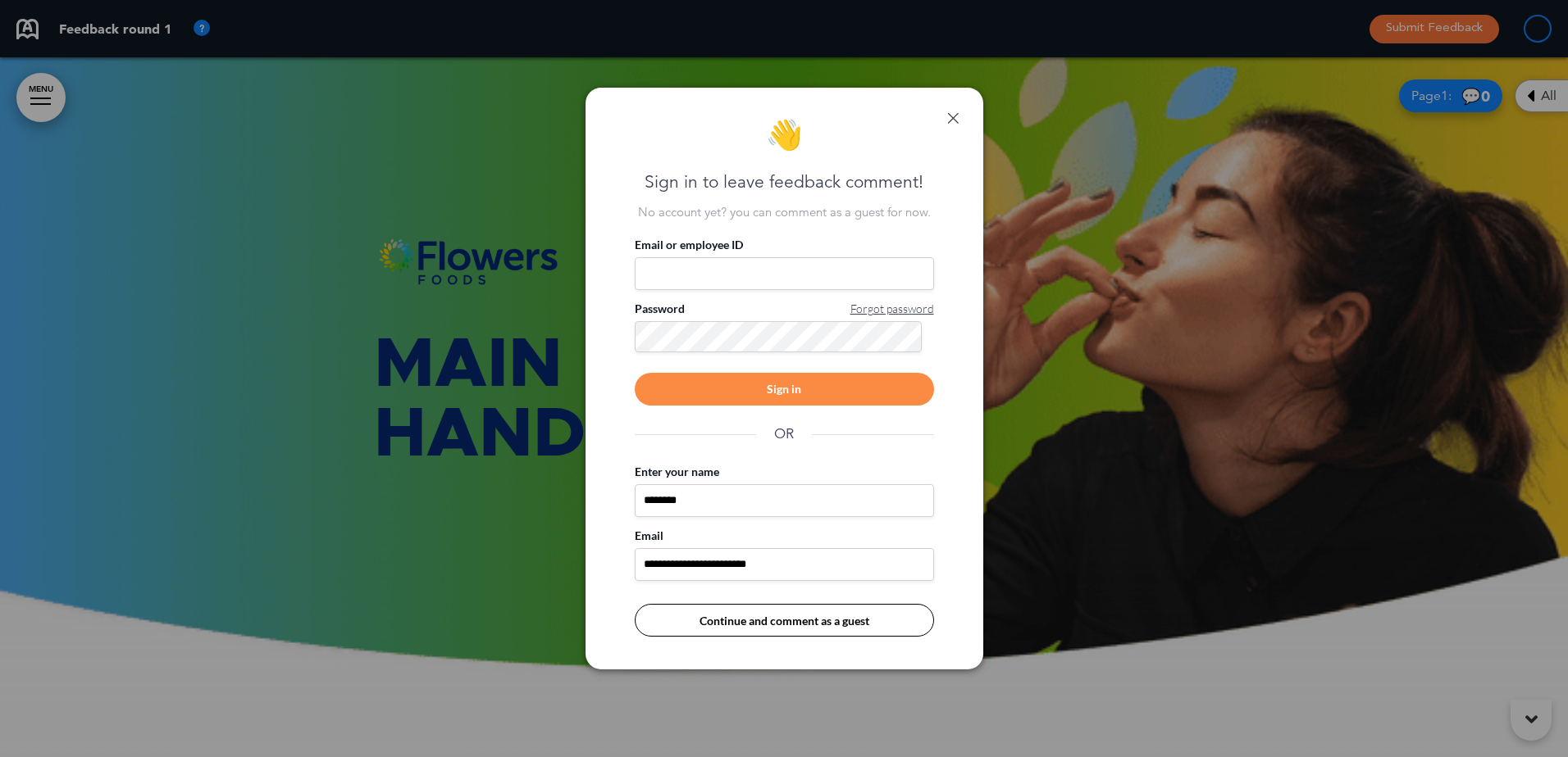
click at [791, 625] on button "Continue and comment as a guest" at bounding box center [784, 620] width 299 height 33
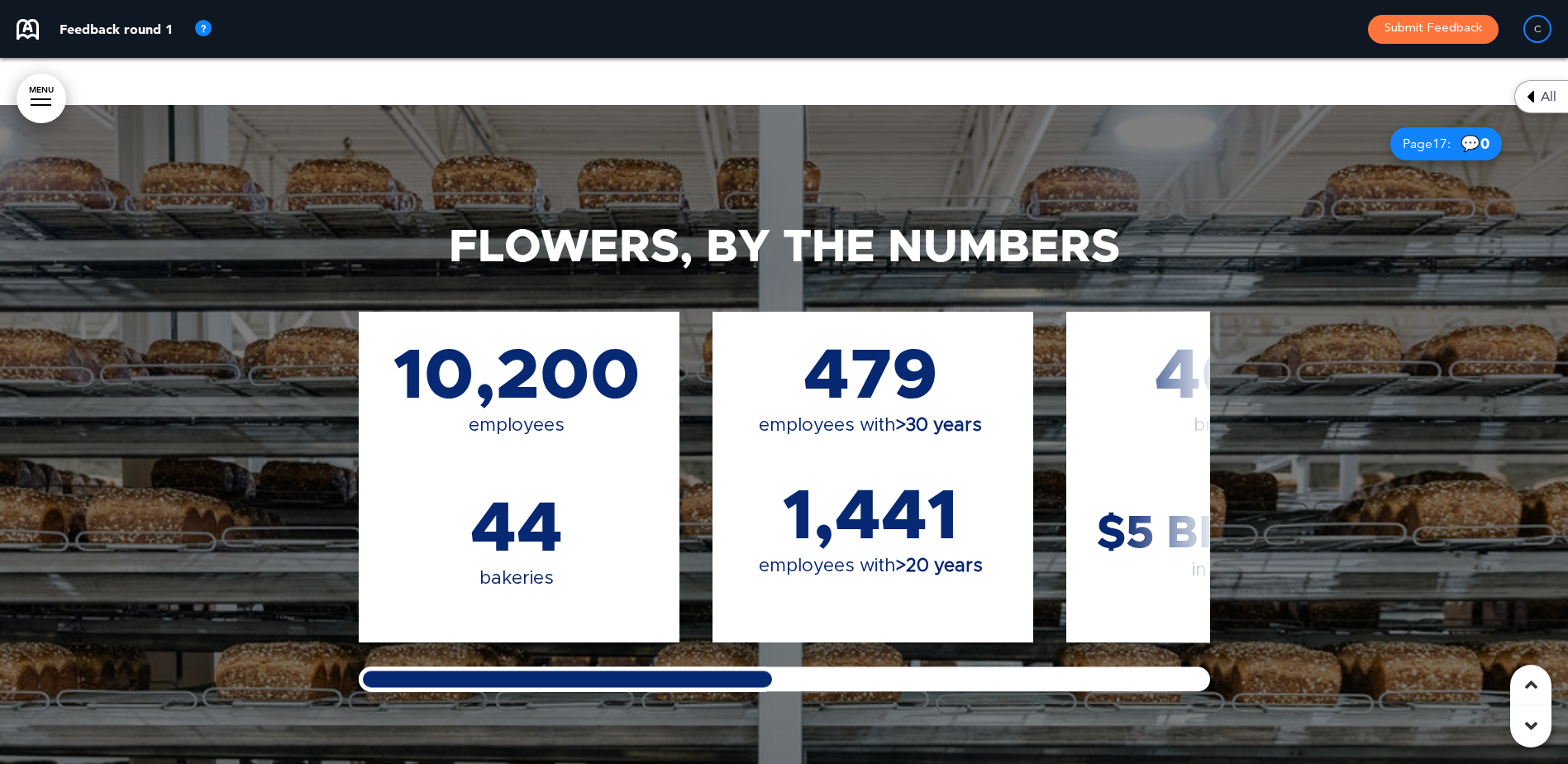
click at [546, 681] on div at bounding box center [567, 679] width 417 height 25
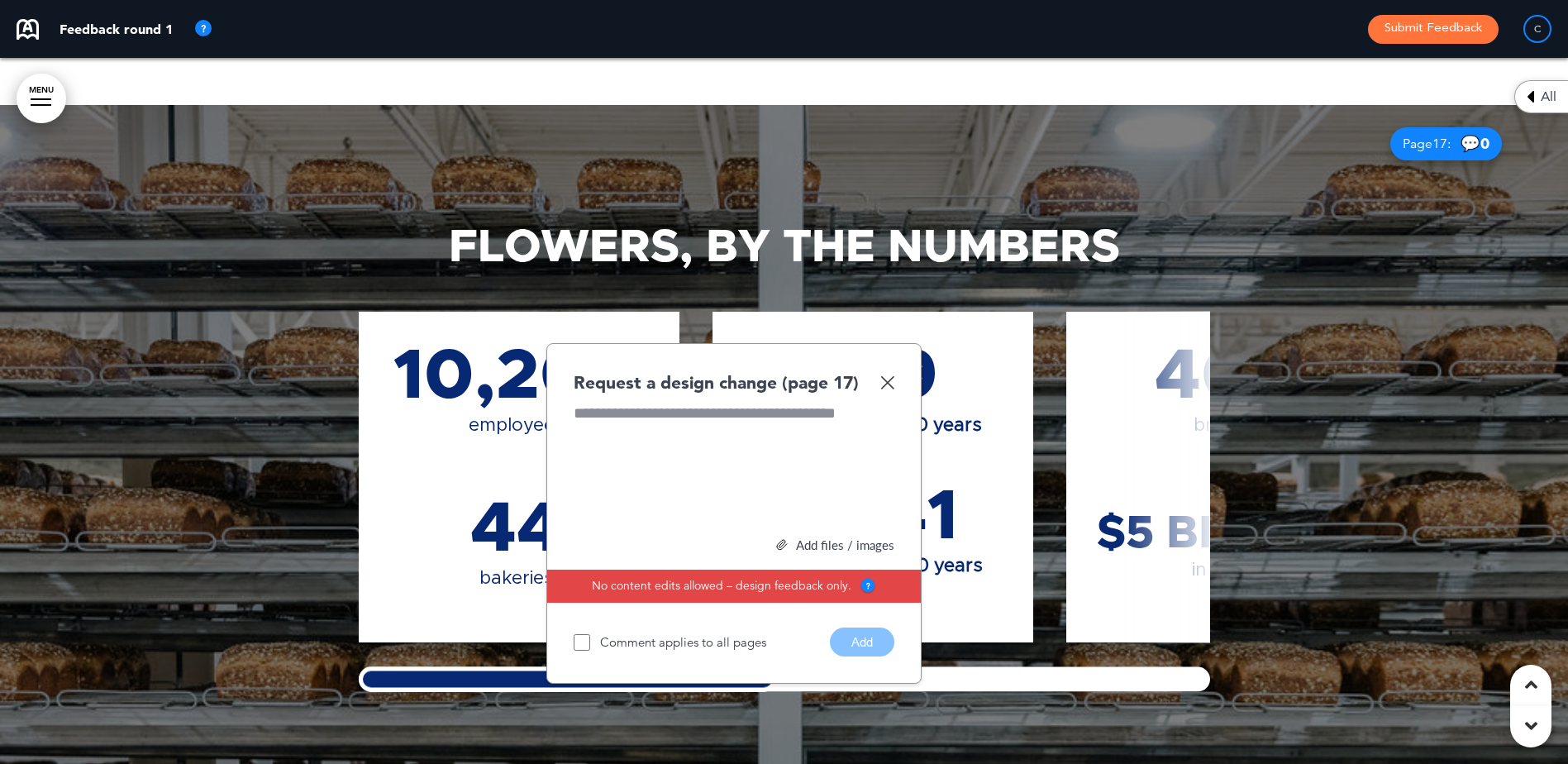
click at [882, 376] on img at bounding box center [887, 382] width 14 height 14
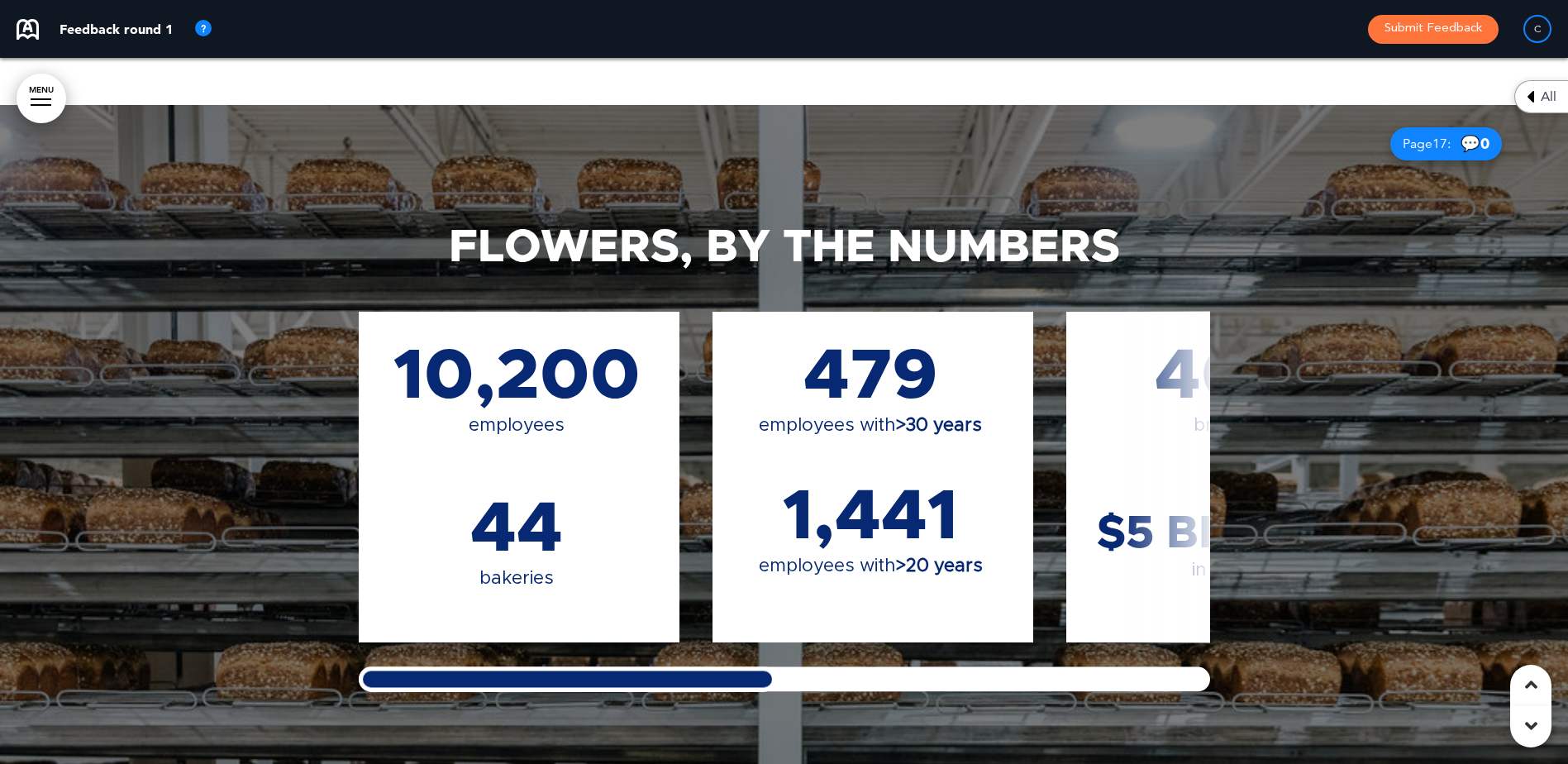
click at [305, 681] on div "Flowers, By The Numbers 10,200 employees 44 bakeries 479 employees with >30 yea…" at bounding box center [784, 457] width 1568 height 707
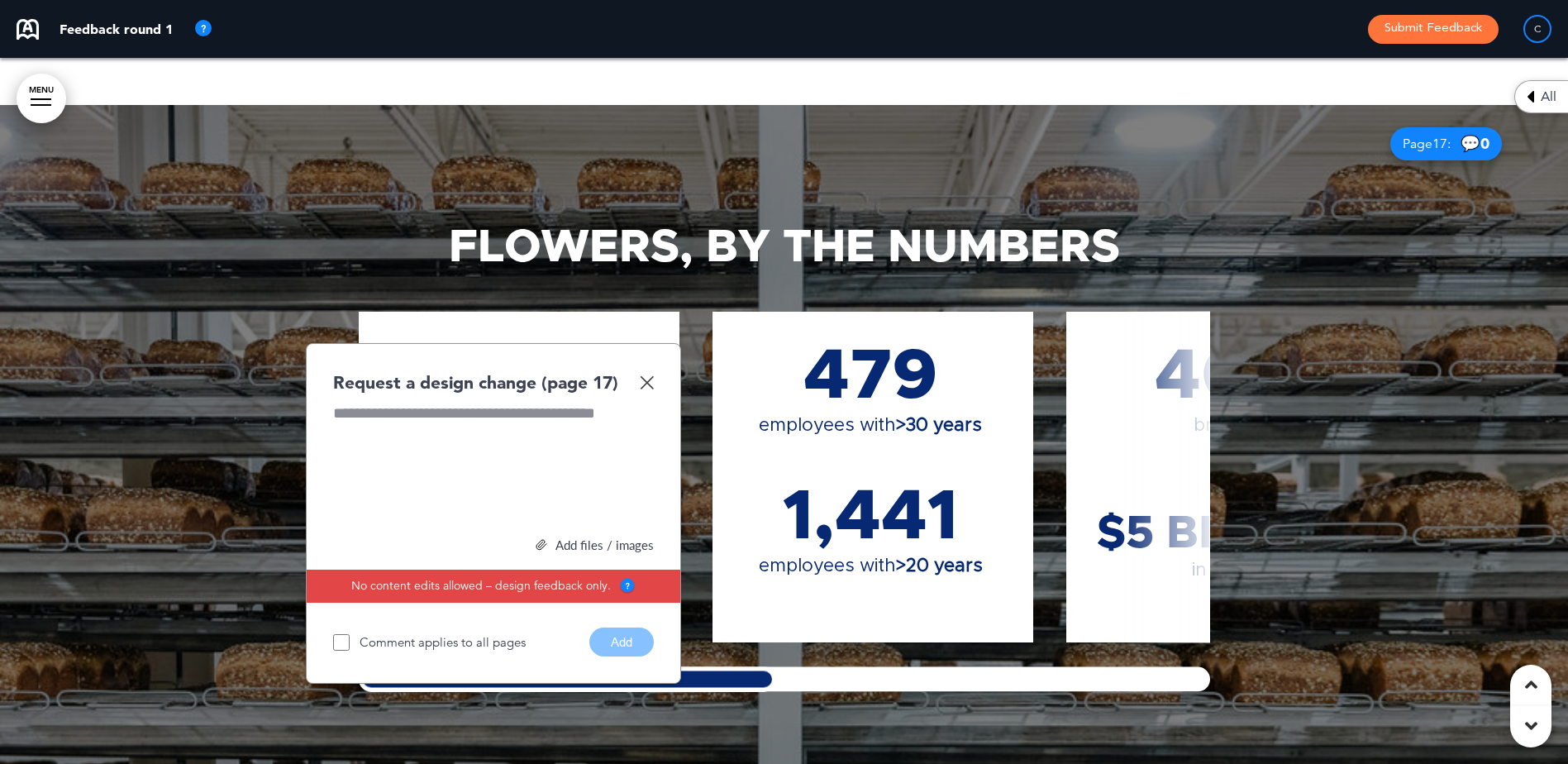
click at [645, 381] on img at bounding box center [646, 382] width 14 height 14
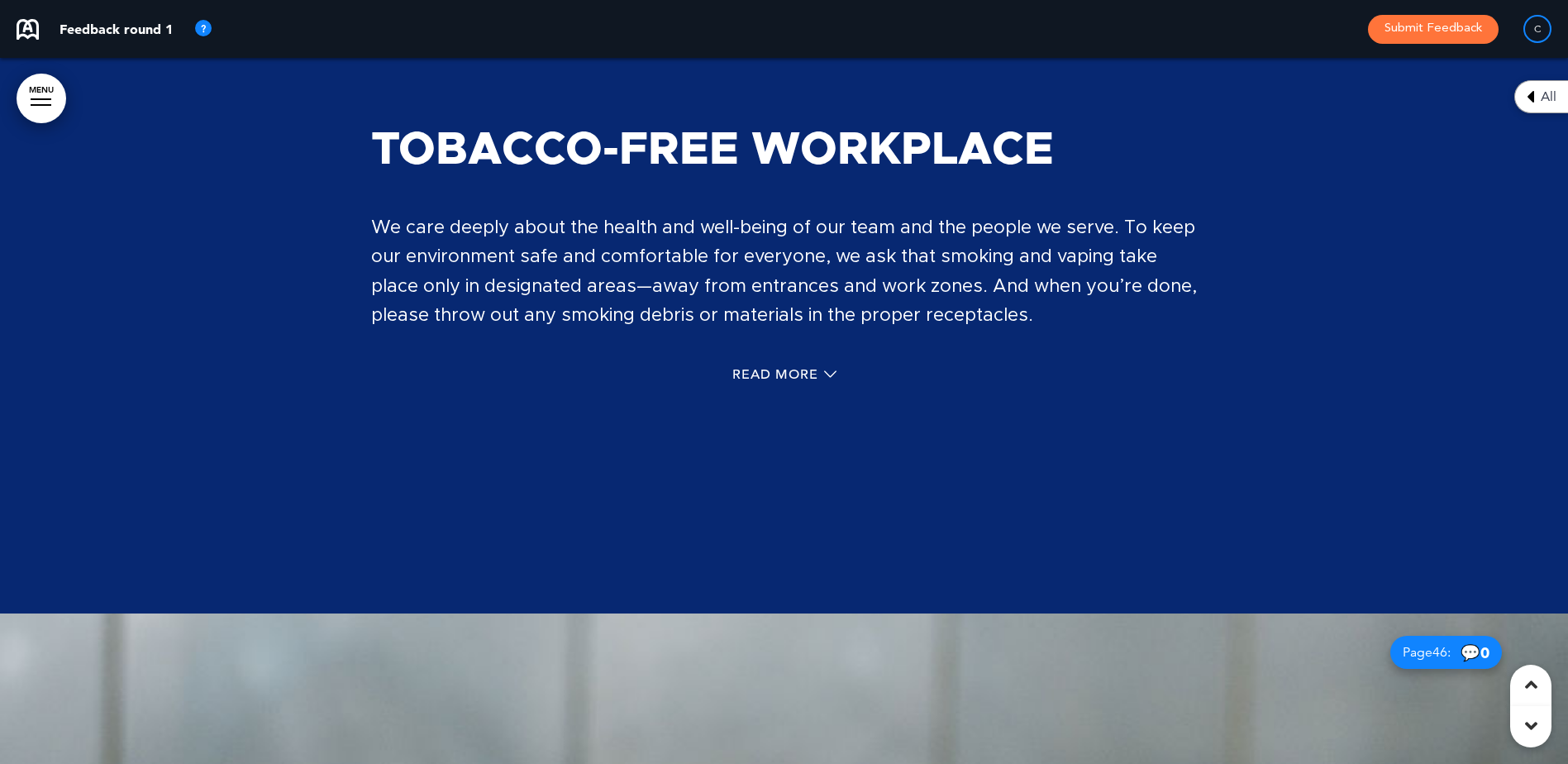
scroll to position [38131, 0]
